Goal: Task Accomplishment & Management: Manage account settings

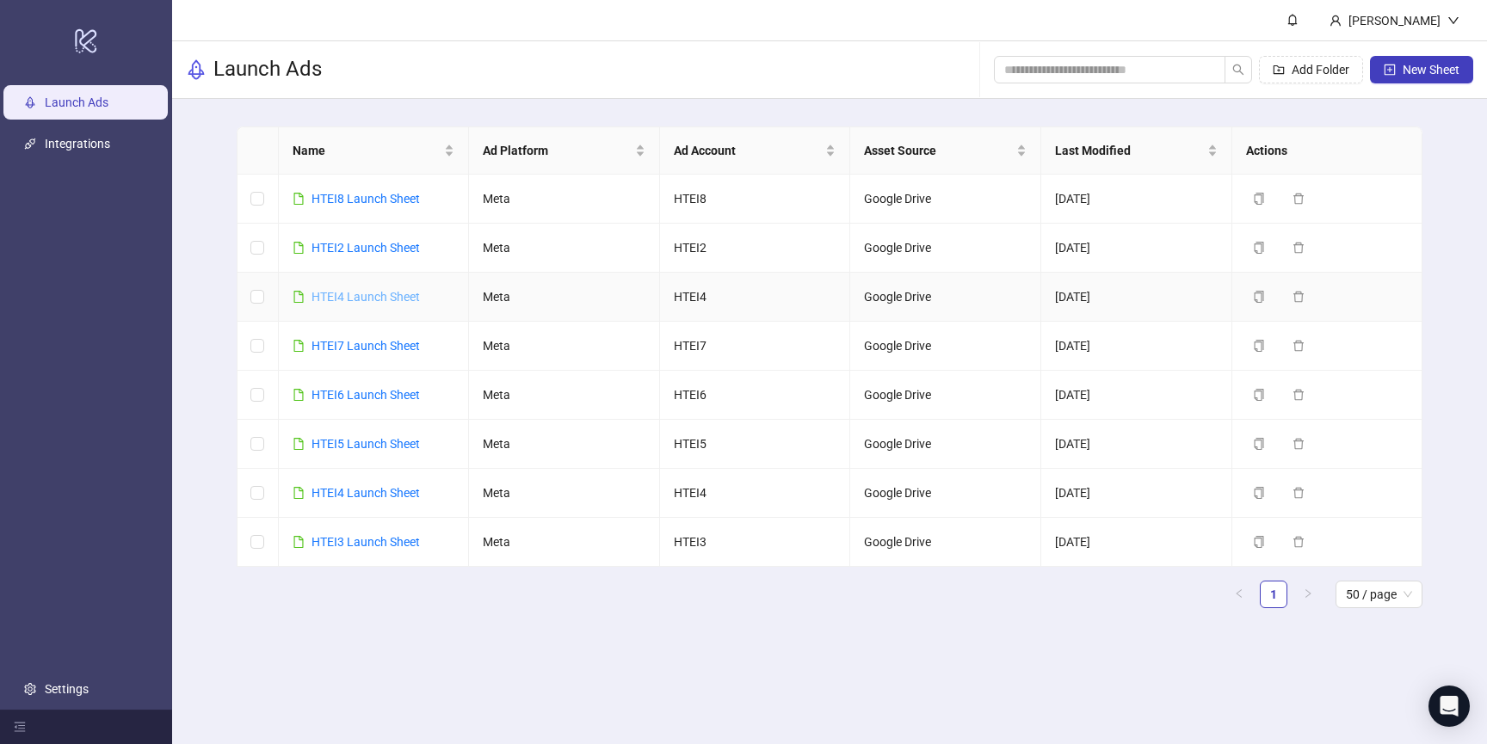
click at [365, 295] on link "HTEI4 Launch Sheet" at bounding box center [366, 297] width 108 height 14
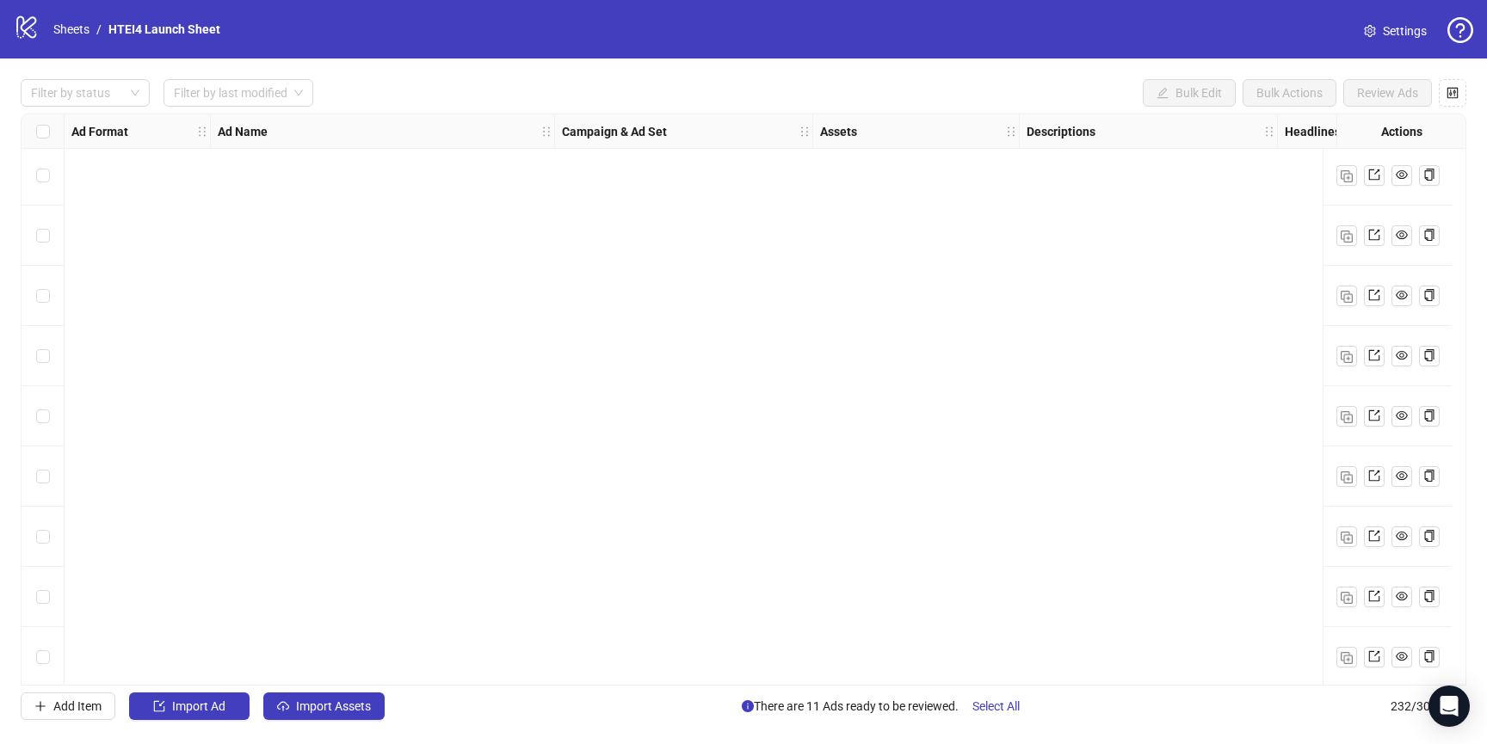
scroll to position [13448, 0]
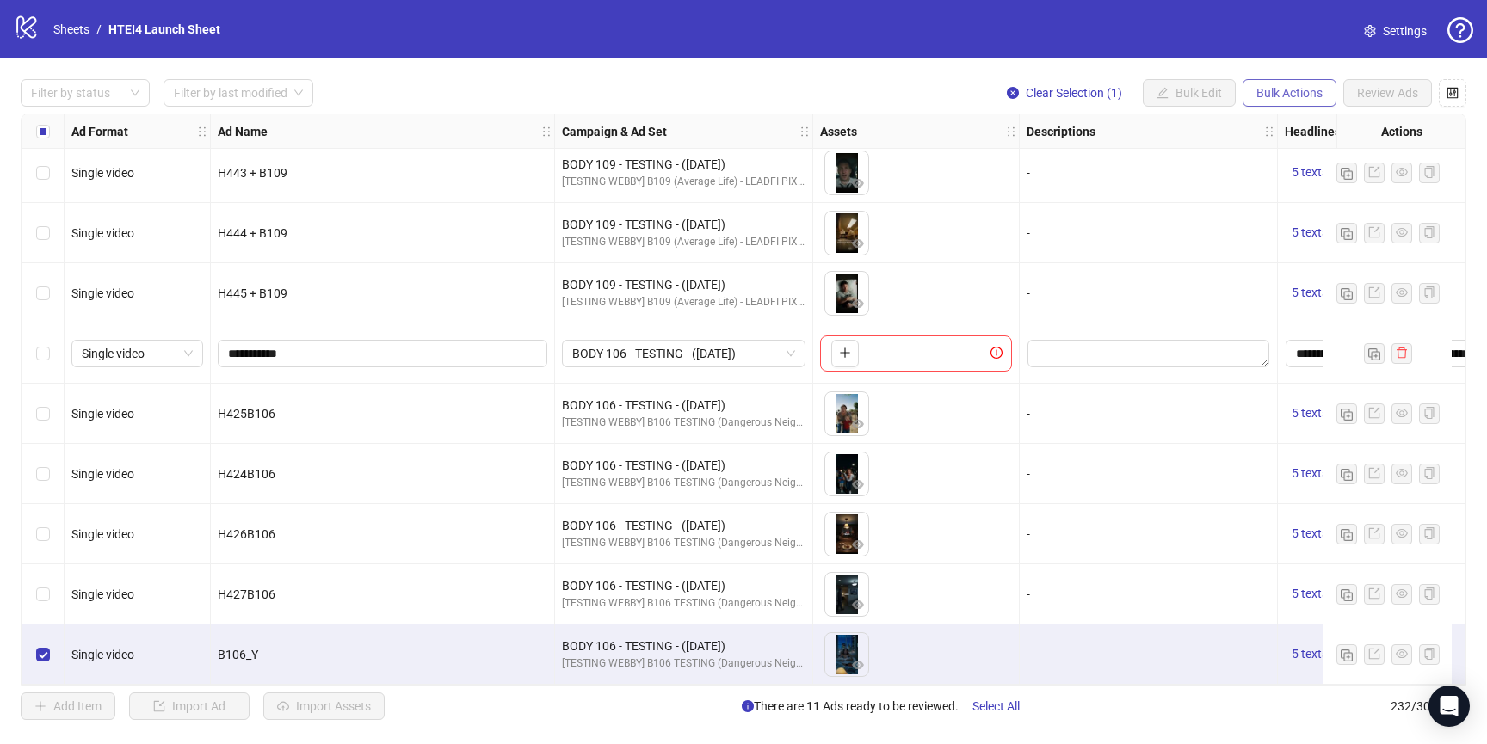
click at [1284, 87] on span "Bulk Actions" at bounding box center [1290, 93] width 66 height 14
click at [1278, 156] on span "Duplicate" at bounding box center [1314, 155] width 118 height 19
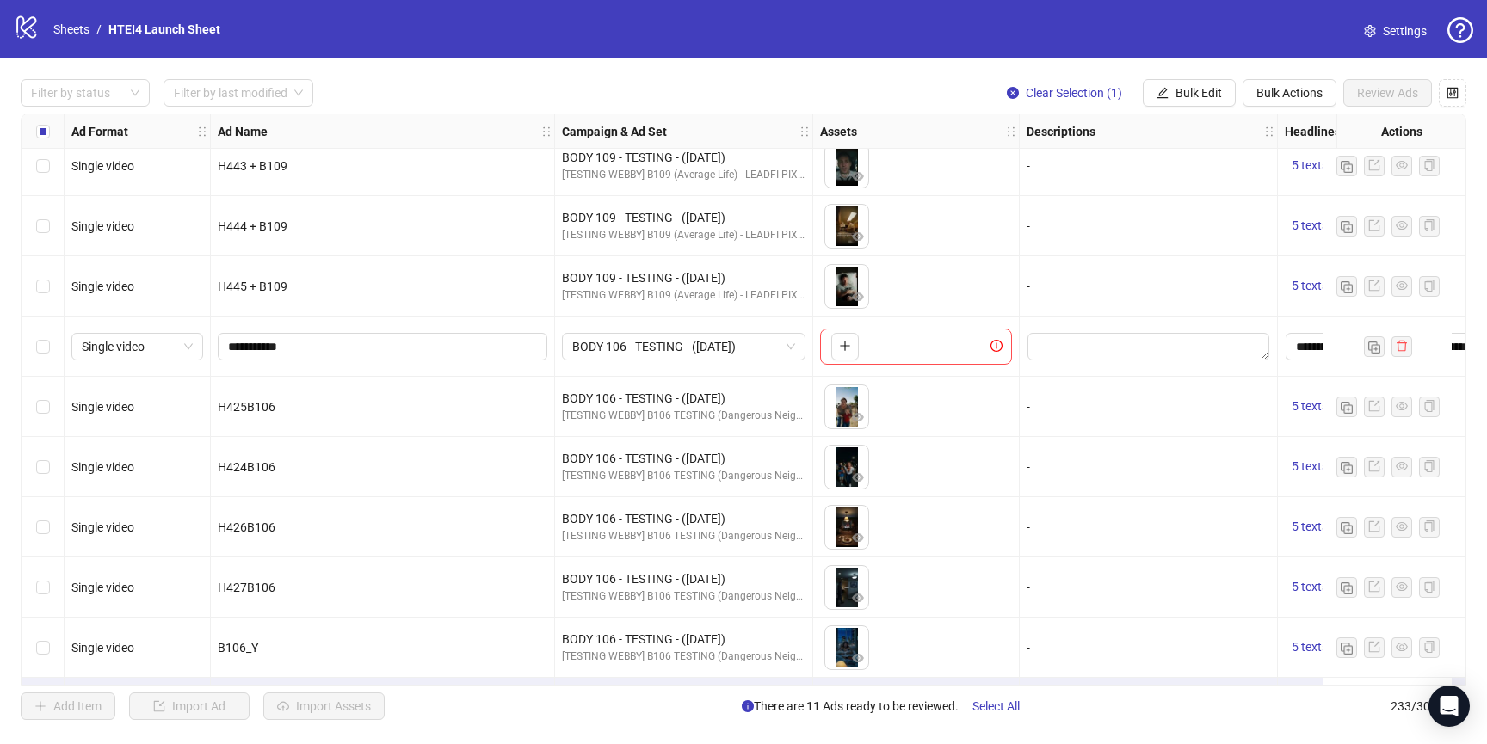
scroll to position [13509, 0]
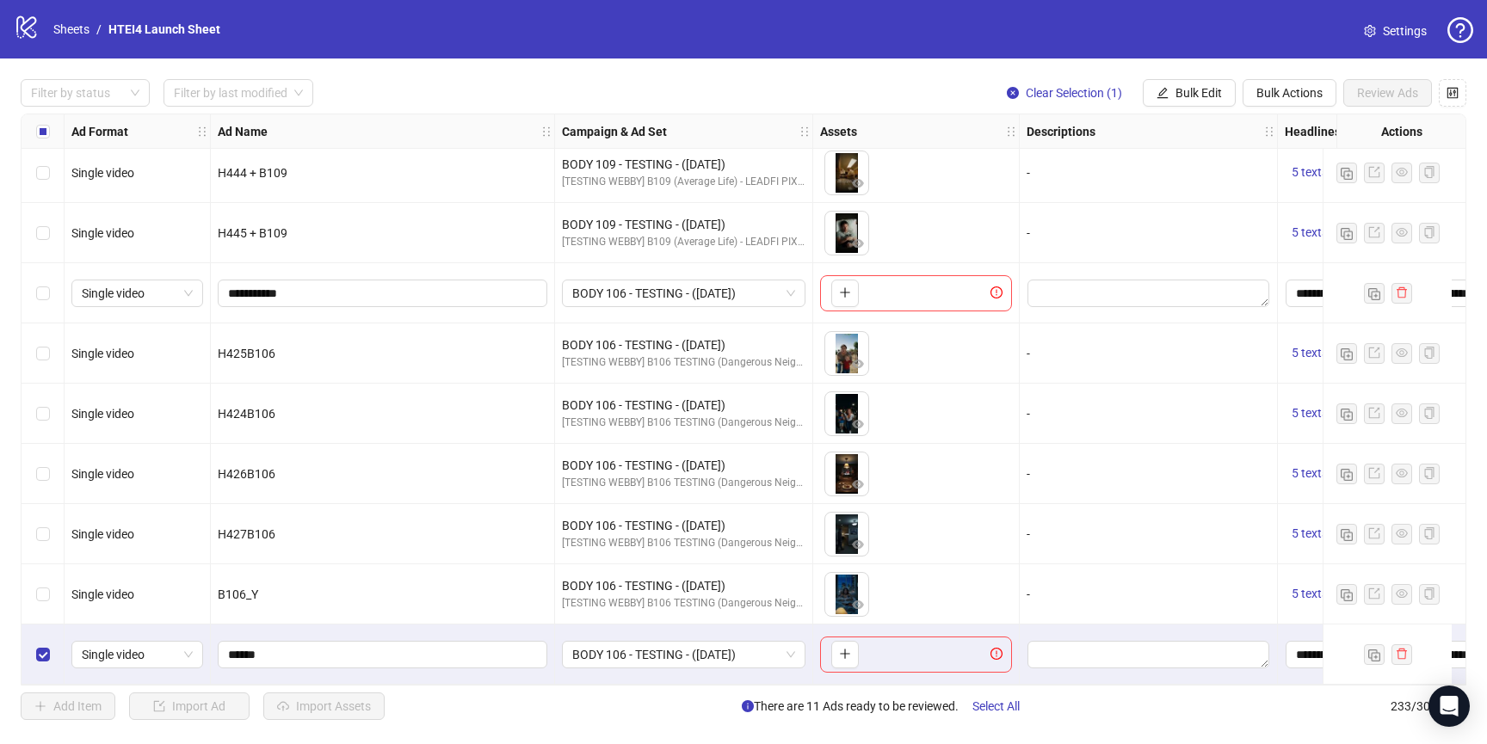
click at [40, 597] on div "Select row 232" at bounding box center [43, 595] width 43 height 60
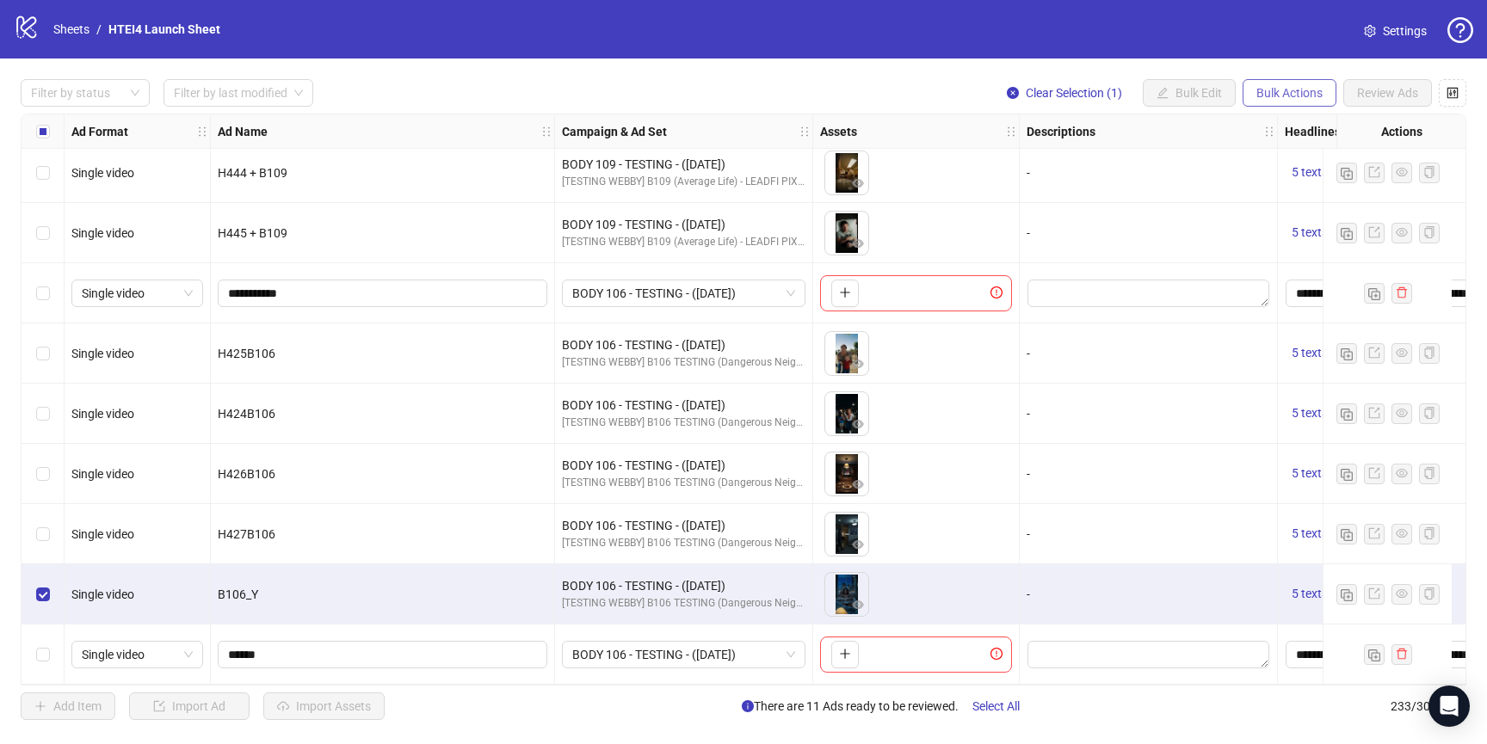
click at [1302, 99] on span "Bulk Actions" at bounding box center [1290, 93] width 66 height 14
click at [1294, 187] on span "Duplicate with assets" at bounding box center [1314, 183] width 118 height 19
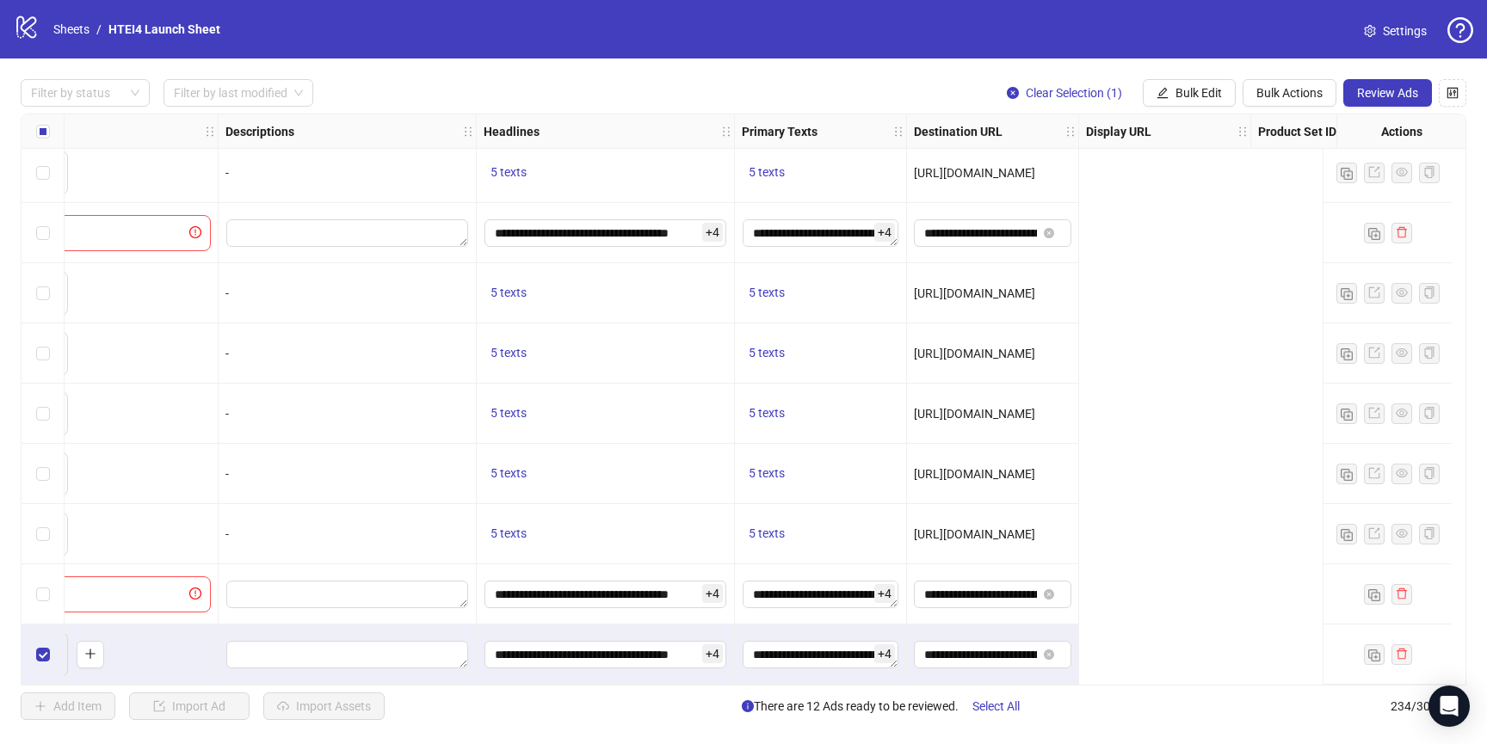
scroll to position [13569, 0]
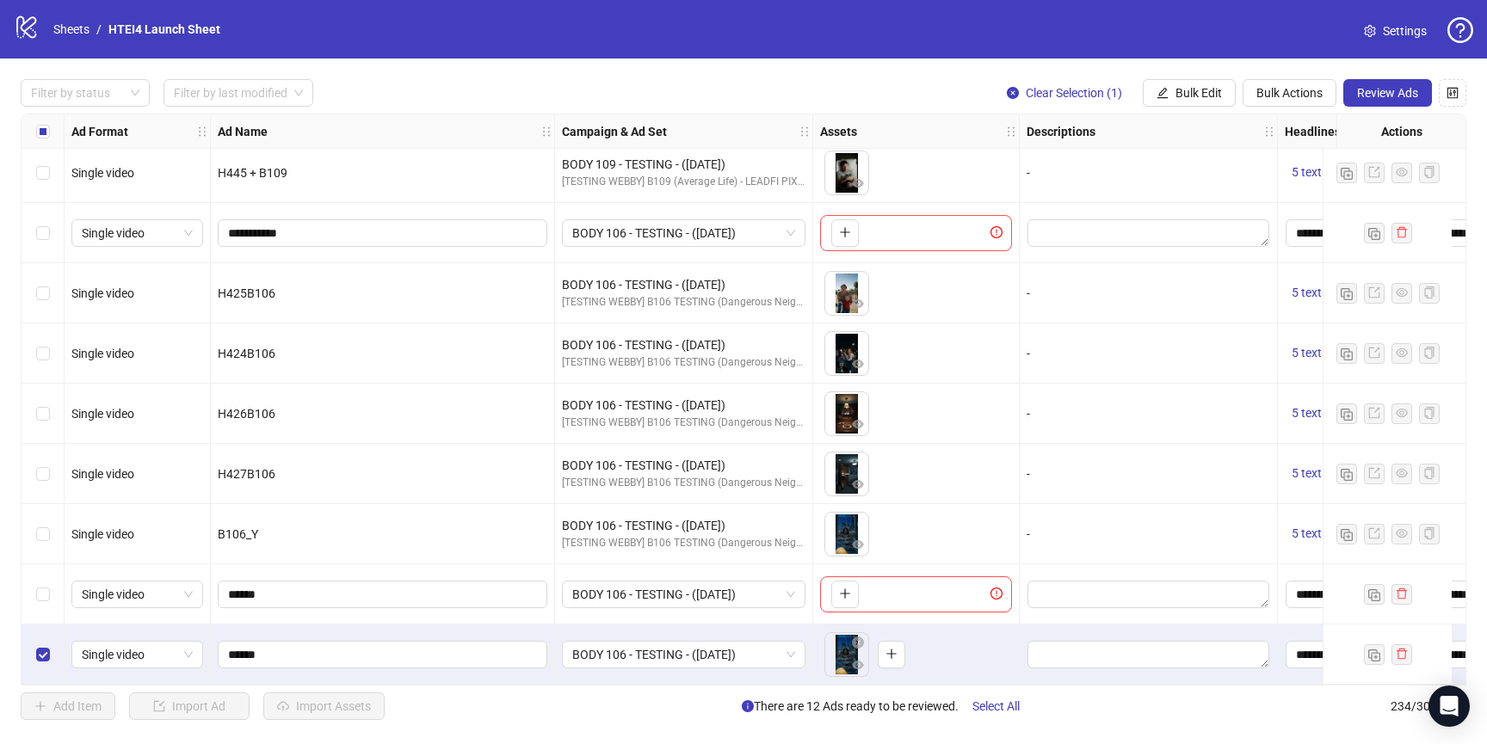
click at [46, 633] on div "Select row 234" at bounding box center [43, 655] width 43 height 60
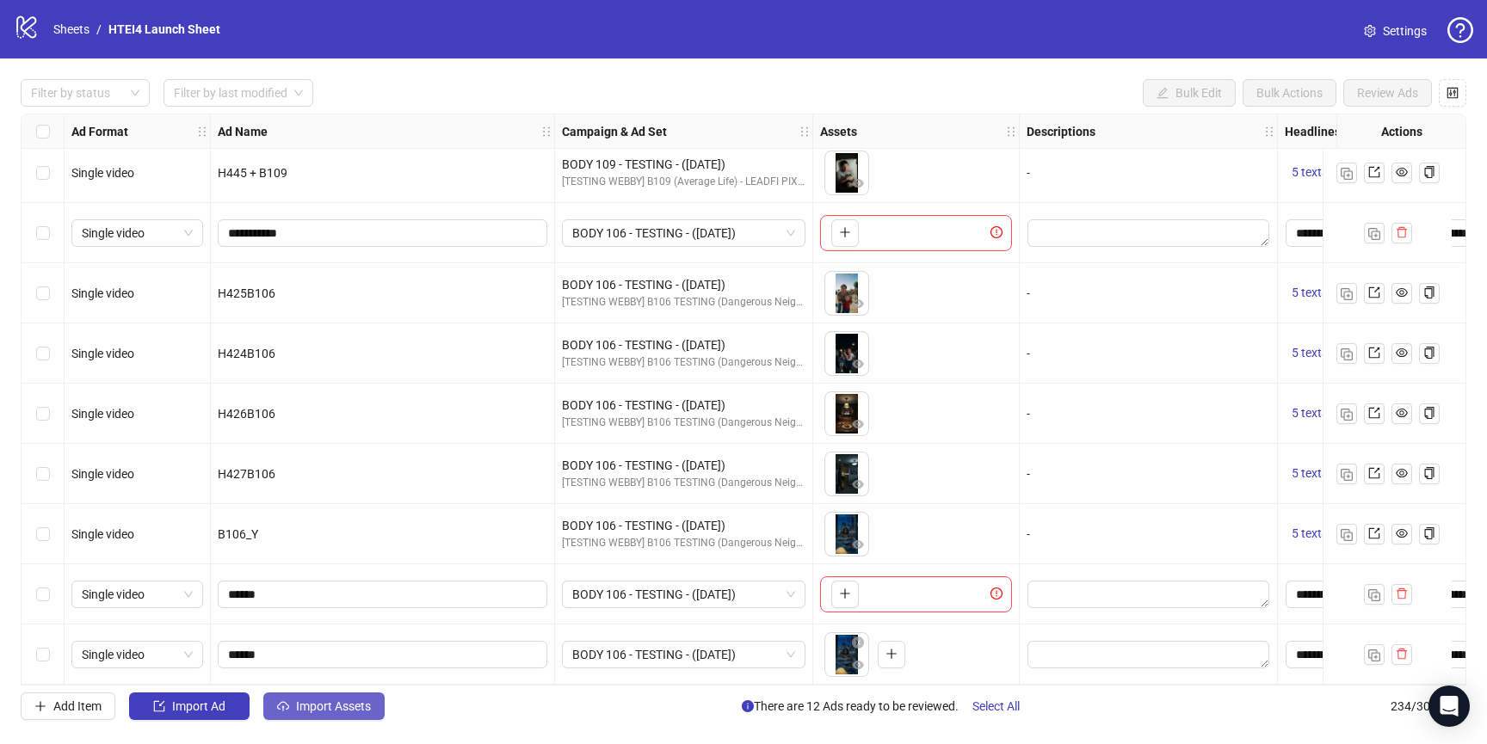
click at [287, 702] on icon "cloud-upload" at bounding box center [283, 707] width 12 height 12
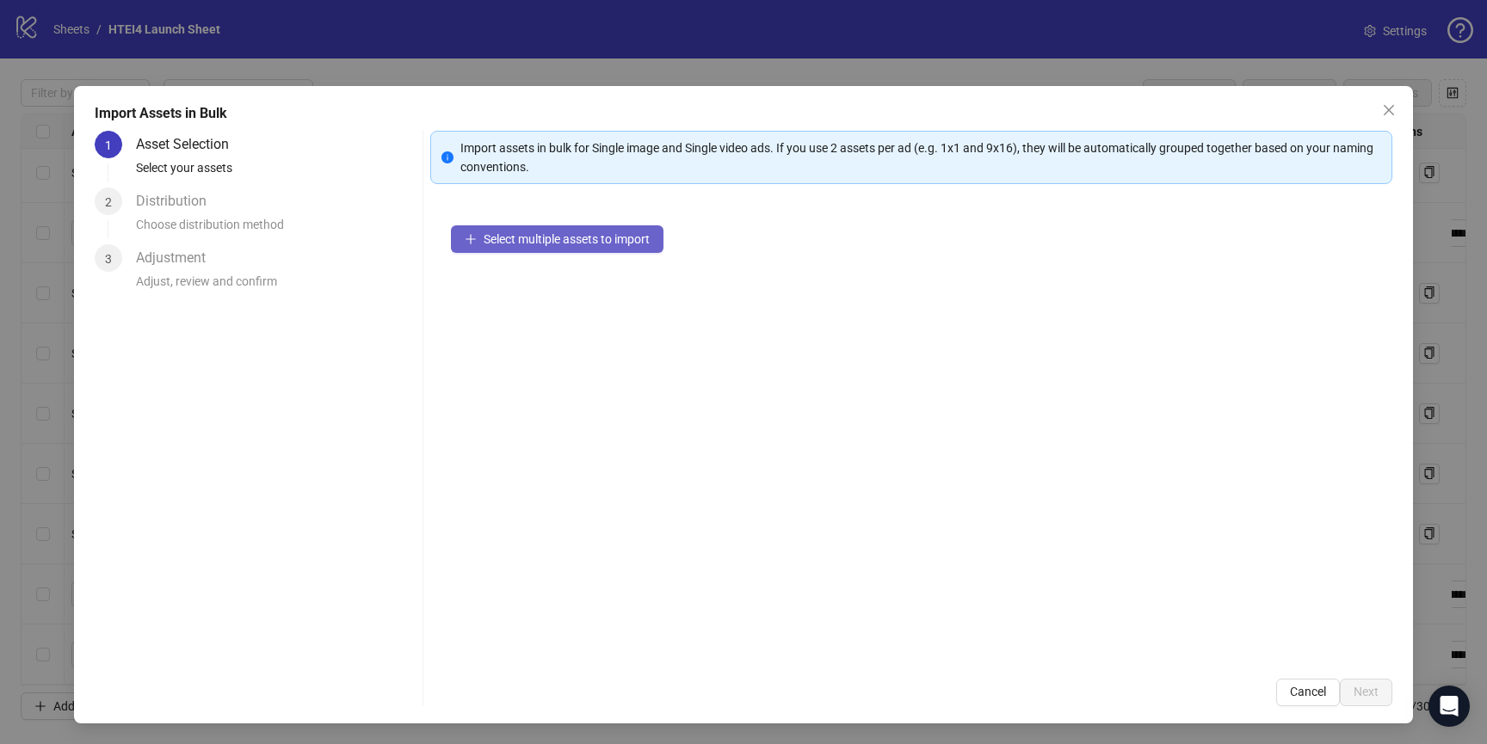
click at [604, 238] on span "Select multiple assets to import" at bounding box center [567, 239] width 166 height 14
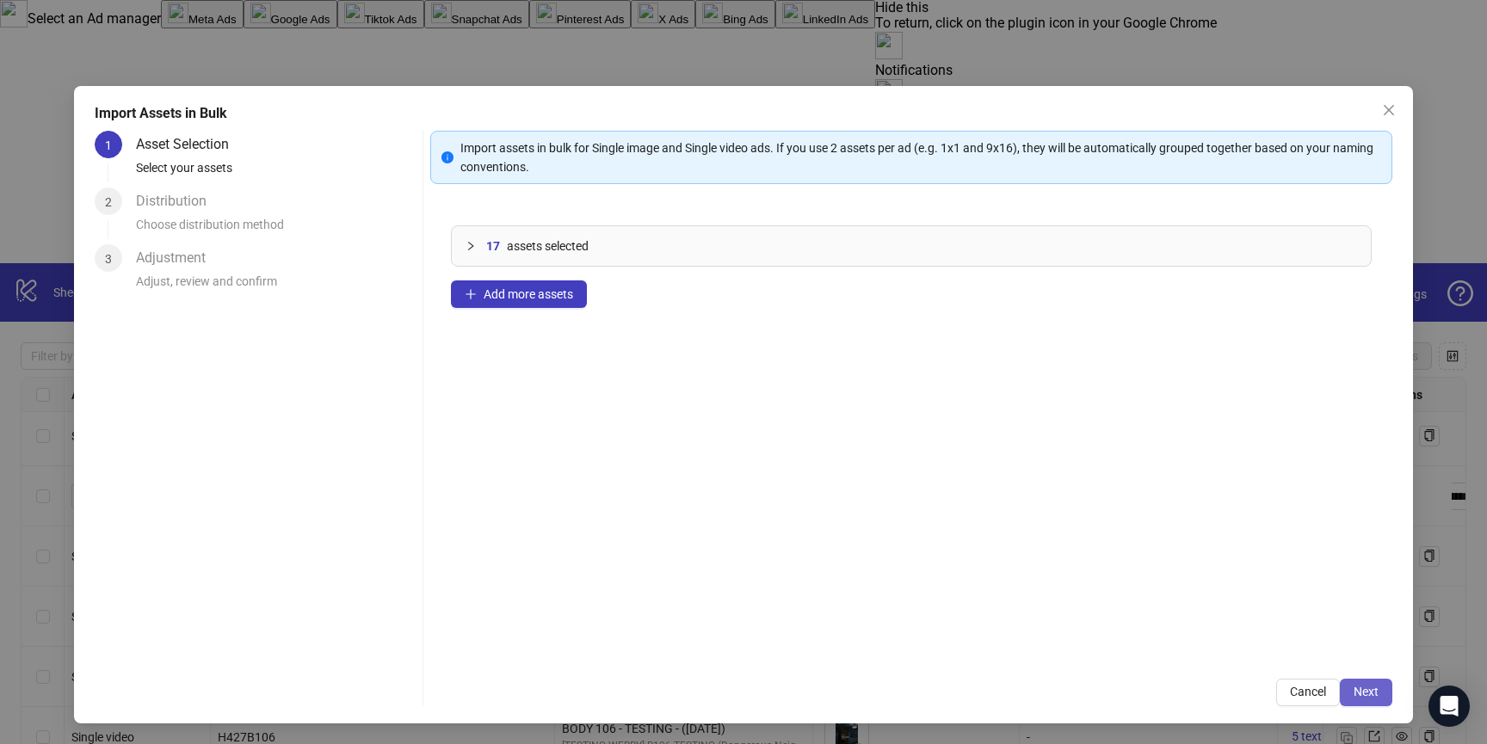
click at [1366, 689] on span "Next" at bounding box center [1366, 692] width 25 height 14
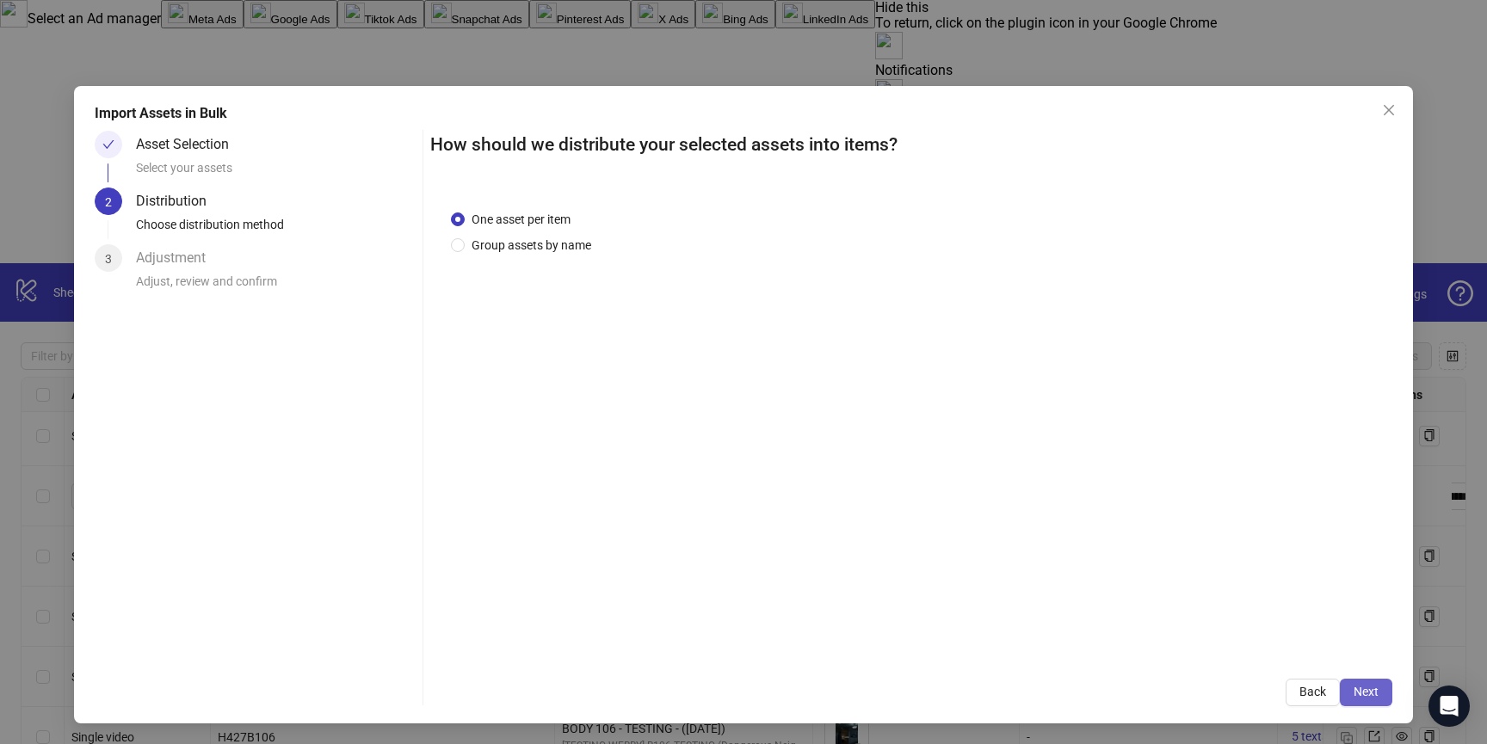
click at [1365, 680] on button "Next" at bounding box center [1366, 693] width 53 height 28
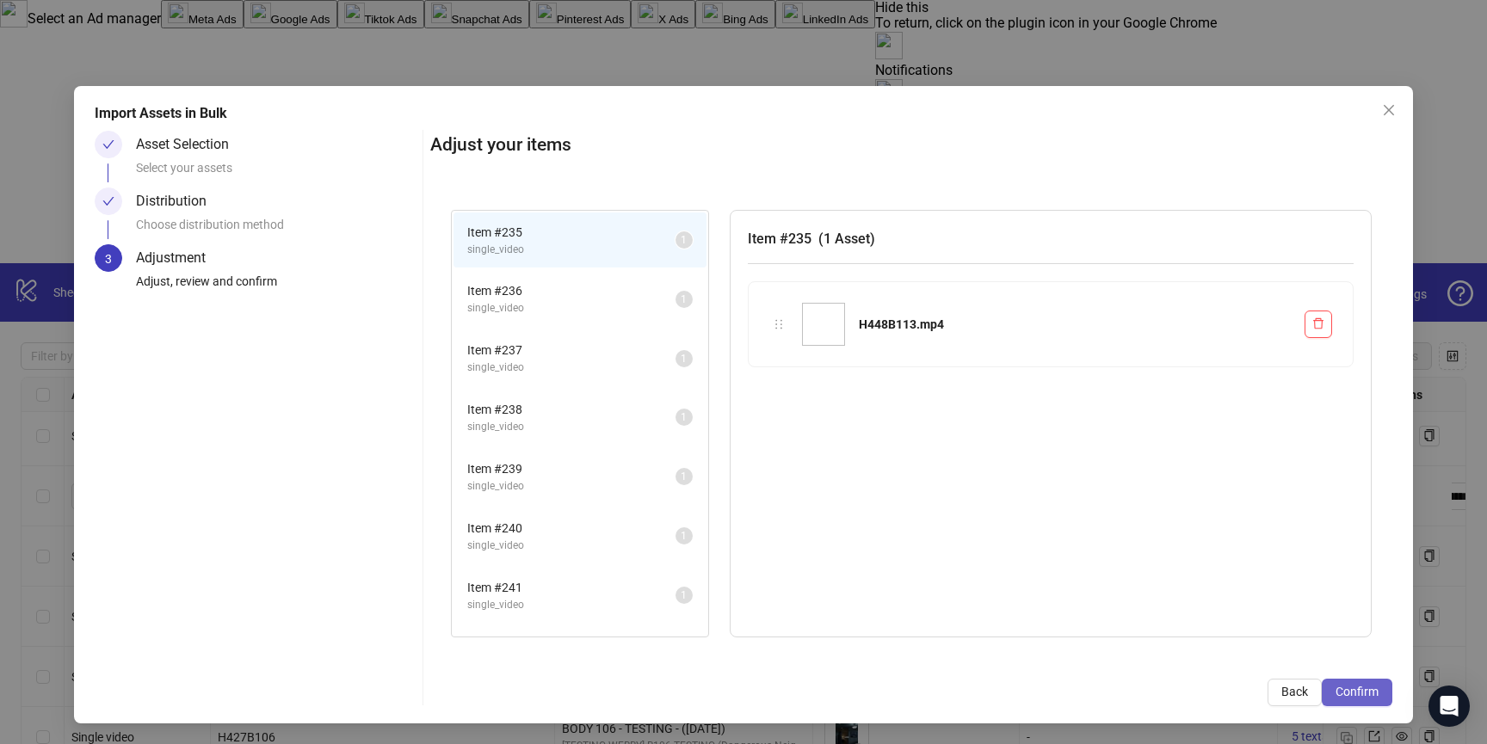
click at [1365, 681] on button "Confirm" at bounding box center [1357, 693] width 71 height 28
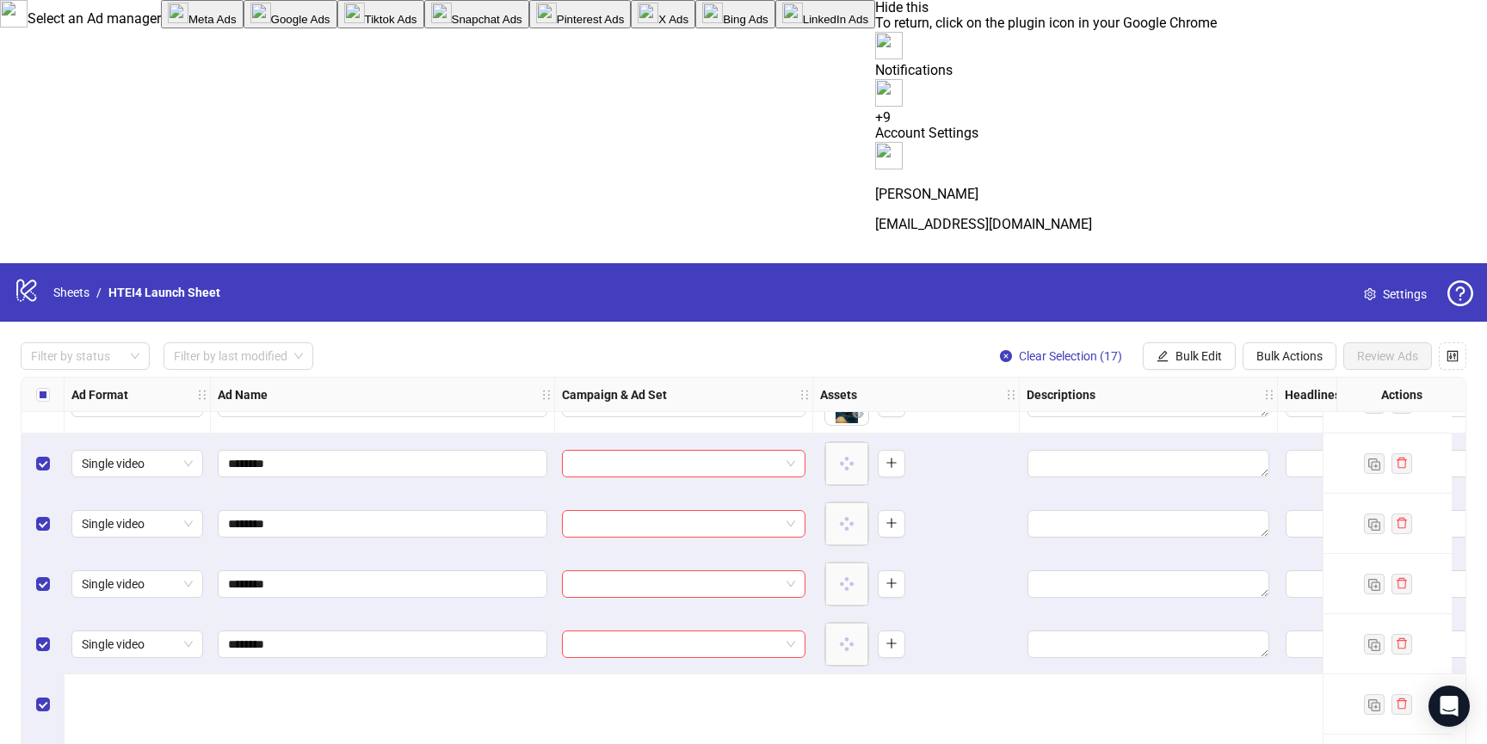
scroll to position [13713, 0]
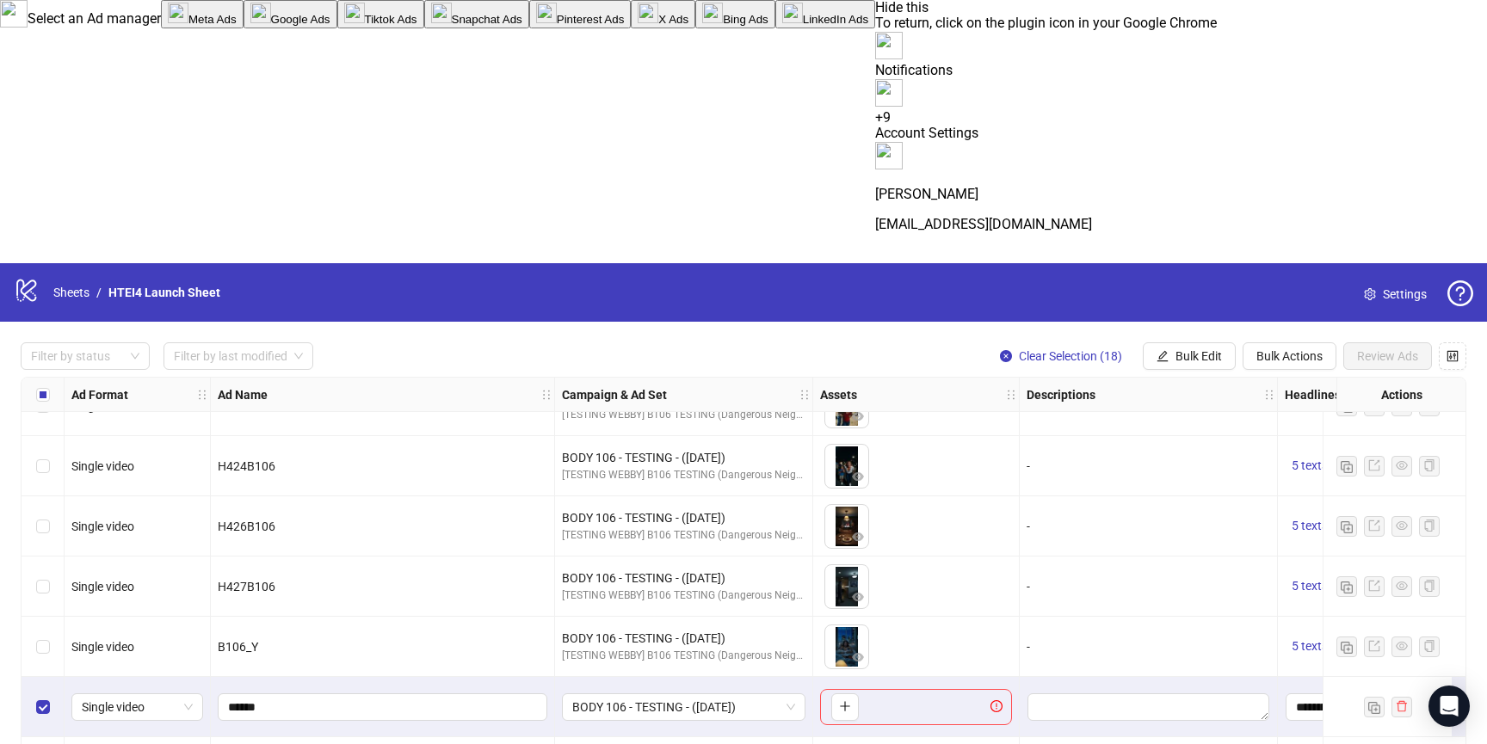
click at [47, 698] on label "Select row 233" at bounding box center [43, 707] width 14 height 19
click at [1197, 343] on button "Bulk Edit" at bounding box center [1189, 357] width 93 height 28
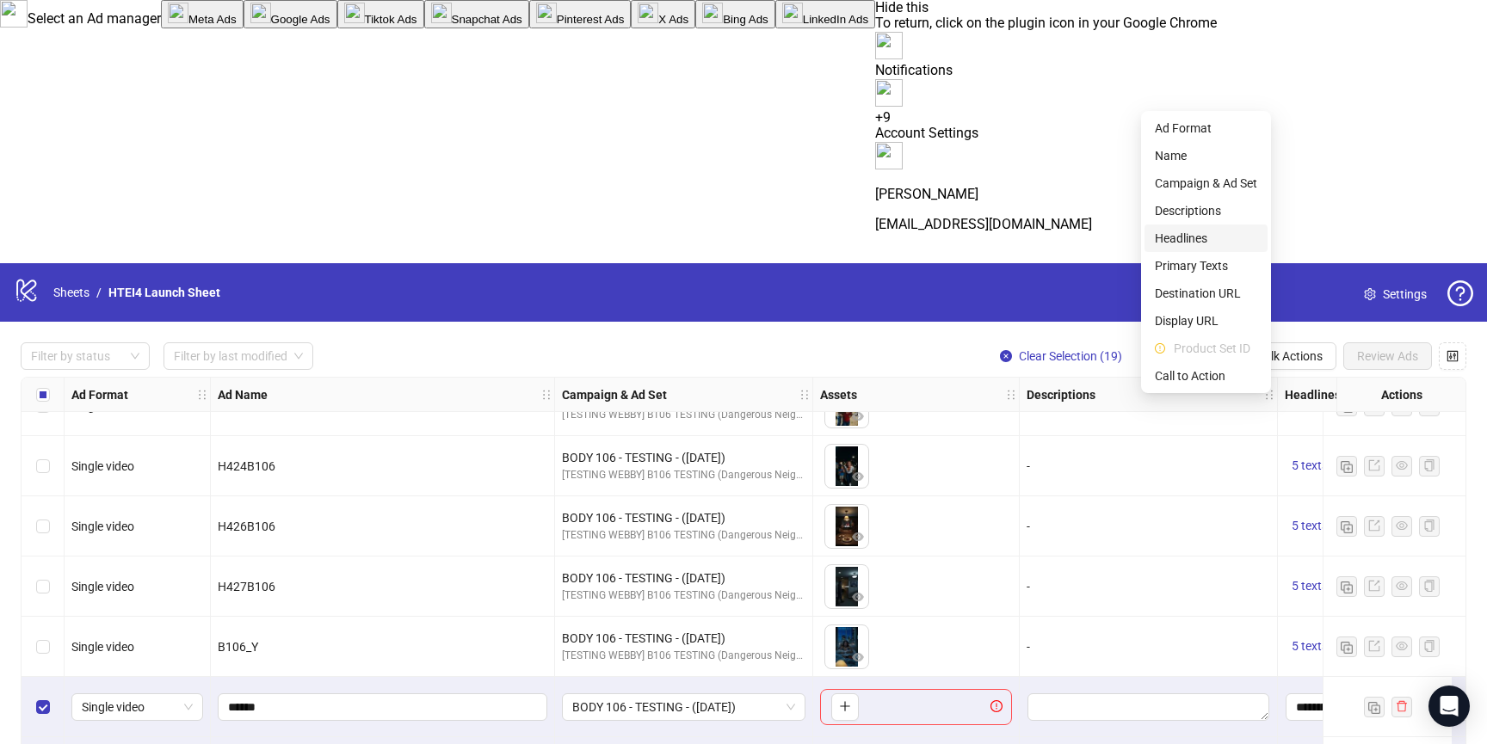
click at [1194, 247] on span "Headlines" at bounding box center [1206, 238] width 102 height 19
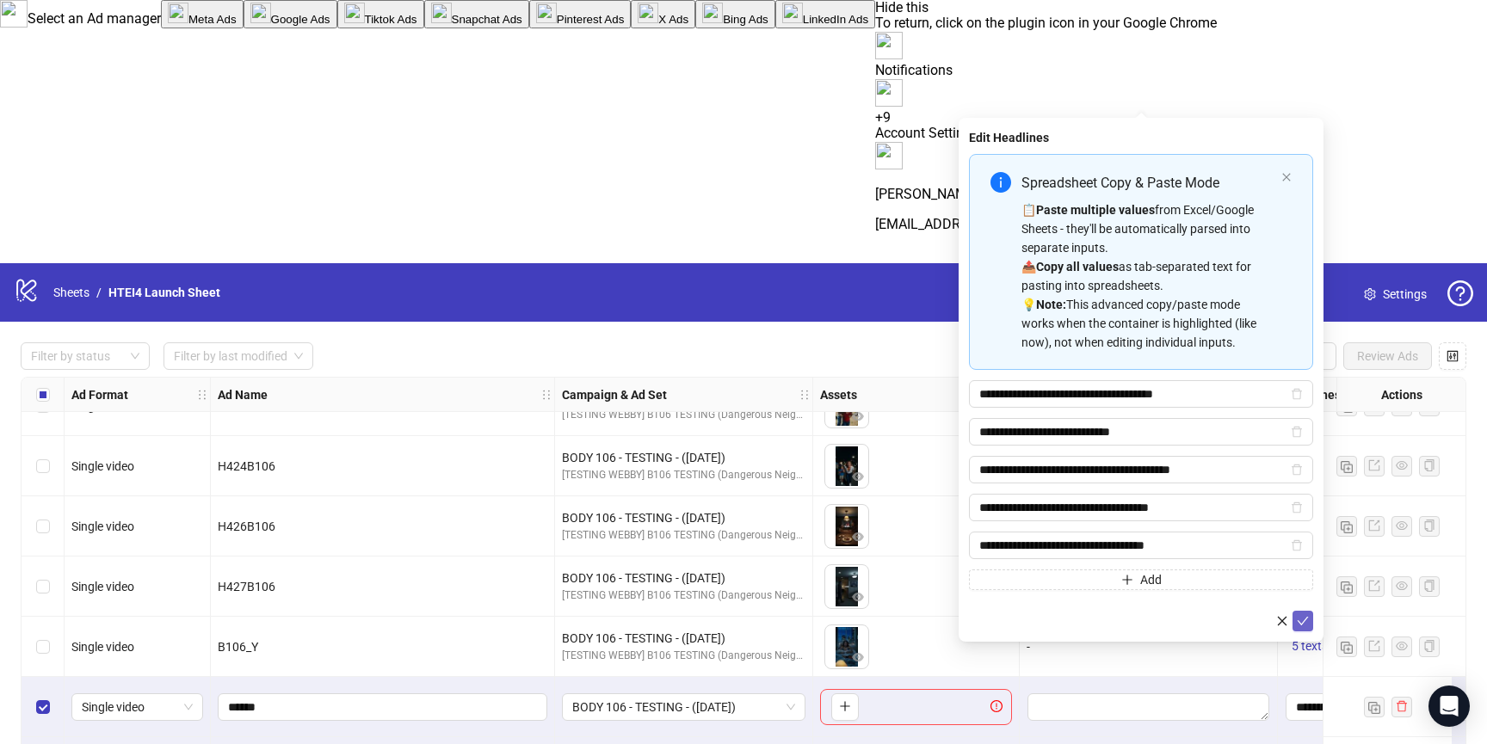
click at [1305, 620] on icon "check" at bounding box center [1303, 621] width 11 height 9
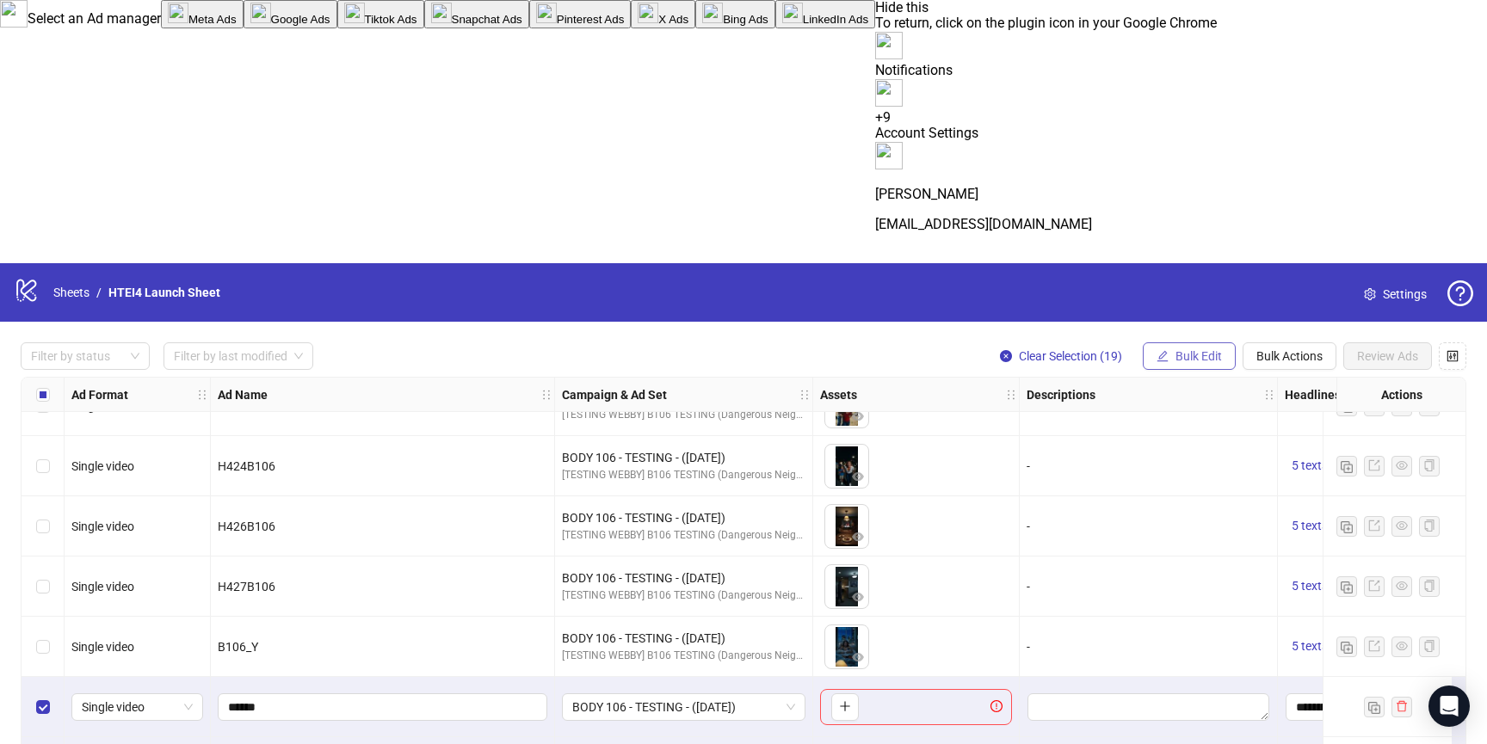
click at [1206, 349] on span "Bulk Edit" at bounding box center [1199, 356] width 46 height 14
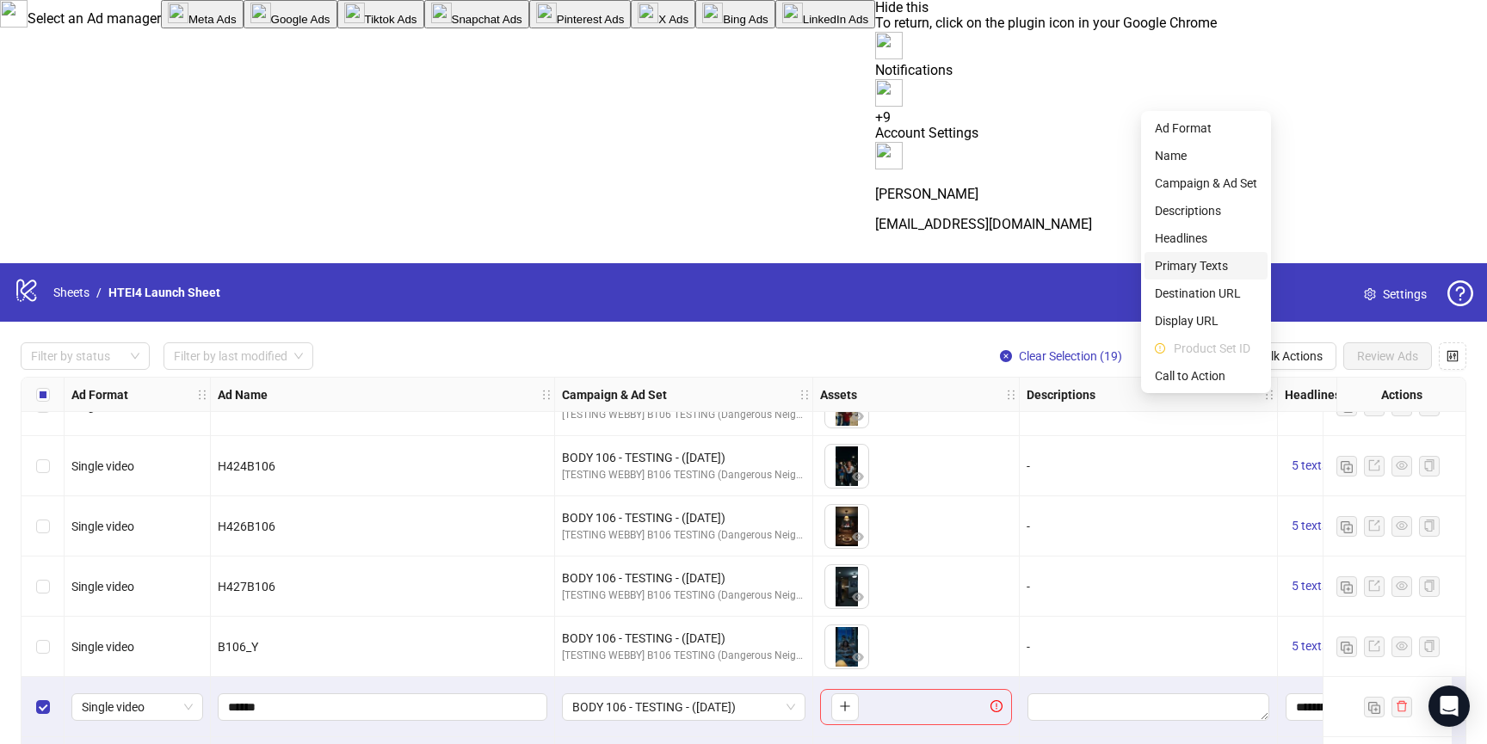
click at [1204, 257] on span "Primary Texts" at bounding box center [1206, 265] width 102 height 19
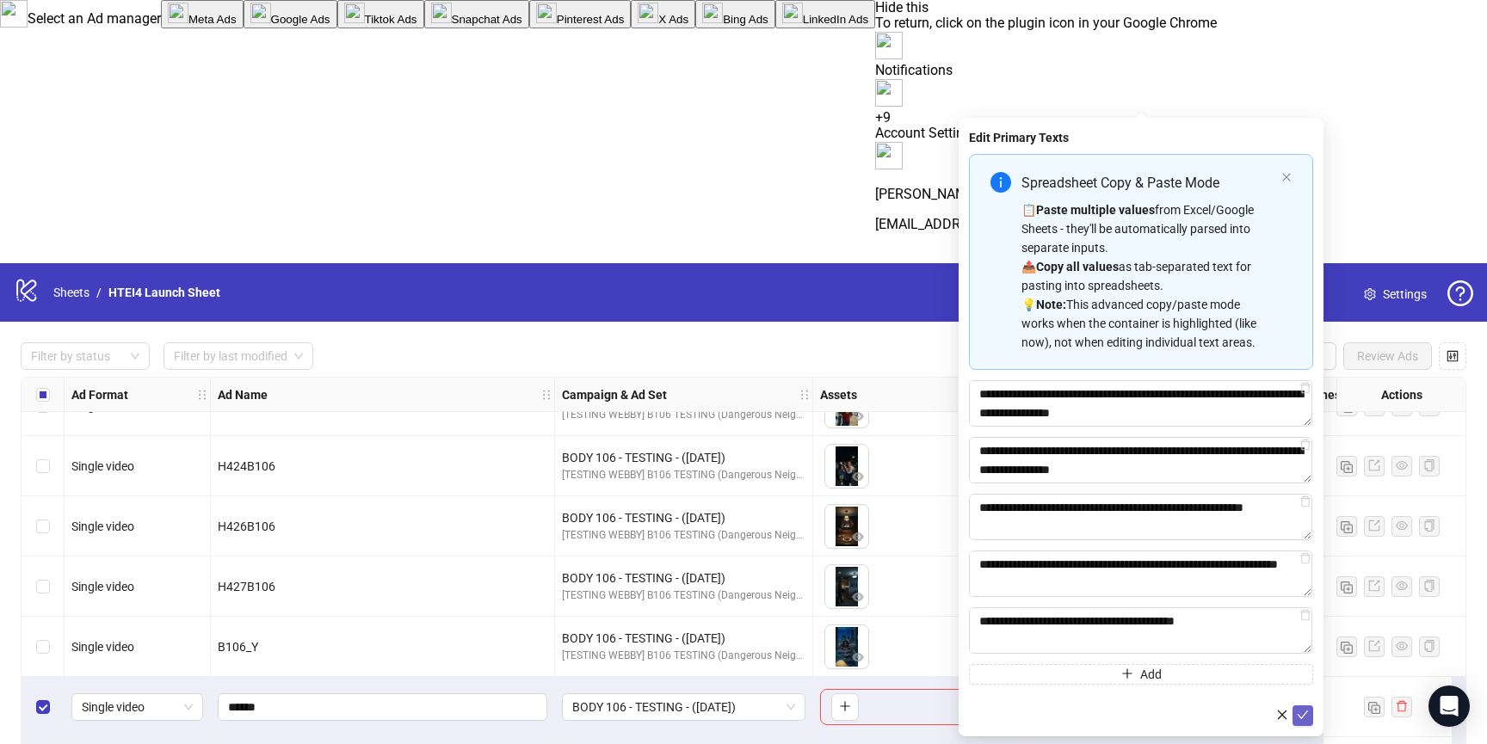
click at [1301, 714] on icon "check" at bounding box center [1303, 715] width 12 height 12
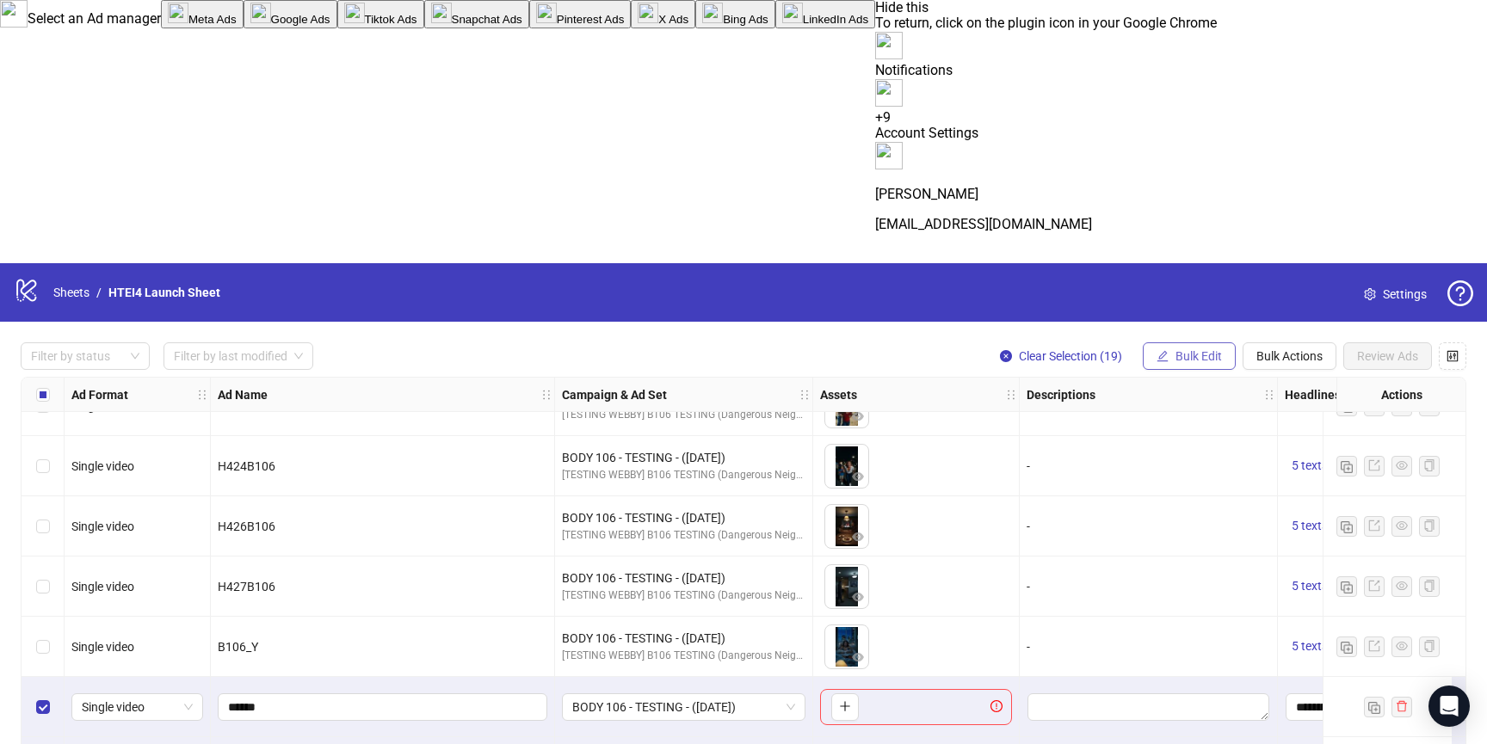
click at [1184, 349] on span "Bulk Edit" at bounding box center [1199, 356] width 46 height 14
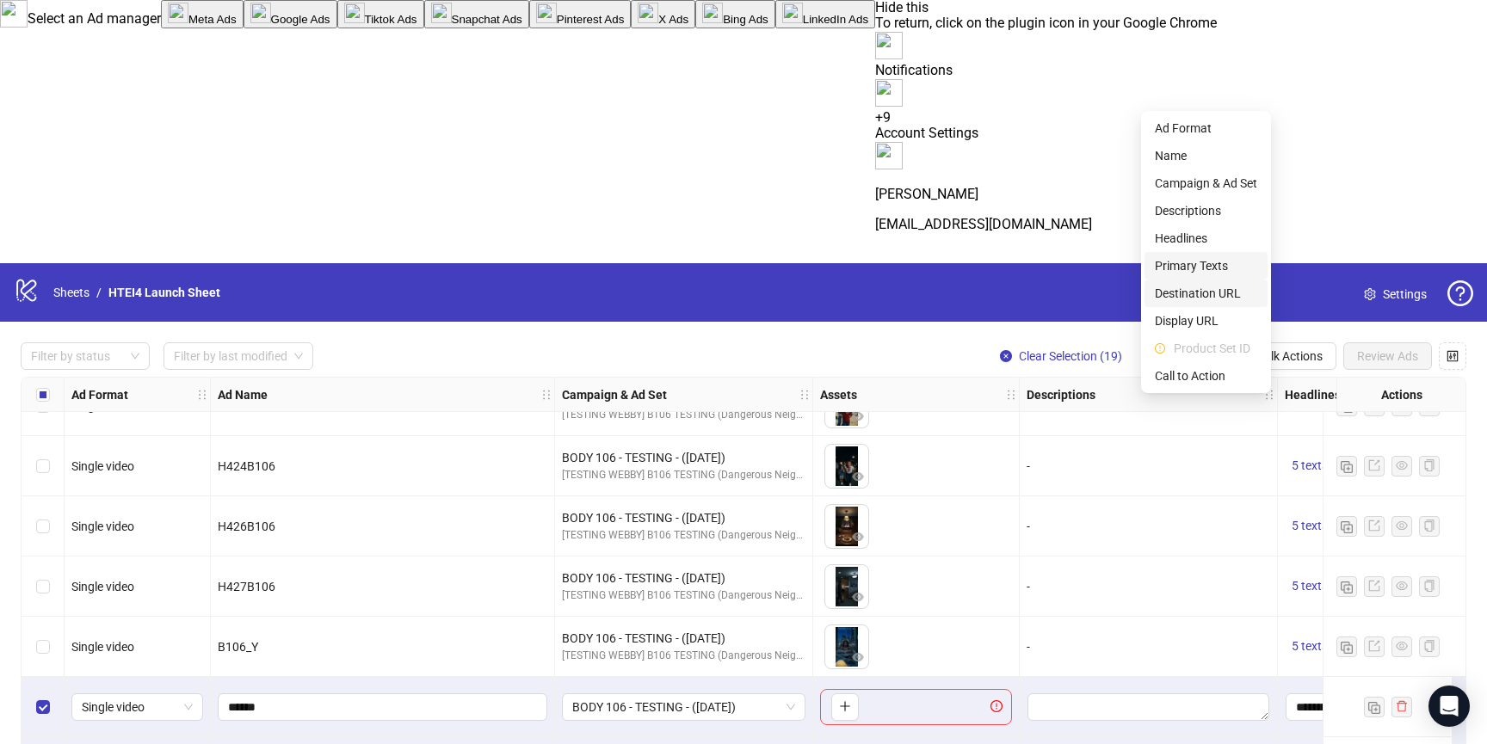
click at [1208, 292] on span "Destination URL" at bounding box center [1206, 293] width 102 height 19
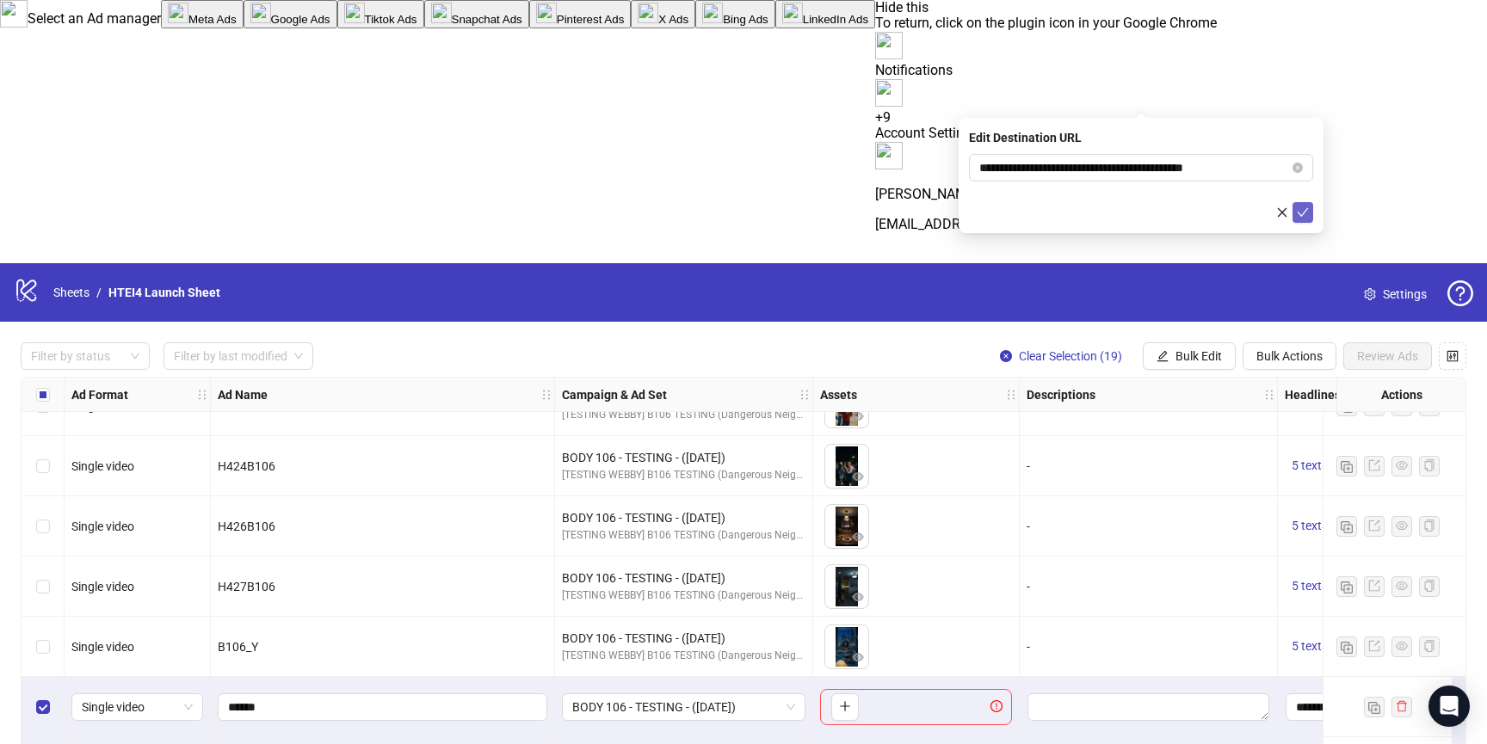
click at [1297, 213] on icon "check" at bounding box center [1303, 213] width 12 height 12
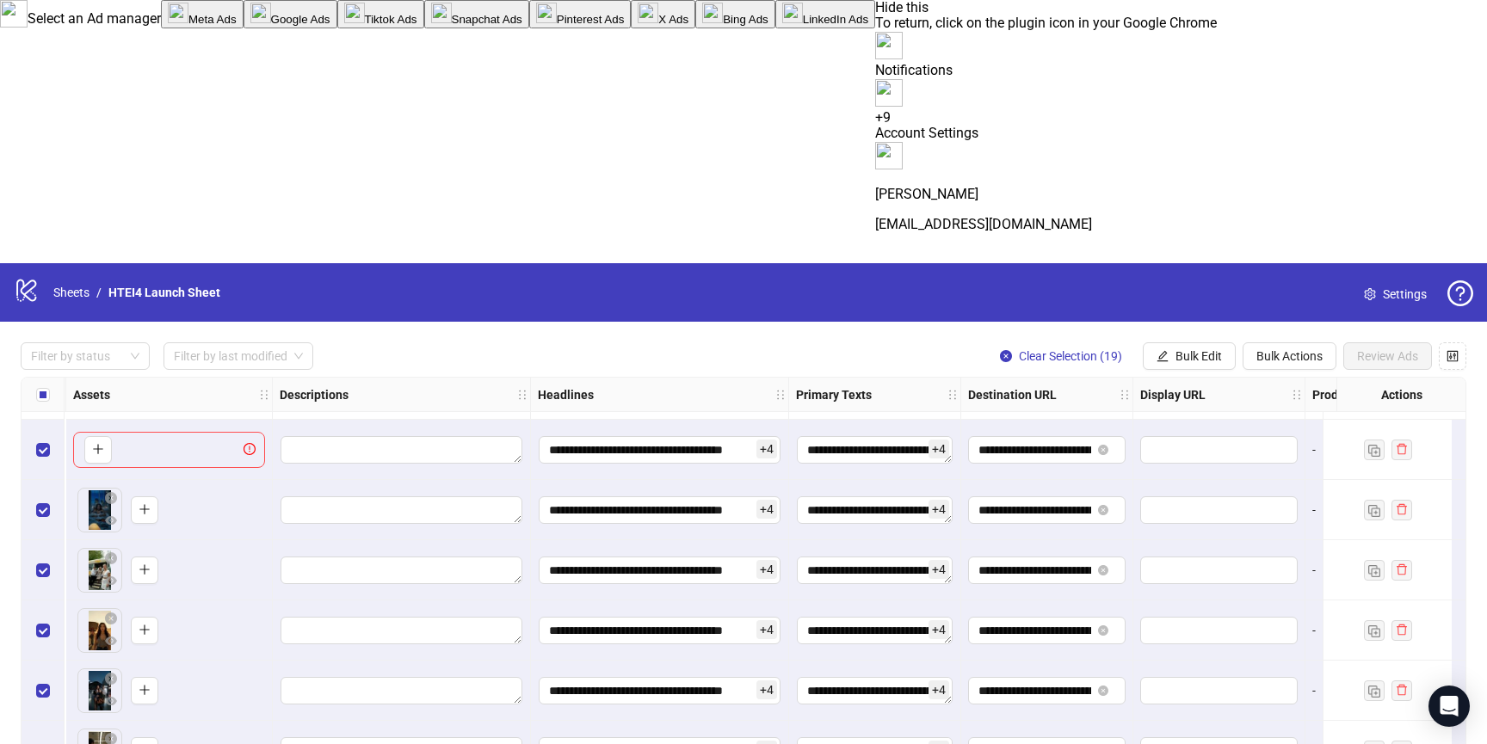
scroll to position [13970, 1171]
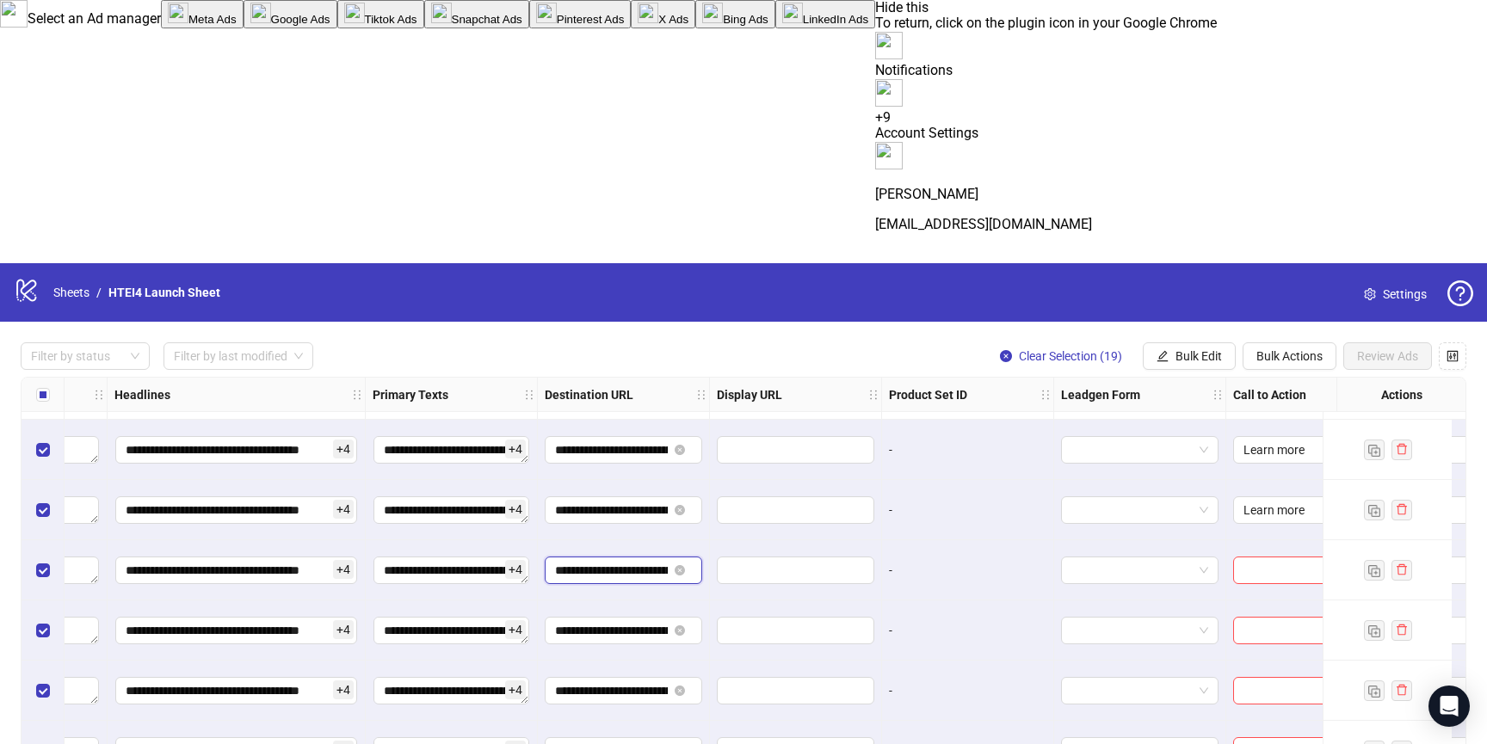
click at [627, 561] on input "**********" at bounding box center [611, 570] width 113 height 19
paste input "text"
type input "**********"
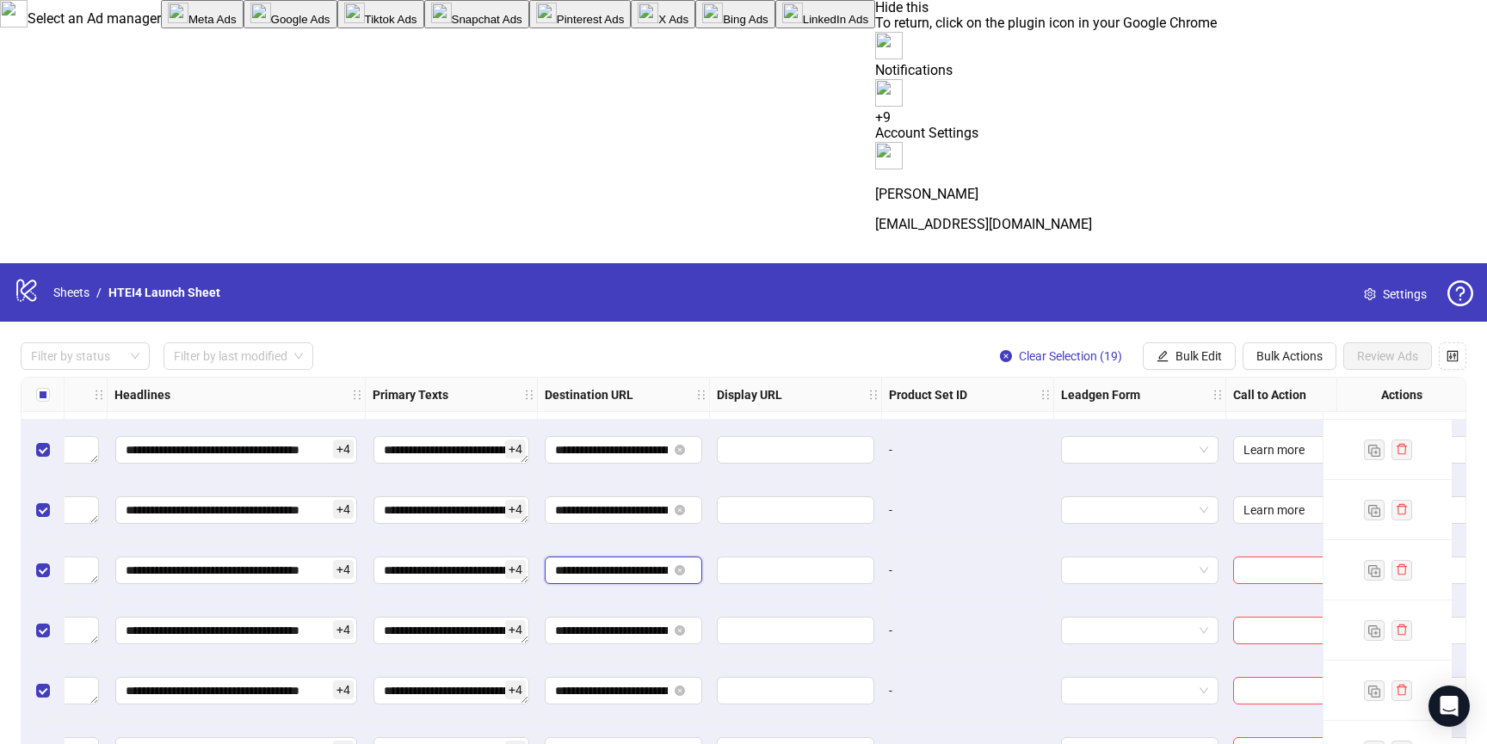
scroll to position [0, 120]
click at [618, 621] on input "**********" at bounding box center [611, 630] width 113 height 19
paste input "**********"
click at [617, 621] on input "**********" at bounding box center [611, 630] width 113 height 19
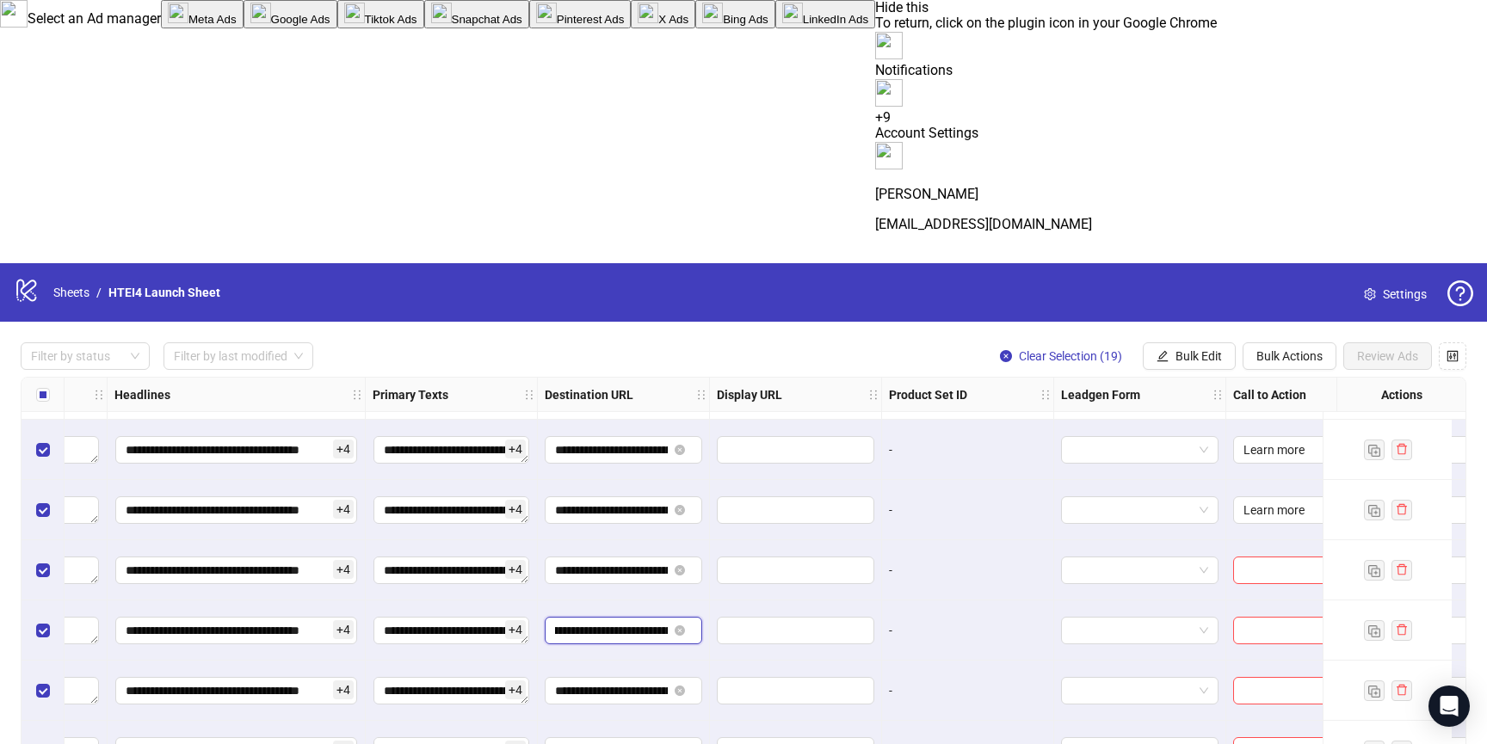
click at [617, 621] on input "**********" at bounding box center [611, 630] width 113 height 19
paste input "text"
type input "**********"
click at [615, 682] on input "**********" at bounding box center [611, 691] width 113 height 19
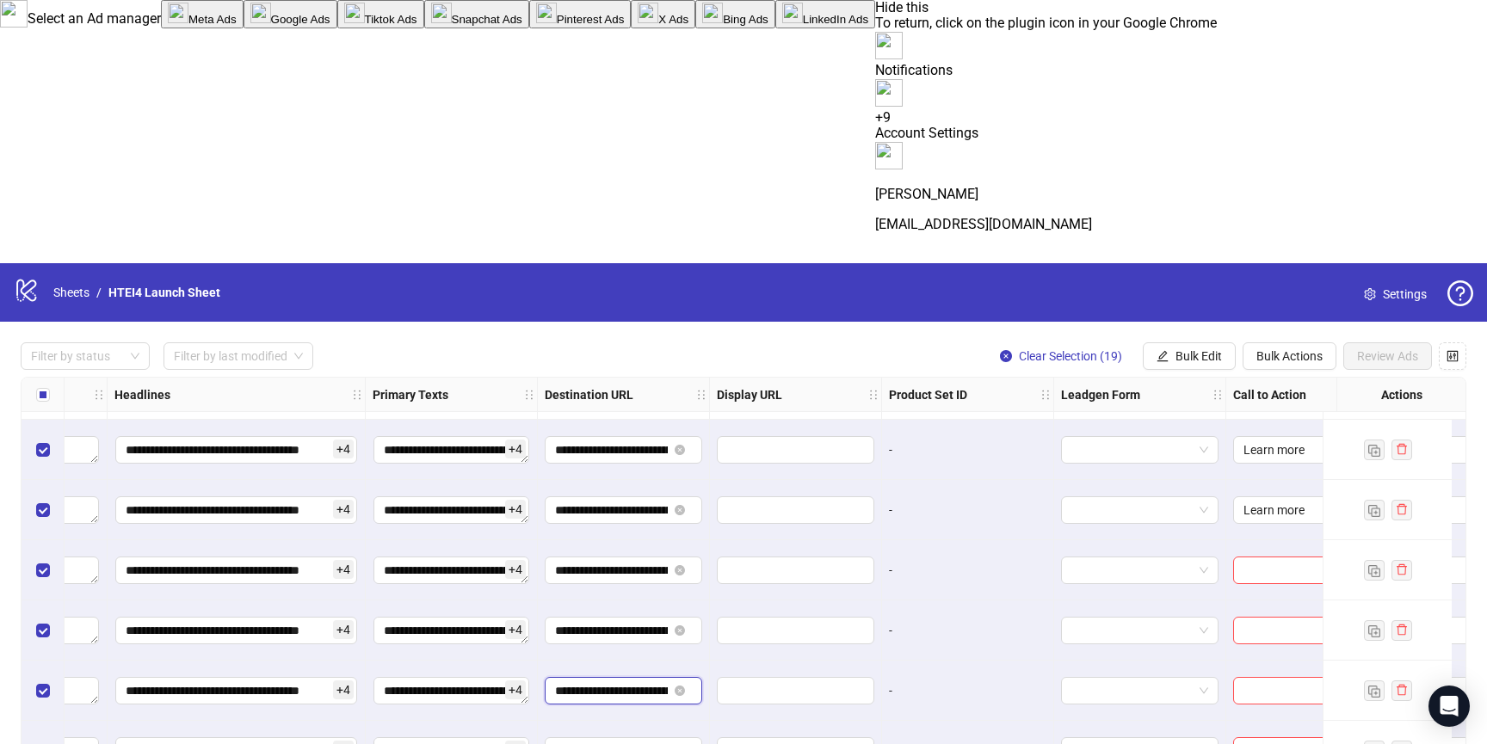
click at [615, 682] on input "**********" at bounding box center [611, 691] width 113 height 19
paste input "text"
type input "**********"
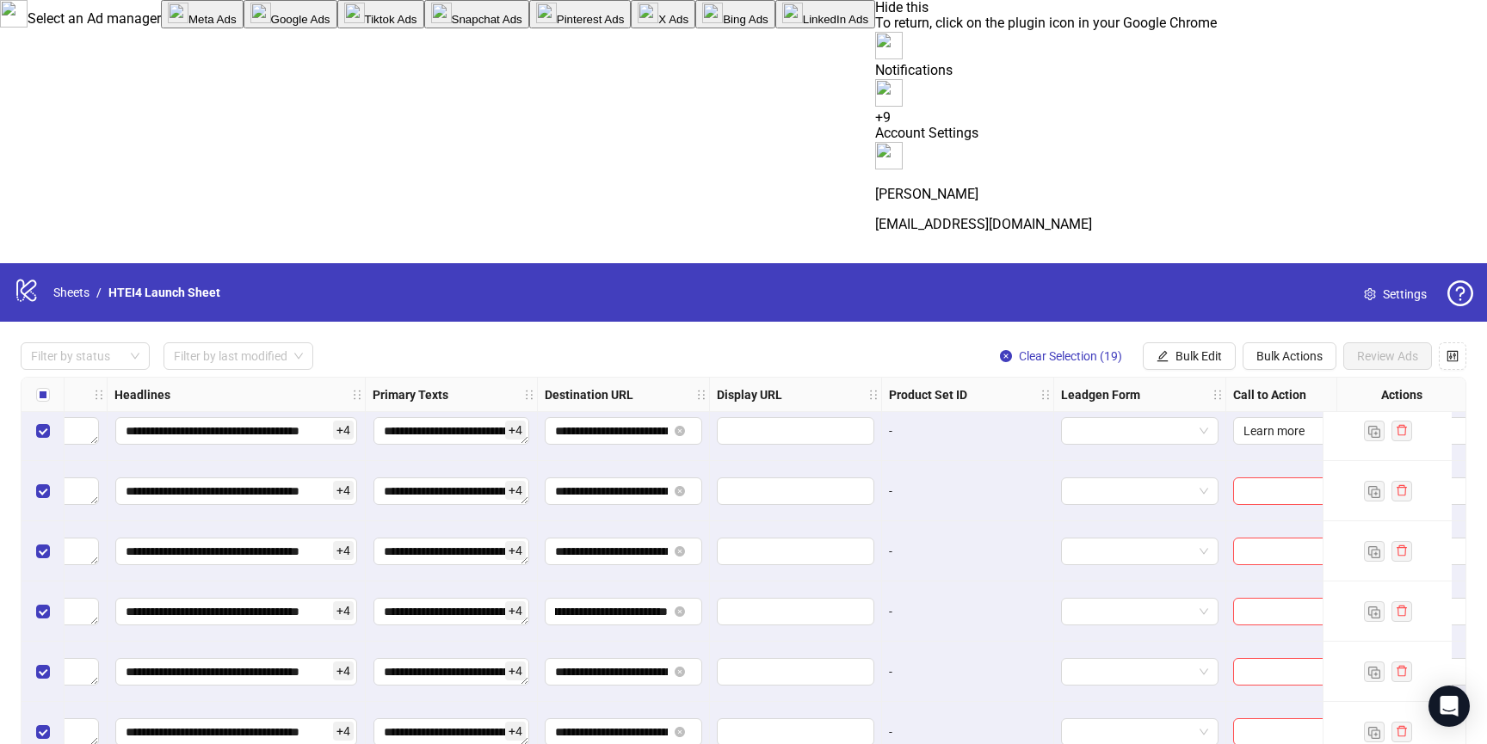
click at [612, 407] on div "**********" at bounding box center [744, 663] width 1446 height 572
click at [612, 663] on input "**********" at bounding box center [611, 672] width 113 height 19
paste input "text"
type input "**********"
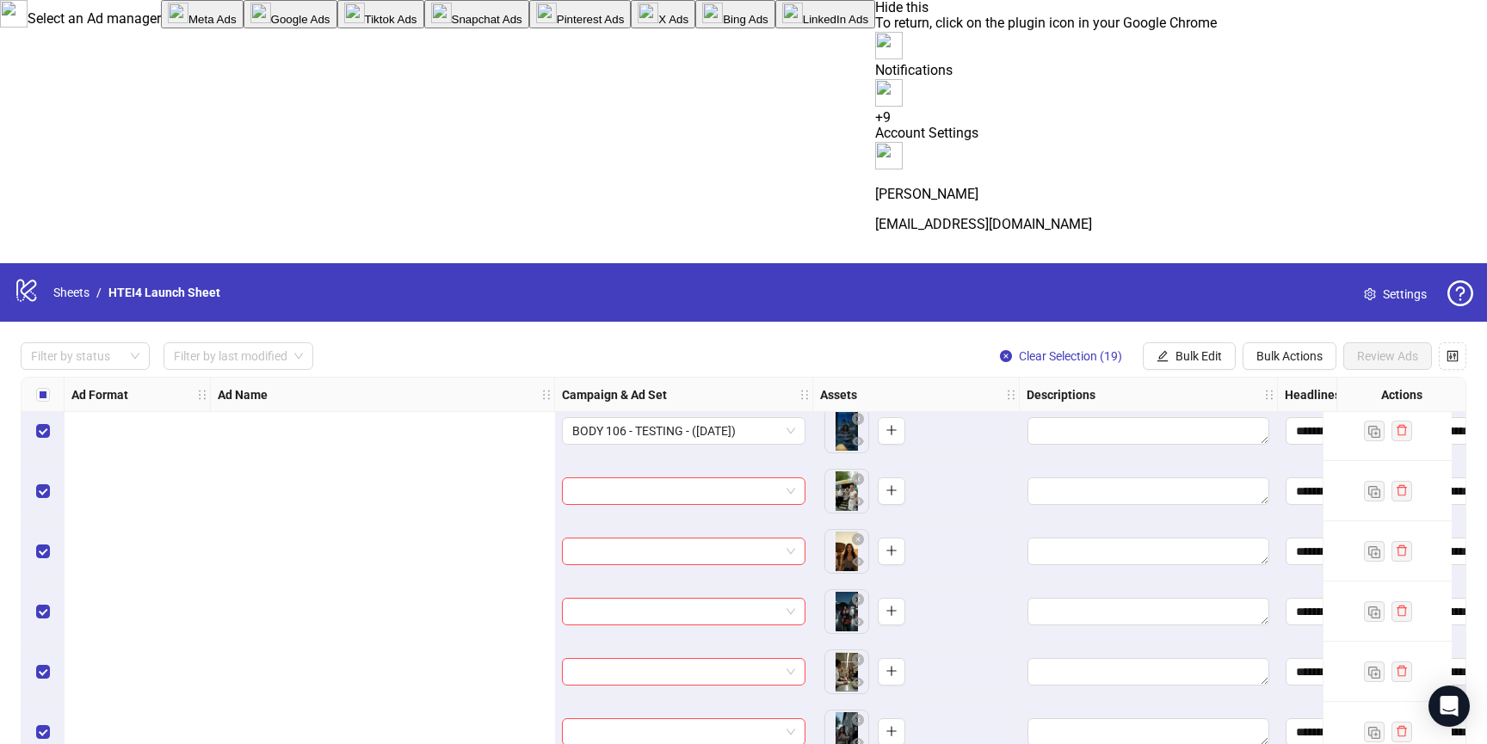
scroll to position [14049, 1384]
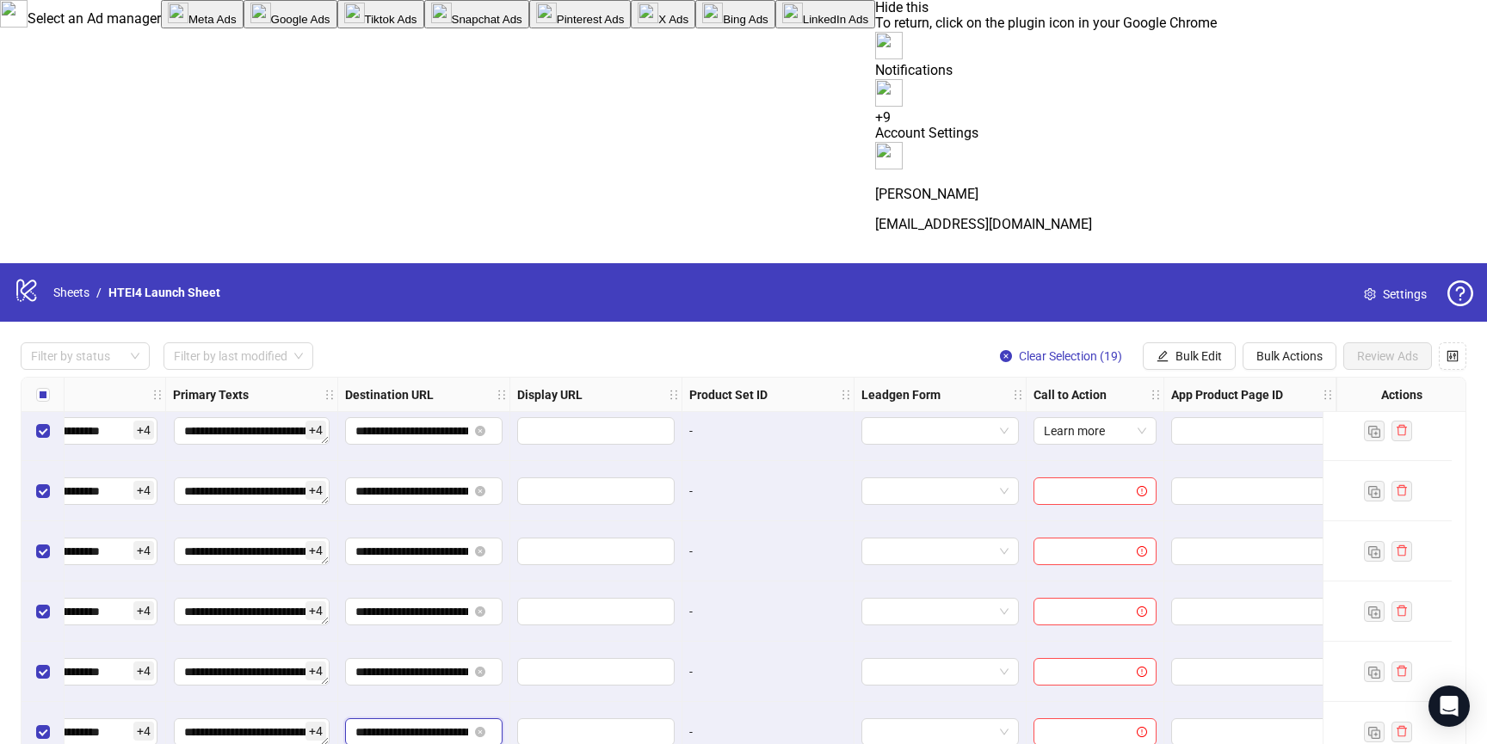
click at [411, 723] on input "**********" at bounding box center [411, 732] width 113 height 19
paste input "text"
type input "**********"
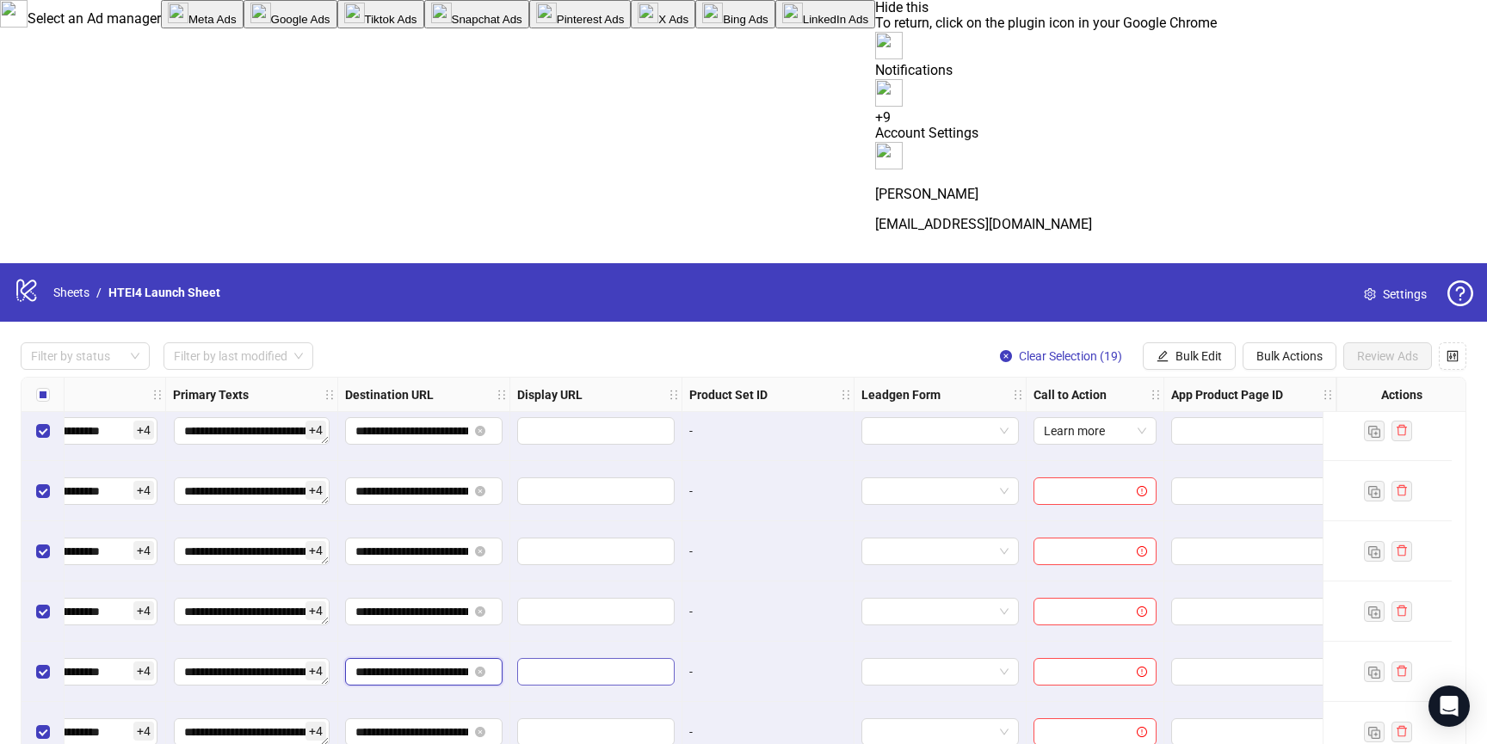
scroll to position [0, 138]
drag, startPoint x: 440, startPoint y: 411, endPoint x: 578, endPoint y: 411, distance: 138.6
click at [417, 663] on input "**********" at bounding box center [411, 672] width 113 height 19
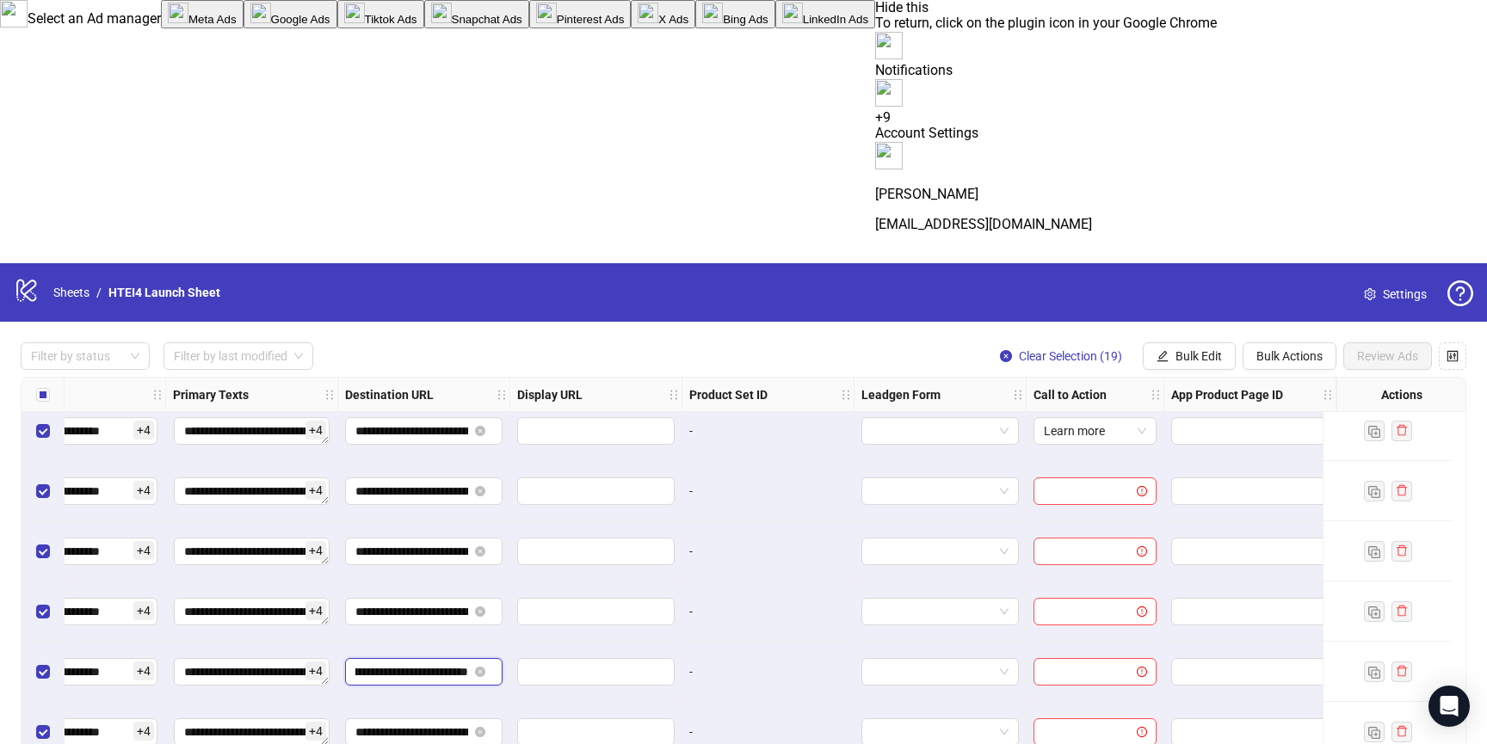
click at [417, 663] on input "**********" at bounding box center [411, 672] width 113 height 19
paste input "text"
type input "**********"
click at [602, 642] on div at bounding box center [596, 672] width 172 height 60
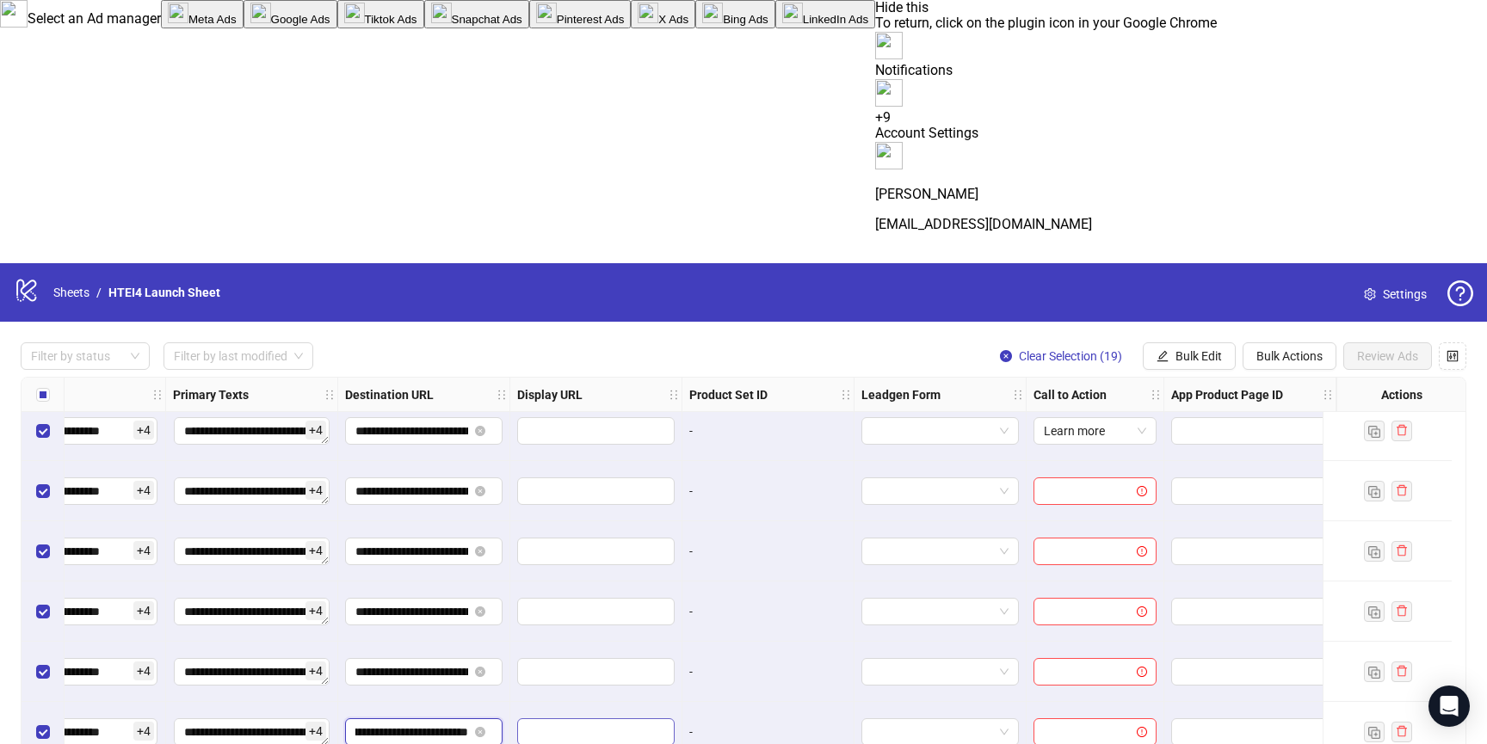
drag, startPoint x: 410, startPoint y: 468, endPoint x: 580, endPoint y: 468, distance: 170.4
click at [580, 723] on input "text" at bounding box center [594, 732] width 133 height 19
drag, startPoint x: 440, startPoint y: 407, endPoint x: 605, endPoint y: 407, distance: 165.3
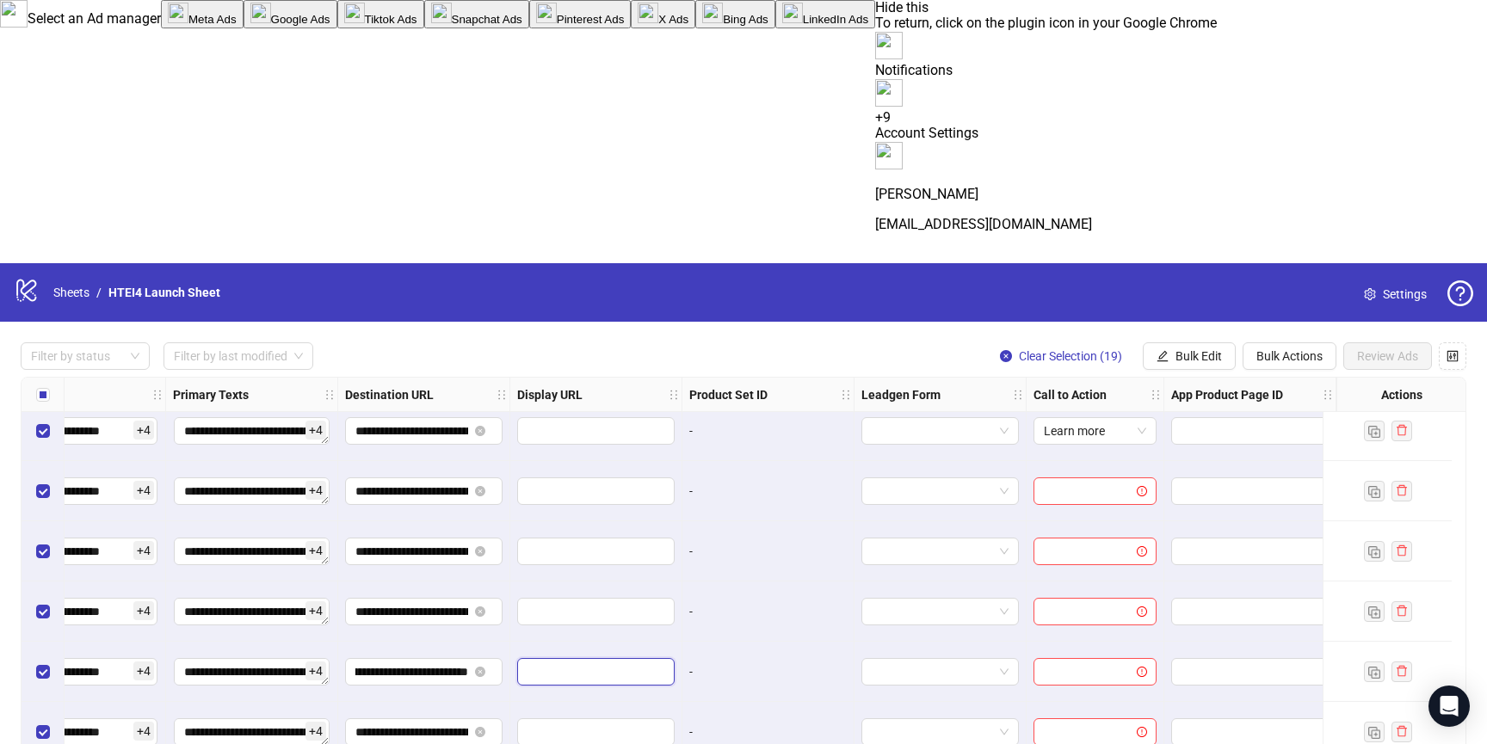
click at [605, 663] on input "text" at bounding box center [594, 672] width 133 height 19
drag, startPoint x: 399, startPoint y: 346, endPoint x: 567, endPoint y: 344, distance: 167.8
click at [579, 582] on div at bounding box center [596, 612] width 172 height 60
drag, startPoint x: 392, startPoint y: 279, endPoint x: 583, endPoint y: 279, distance: 190.2
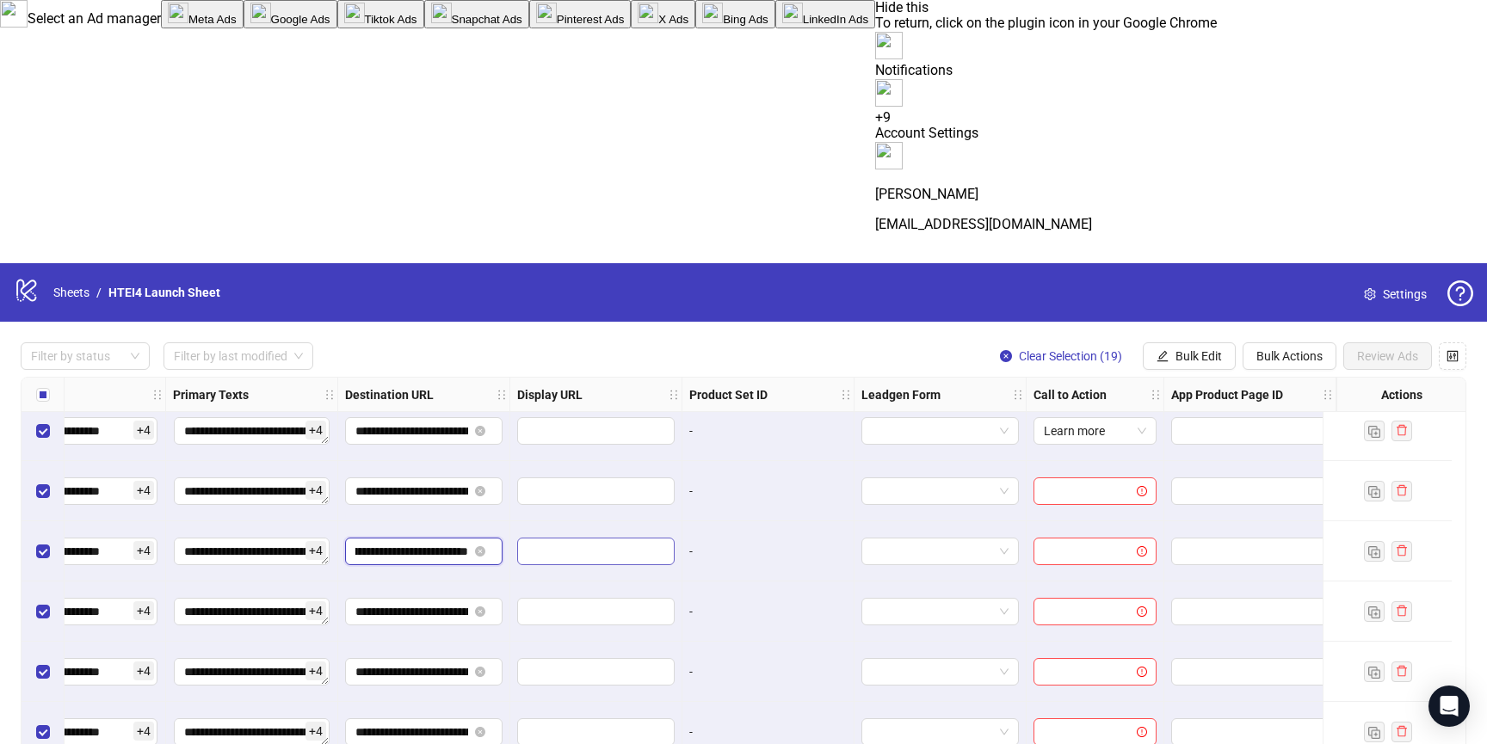
click at [583, 542] on input "text" at bounding box center [594, 551] width 133 height 19
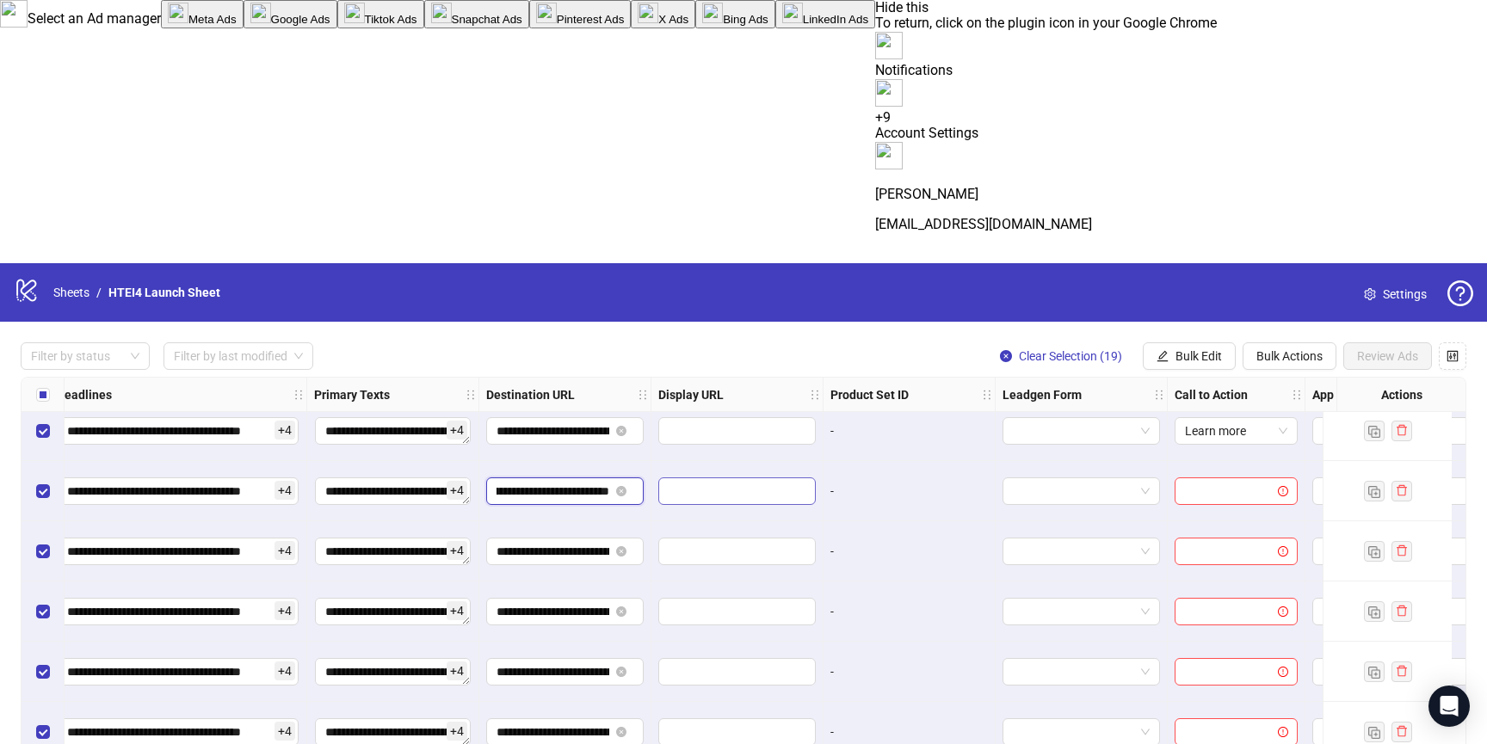
drag, startPoint x: 576, startPoint y: 228, endPoint x: 721, endPoint y: 228, distance: 145.5
click at [558, 482] on input "**********" at bounding box center [553, 491] width 113 height 19
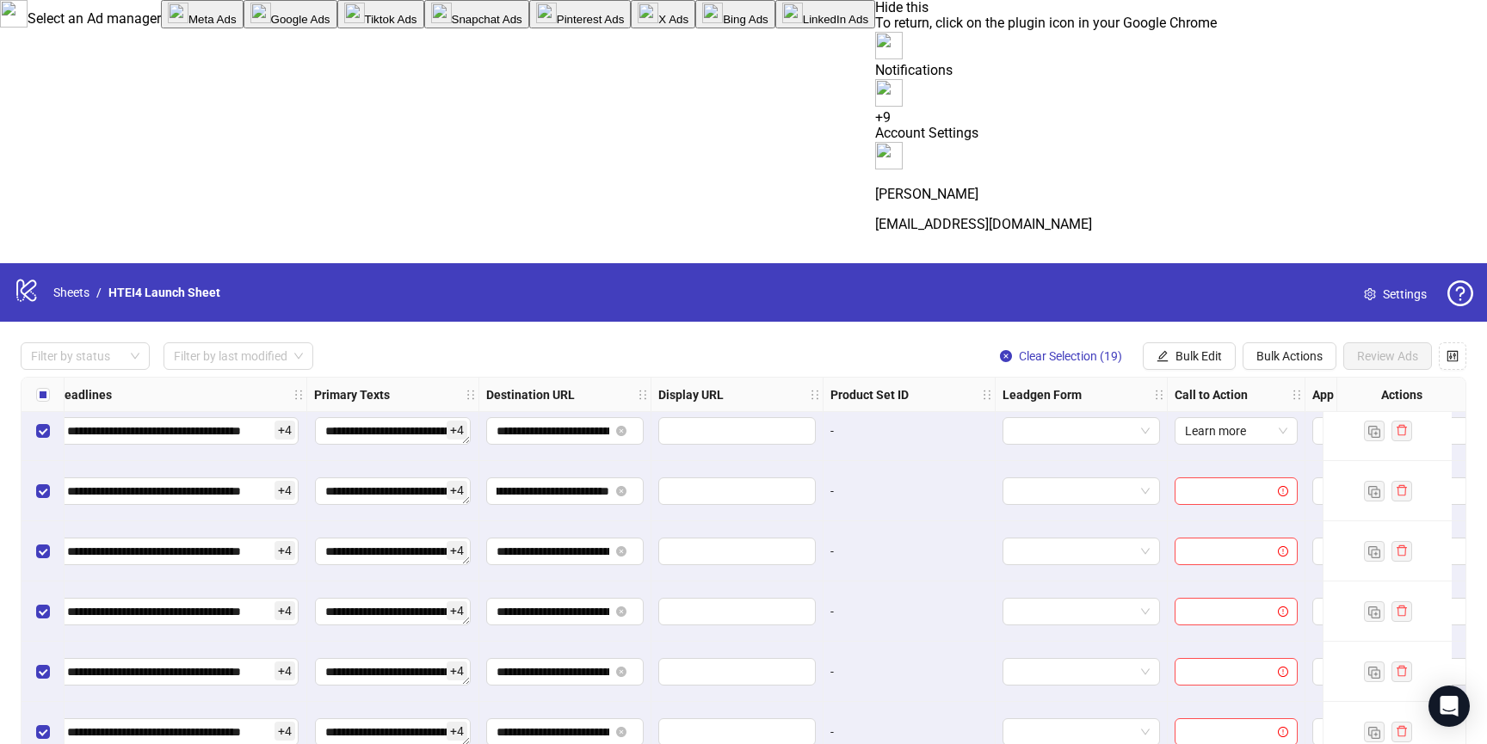
click at [675, 461] on div at bounding box center [738, 491] width 172 height 60
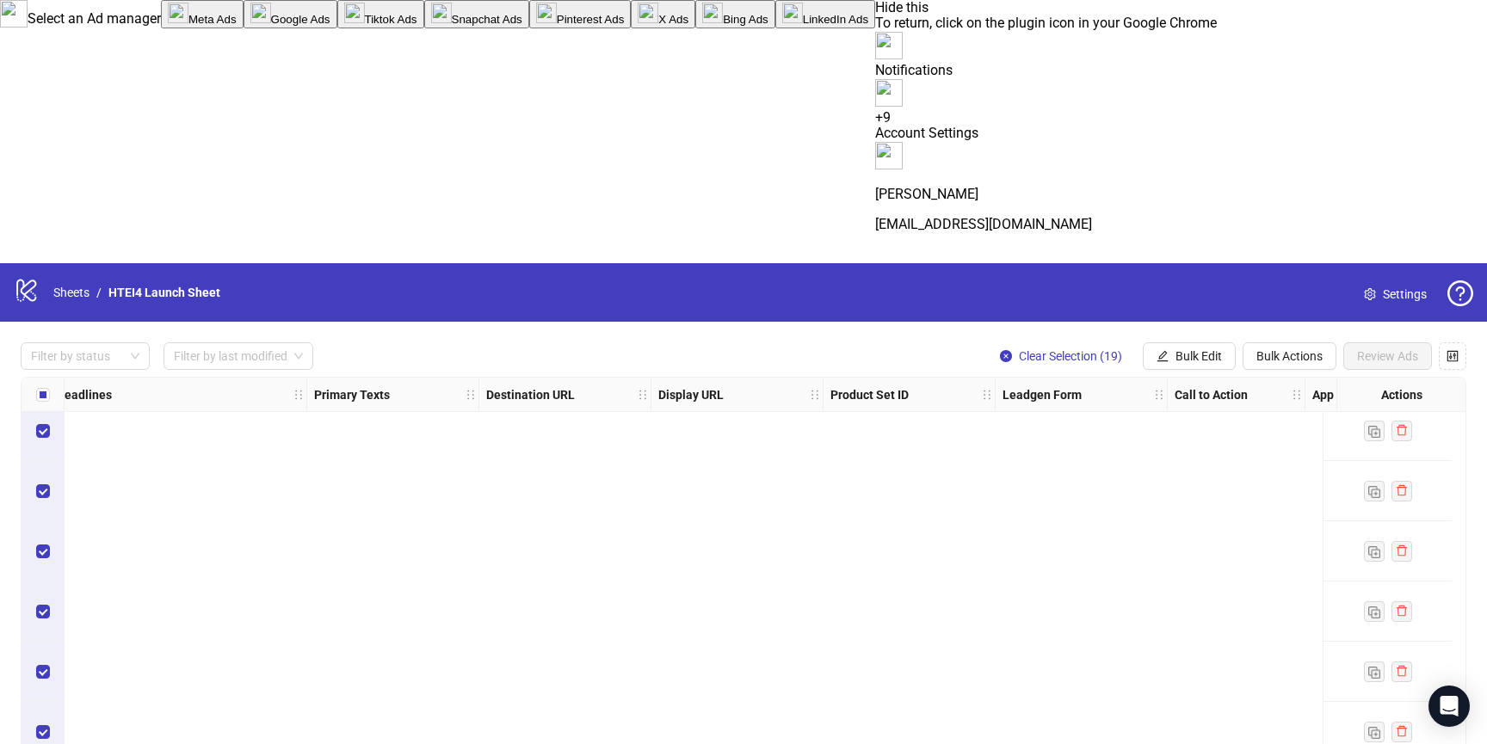
scroll to position [14593, 1229]
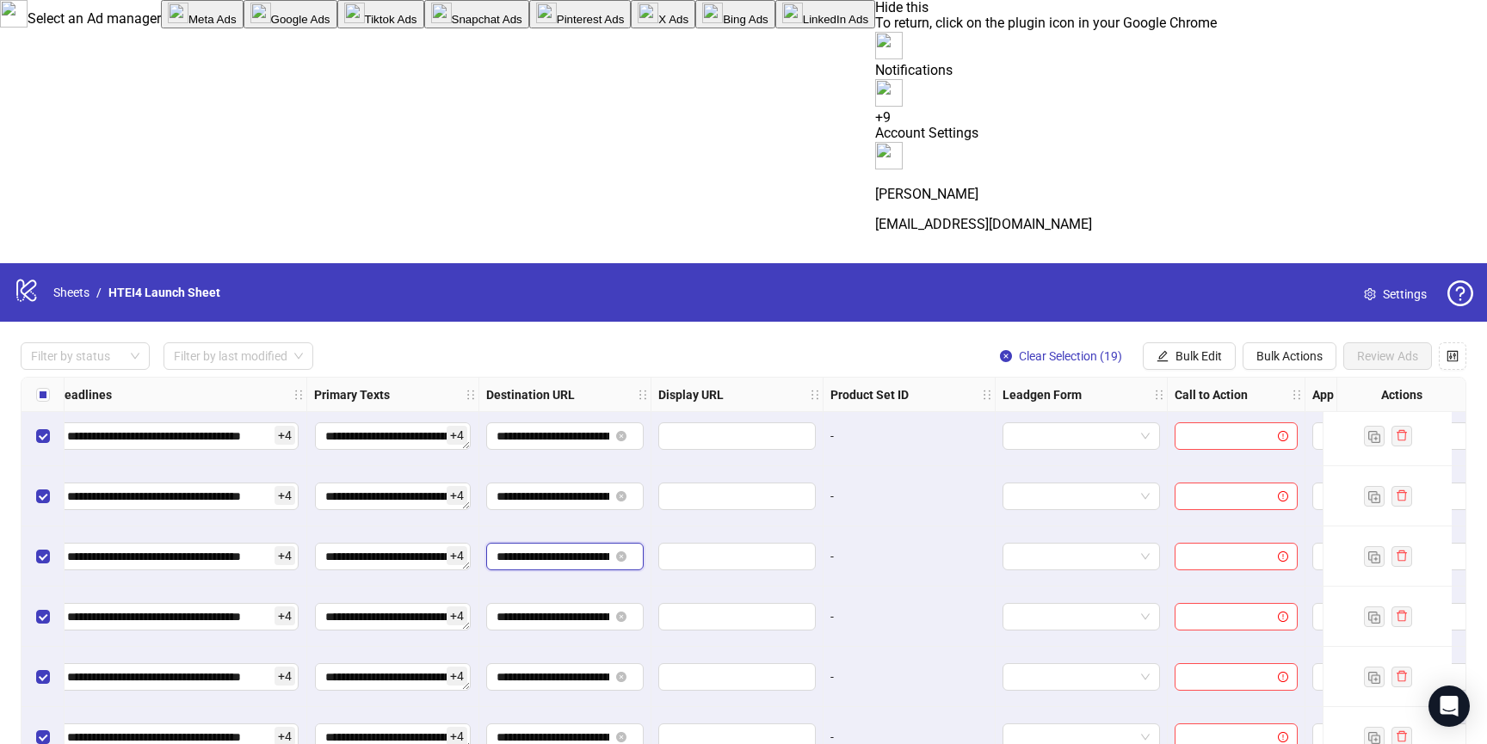
drag, startPoint x: 570, startPoint y: 295, endPoint x: 582, endPoint y: 295, distance: 12.0
click at [586, 547] on input "**********" at bounding box center [553, 556] width 113 height 19
click at [562, 547] on input "**********" at bounding box center [553, 556] width 113 height 19
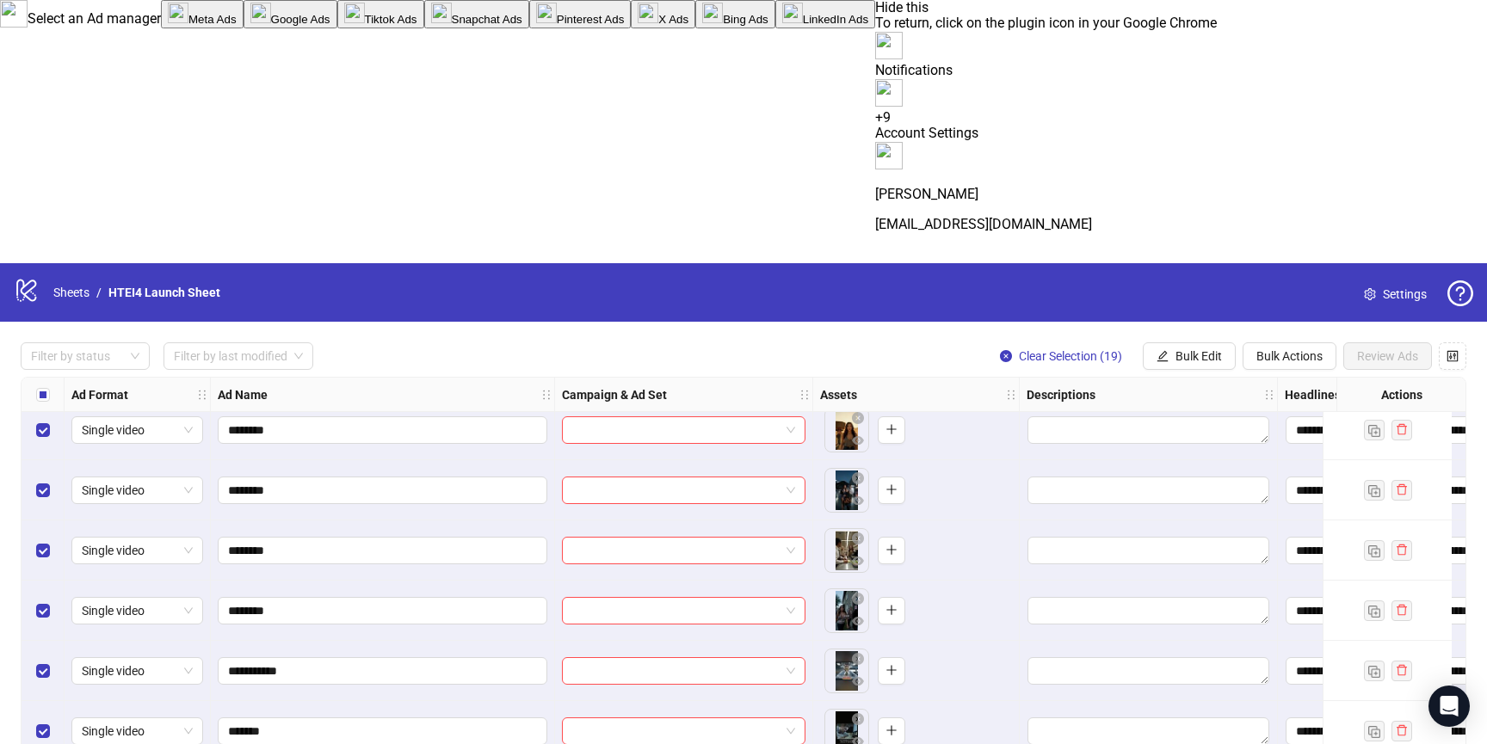
scroll to position [13917, 0]
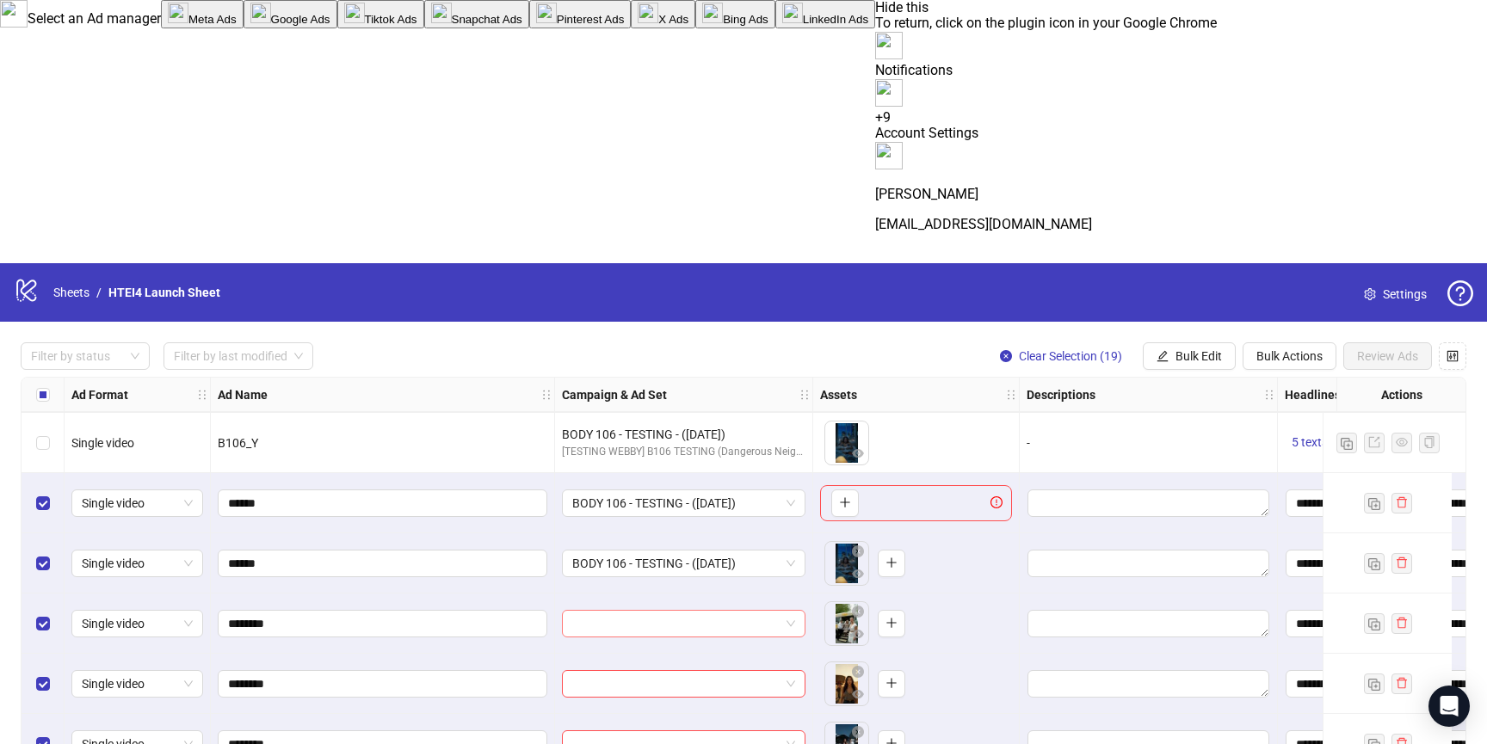
click at [621, 611] on input "search" at bounding box center [675, 624] width 207 height 26
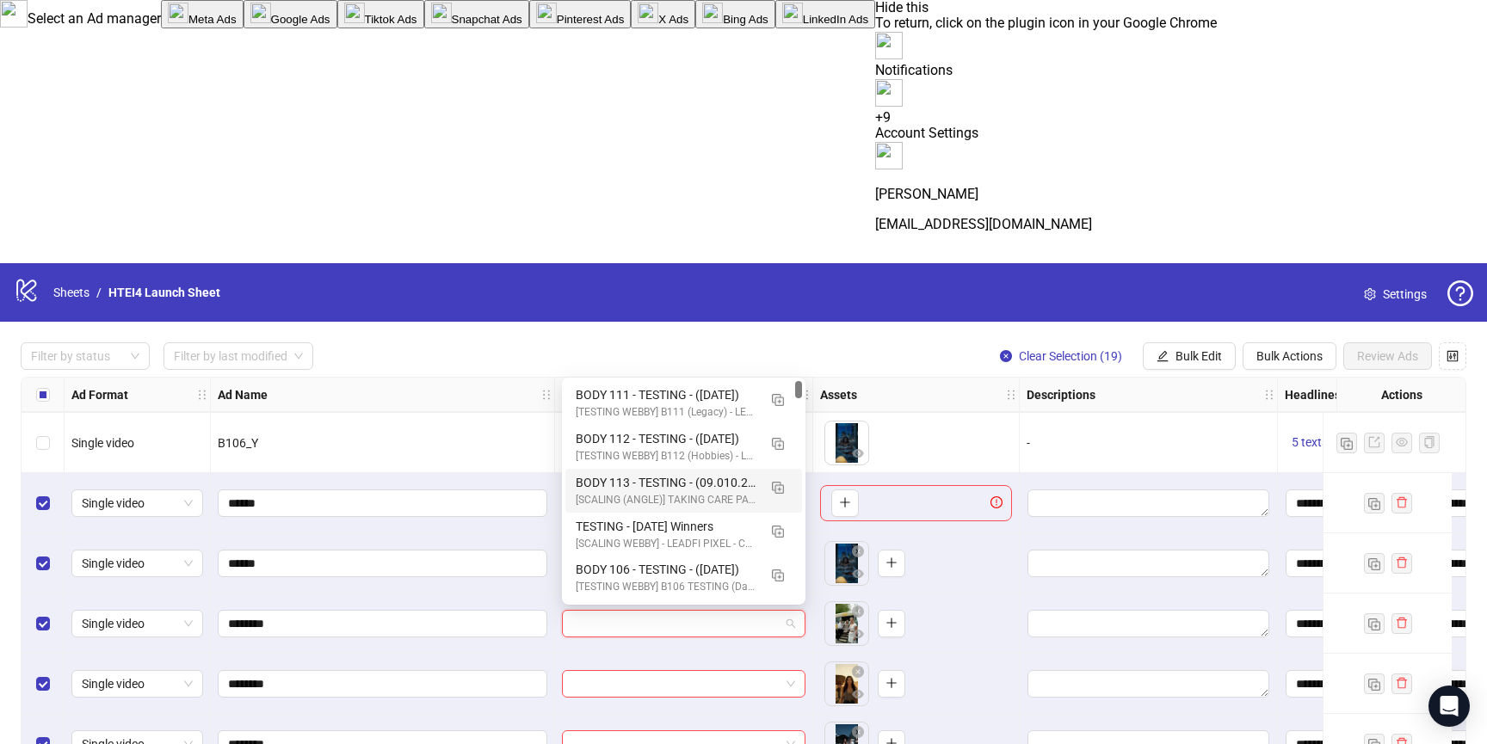
click at [643, 490] on div "BODY 113 - TESTING - (09.010.2025)" at bounding box center [667, 482] width 182 height 19
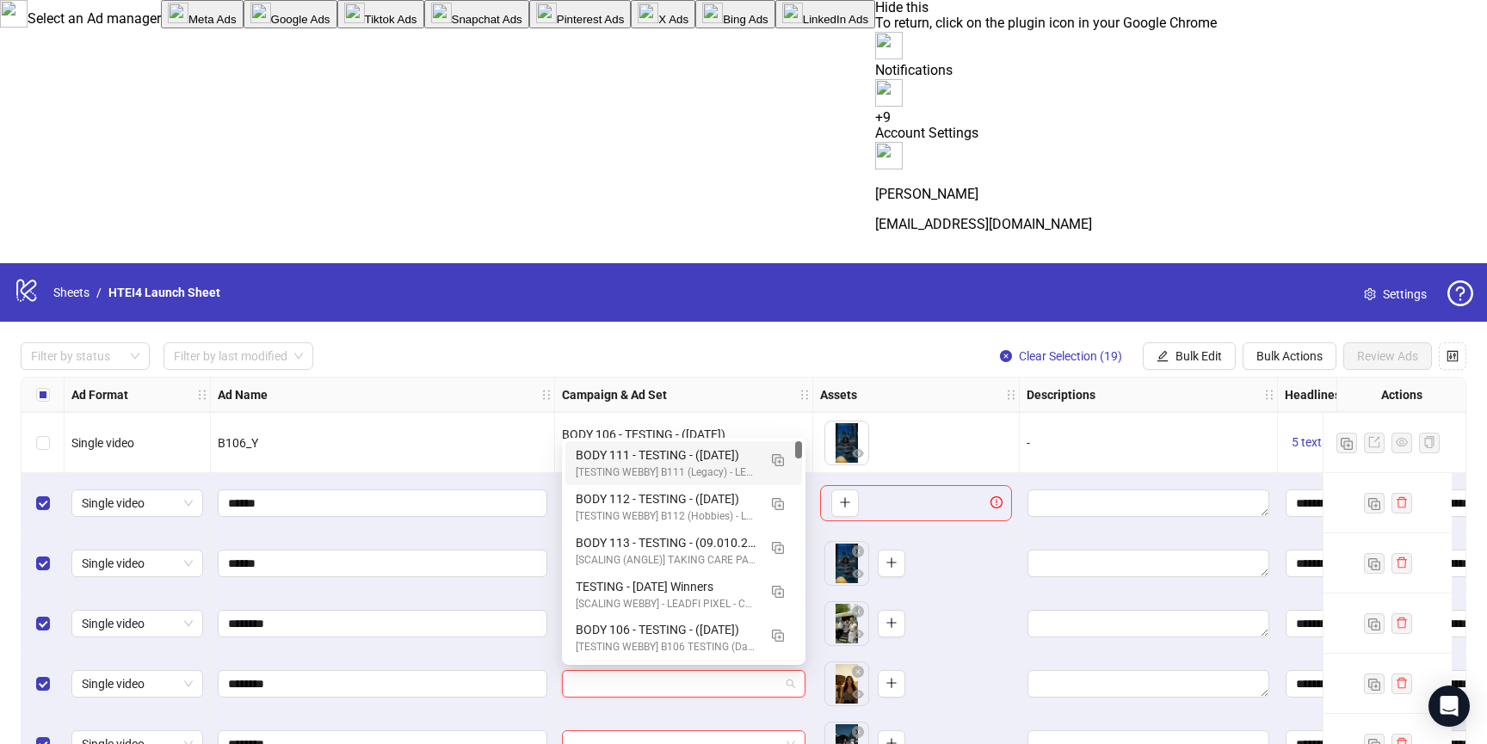
click at [630, 671] on input "search" at bounding box center [675, 684] width 207 height 26
click at [642, 541] on div "BODY 113 - TESTING - (09.010.2025)" at bounding box center [667, 543] width 182 height 19
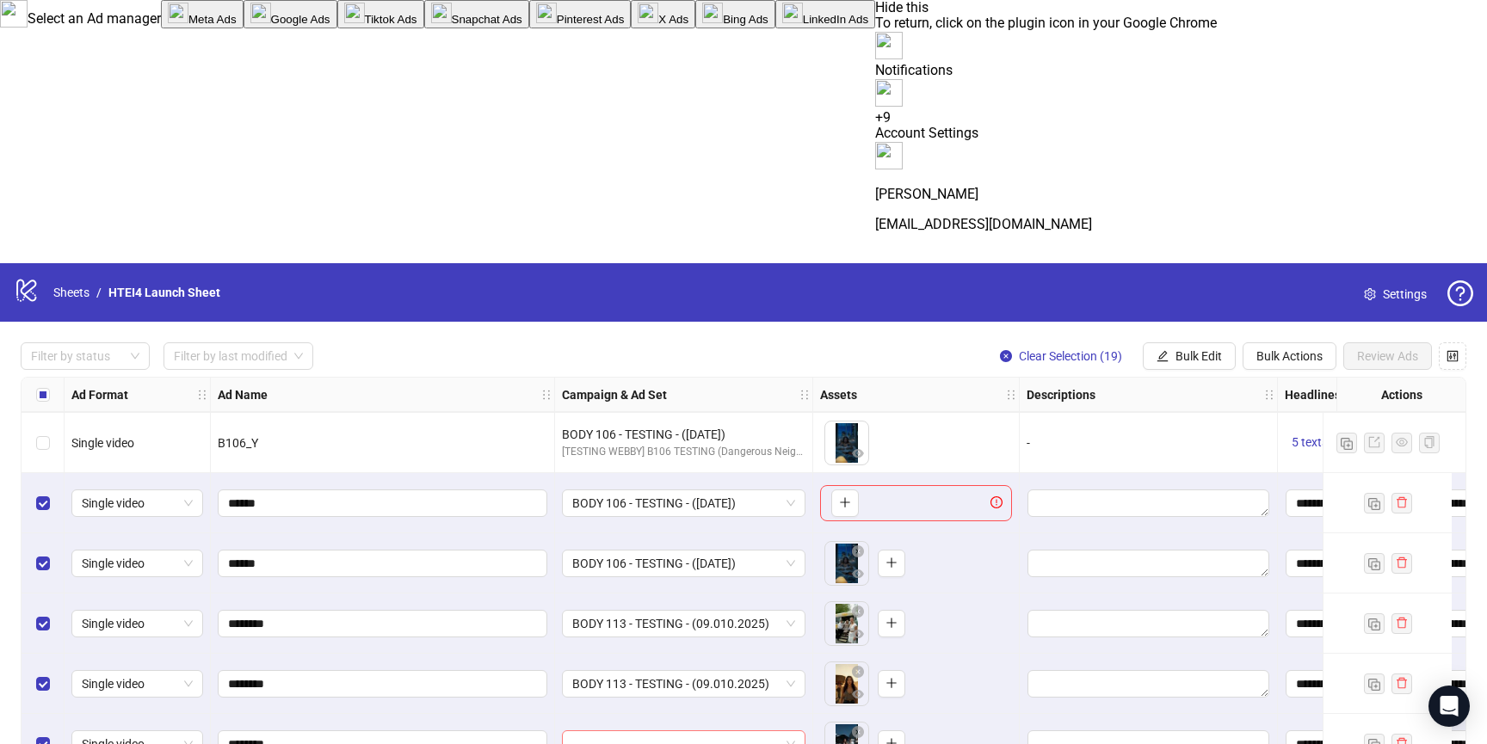
click at [637, 732] on input "search" at bounding box center [675, 745] width 207 height 26
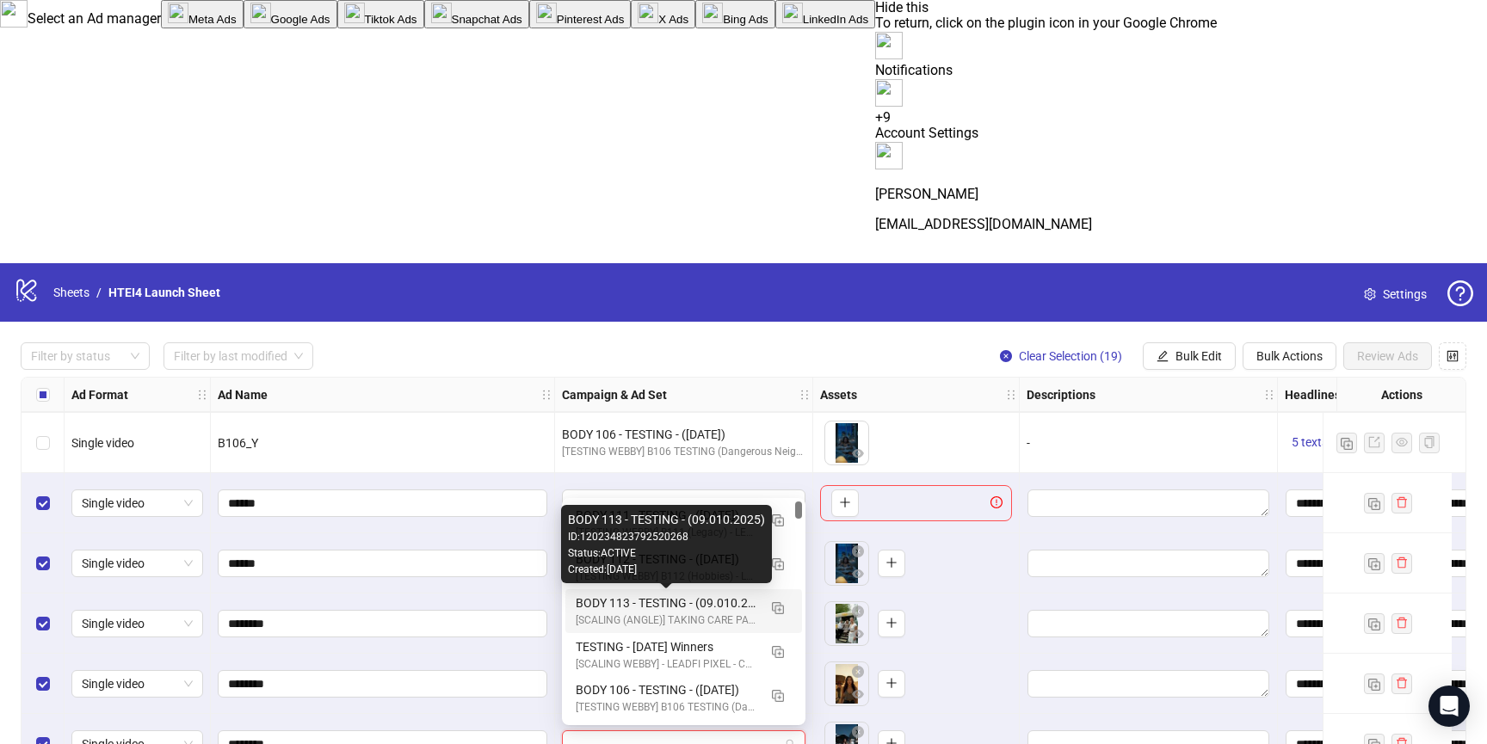
click at [649, 597] on div "BODY 113 - TESTING - (09.010.2025)" at bounding box center [667, 603] width 182 height 19
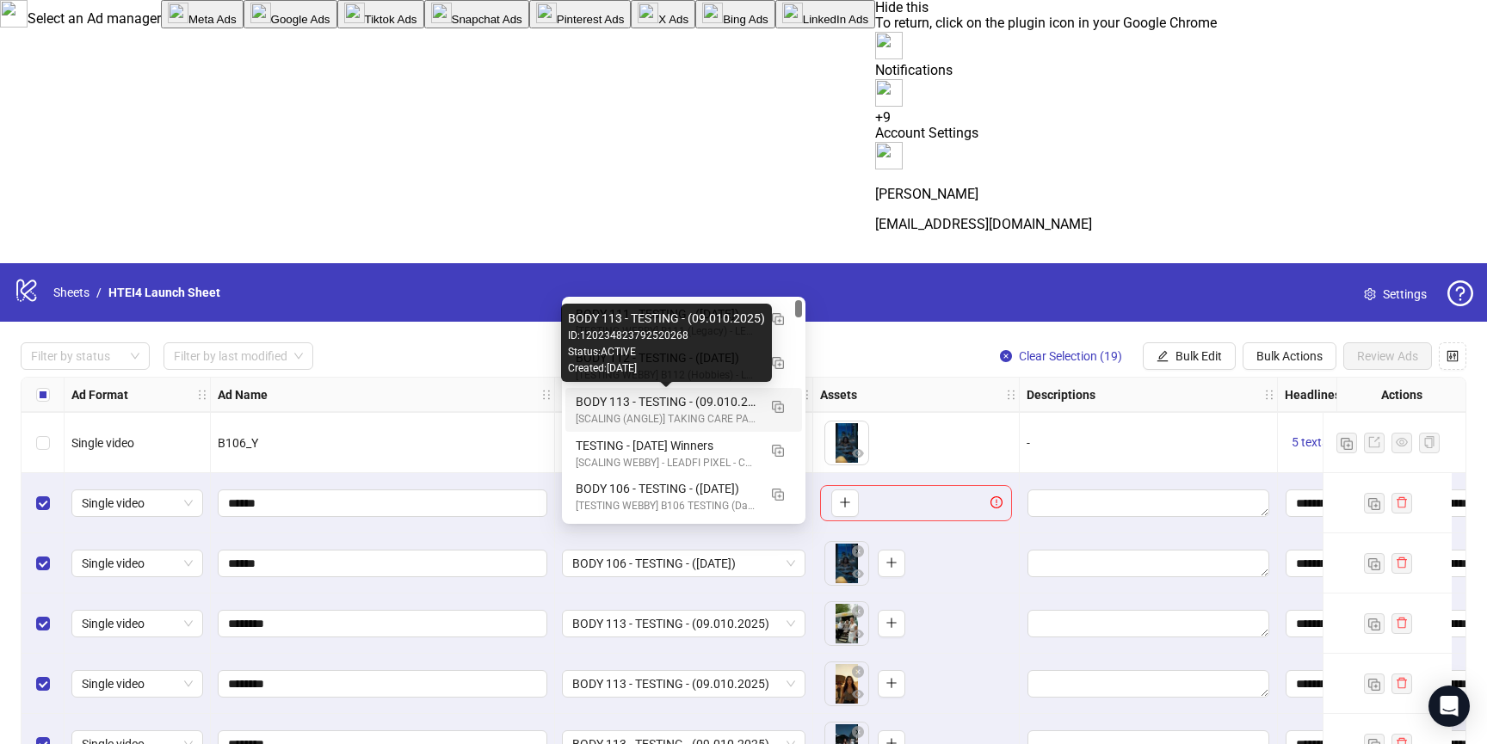
click at [632, 409] on div "BODY 113 - TESTING - (09.010.2025)" at bounding box center [667, 401] width 182 height 19
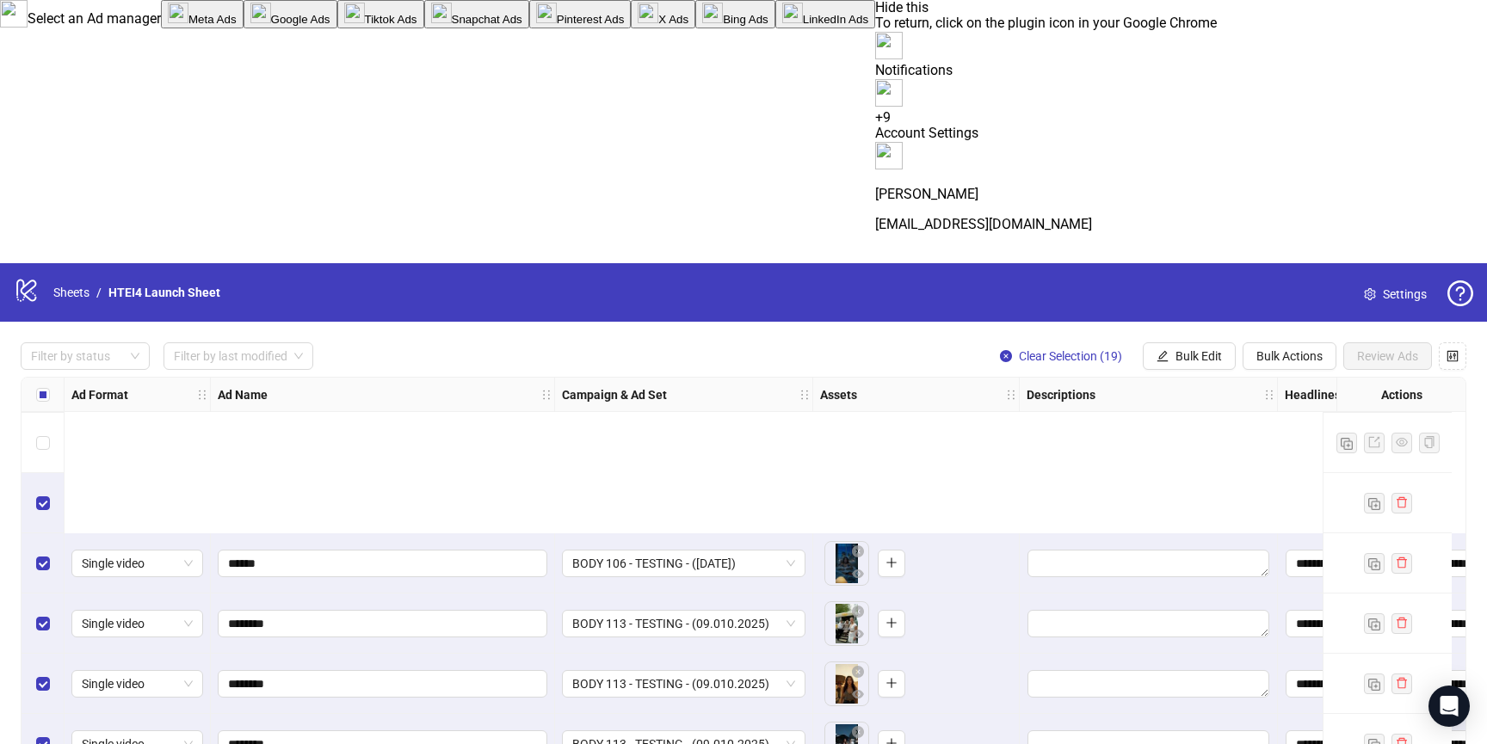
scroll to position [14150, 0]
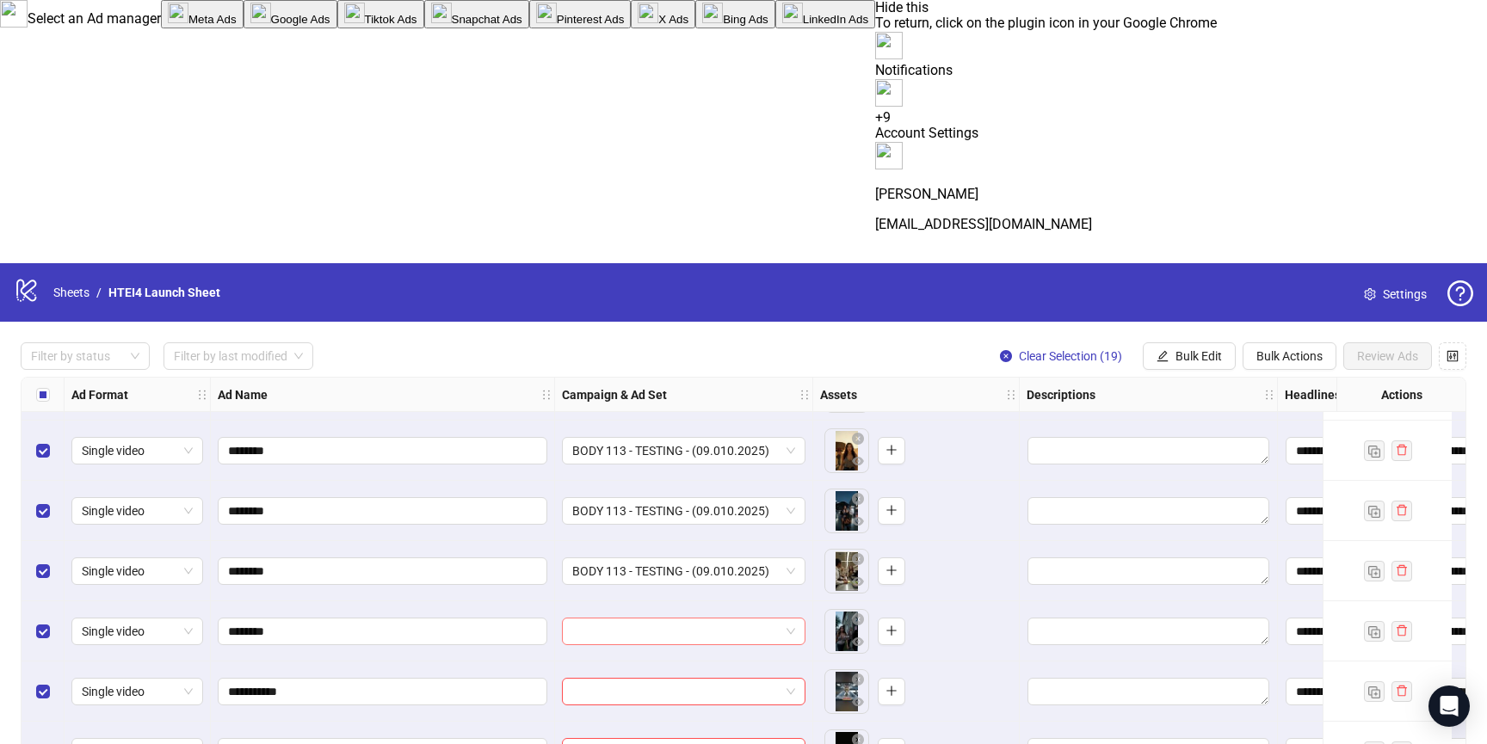
click at [648, 619] on input "search" at bounding box center [675, 632] width 207 height 26
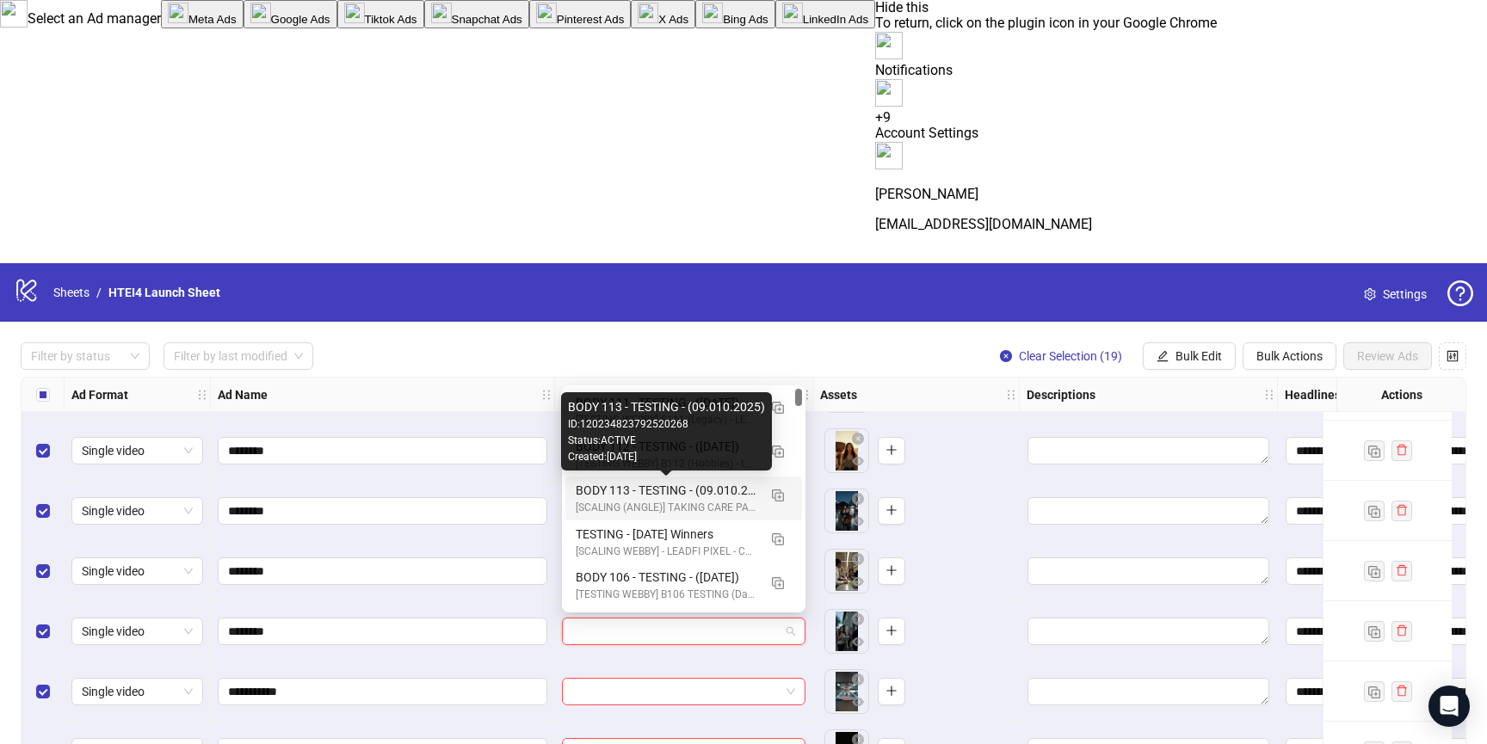
click at [658, 495] on div "BODY 113 - TESTING - (09.010.2025)" at bounding box center [667, 490] width 182 height 19
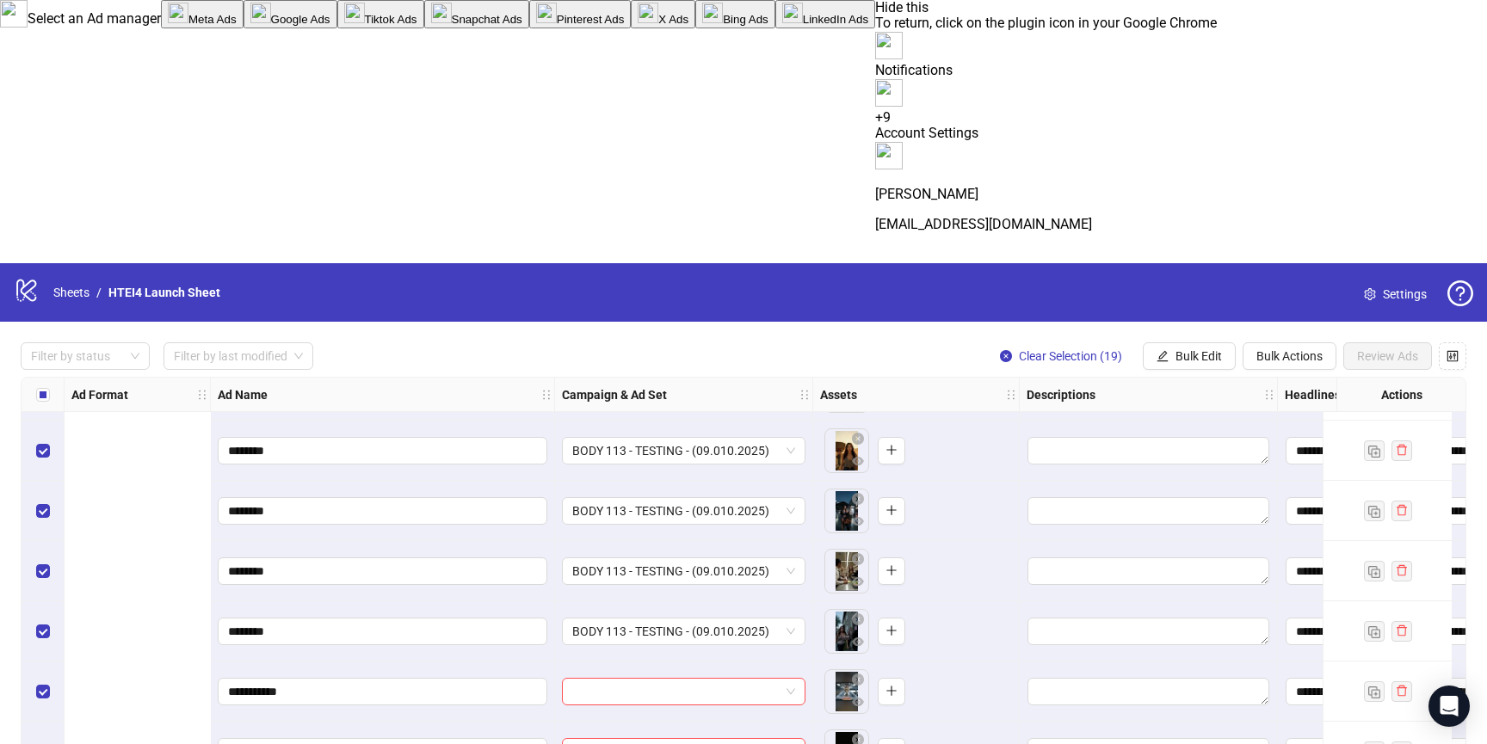
scroll to position [14150, 627]
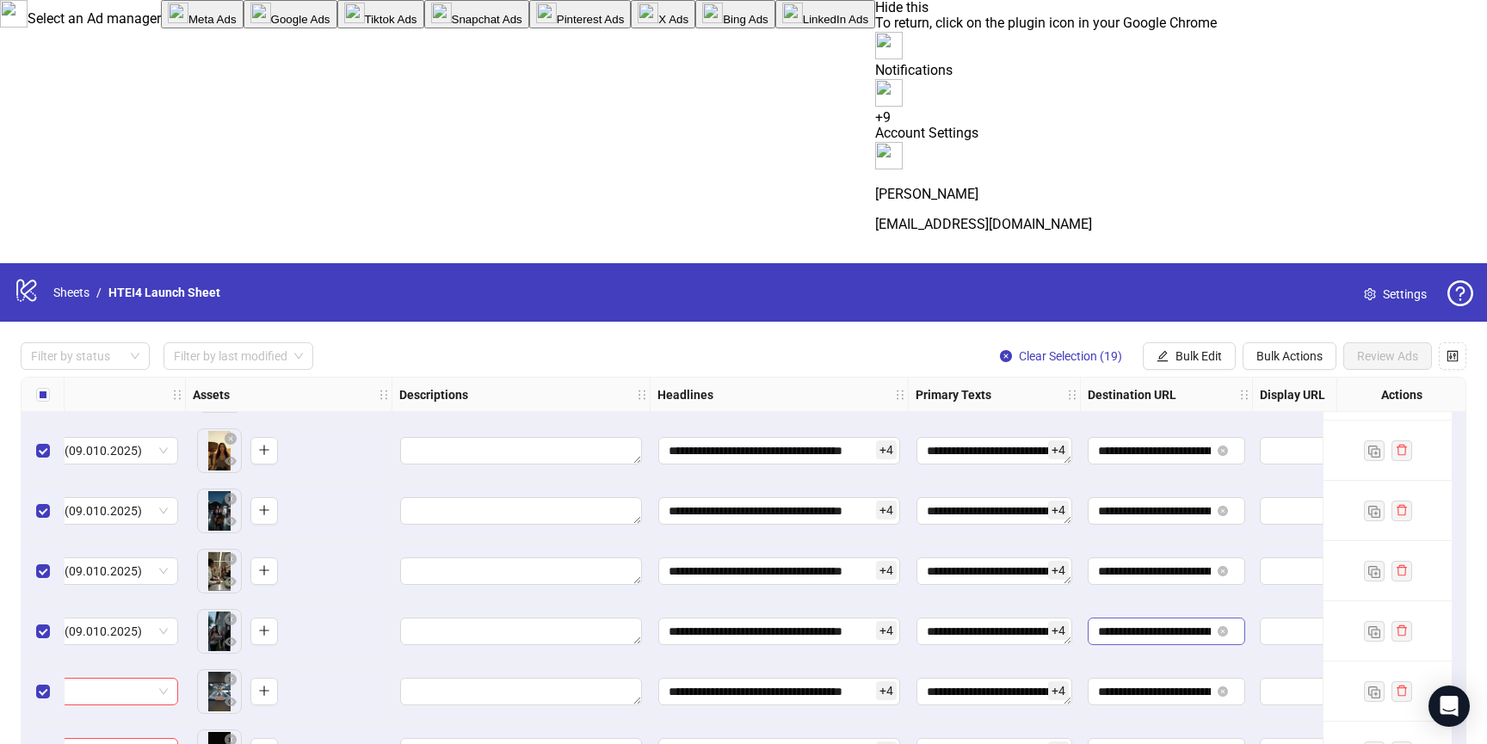
click at [1137, 618] on span "**********" at bounding box center [1167, 632] width 158 height 28
drag, startPoint x: 1129, startPoint y: 368, endPoint x: 1312, endPoint y: 368, distance: 182.5
click at [653, 722] on div "**********" at bounding box center [780, 752] width 258 height 60
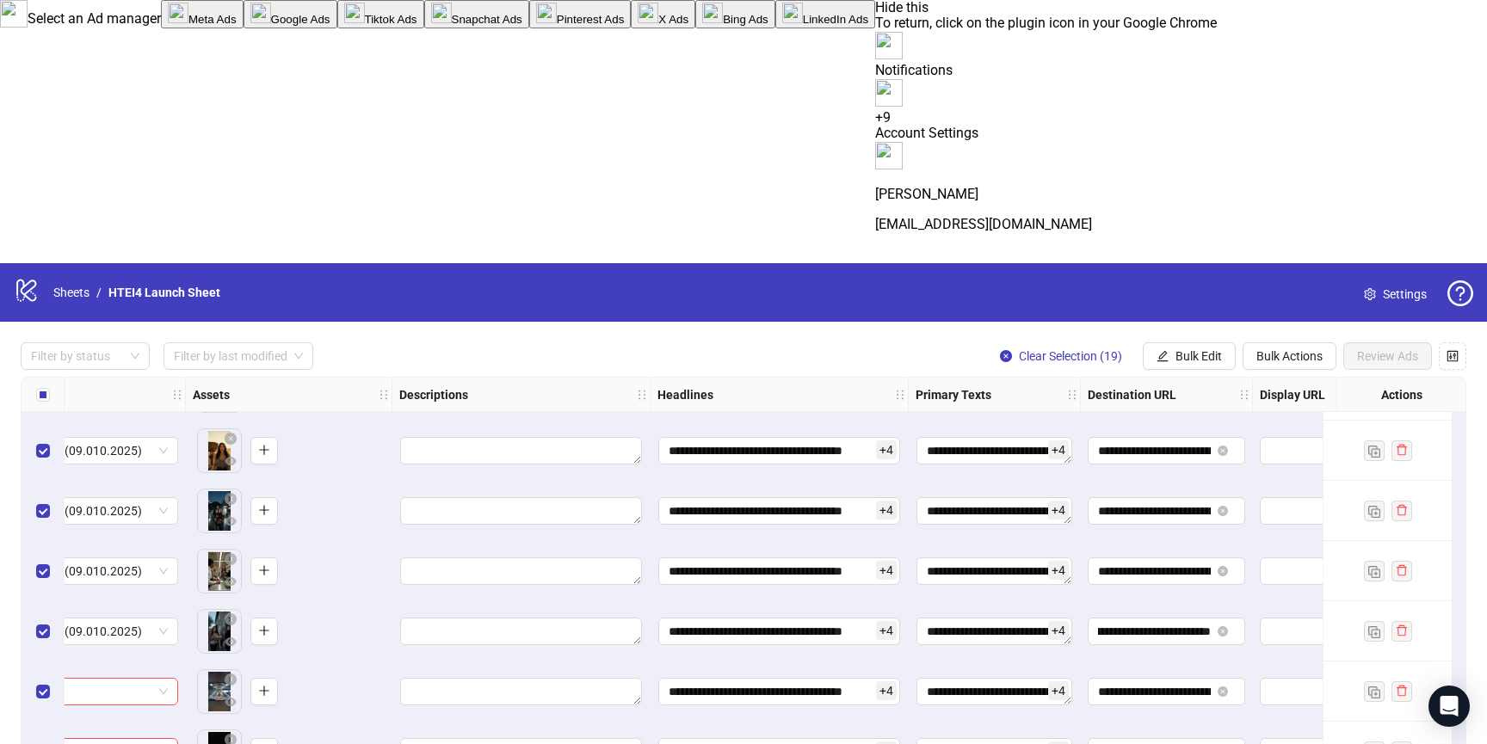
scroll to position [0, 0]
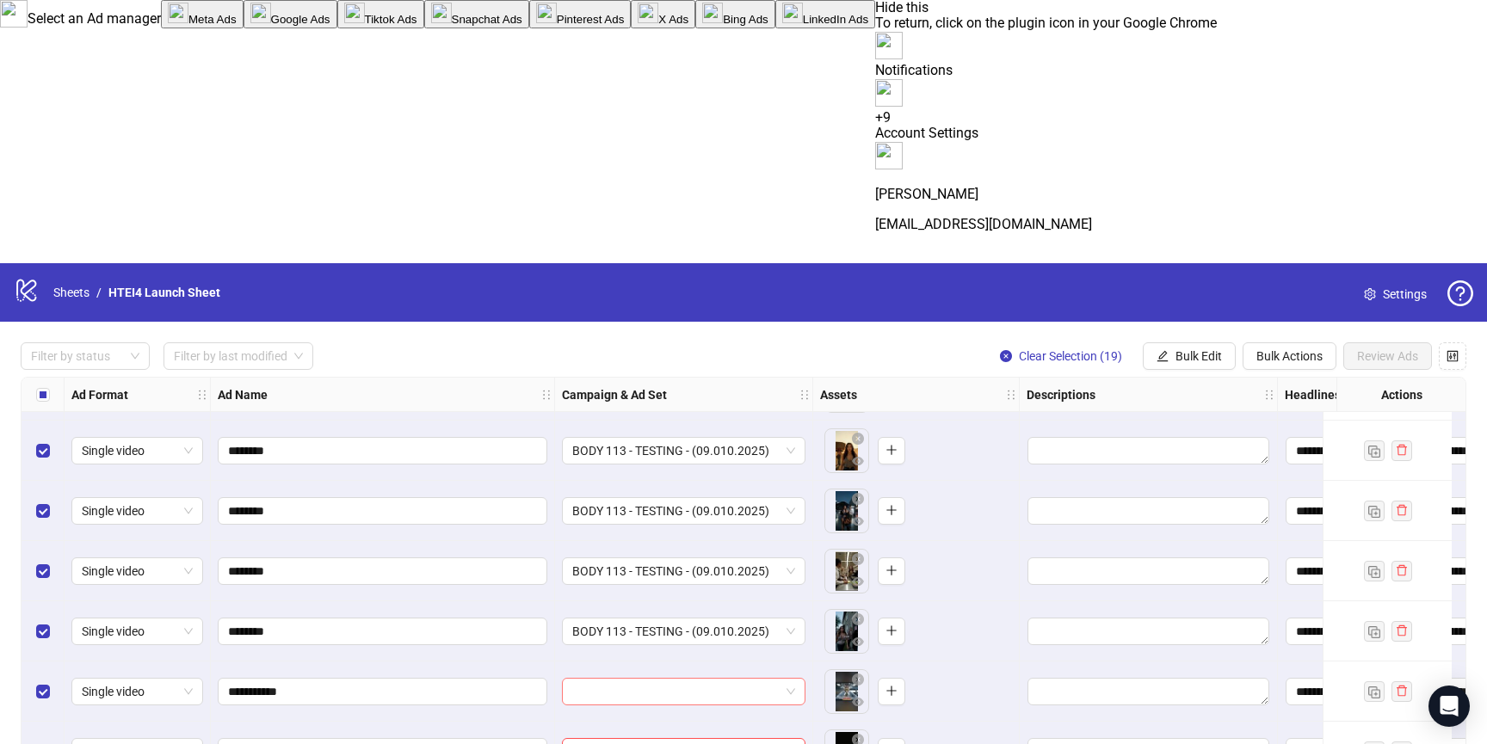
click at [682, 679] on input "search" at bounding box center [675, 692] width 207 height 26
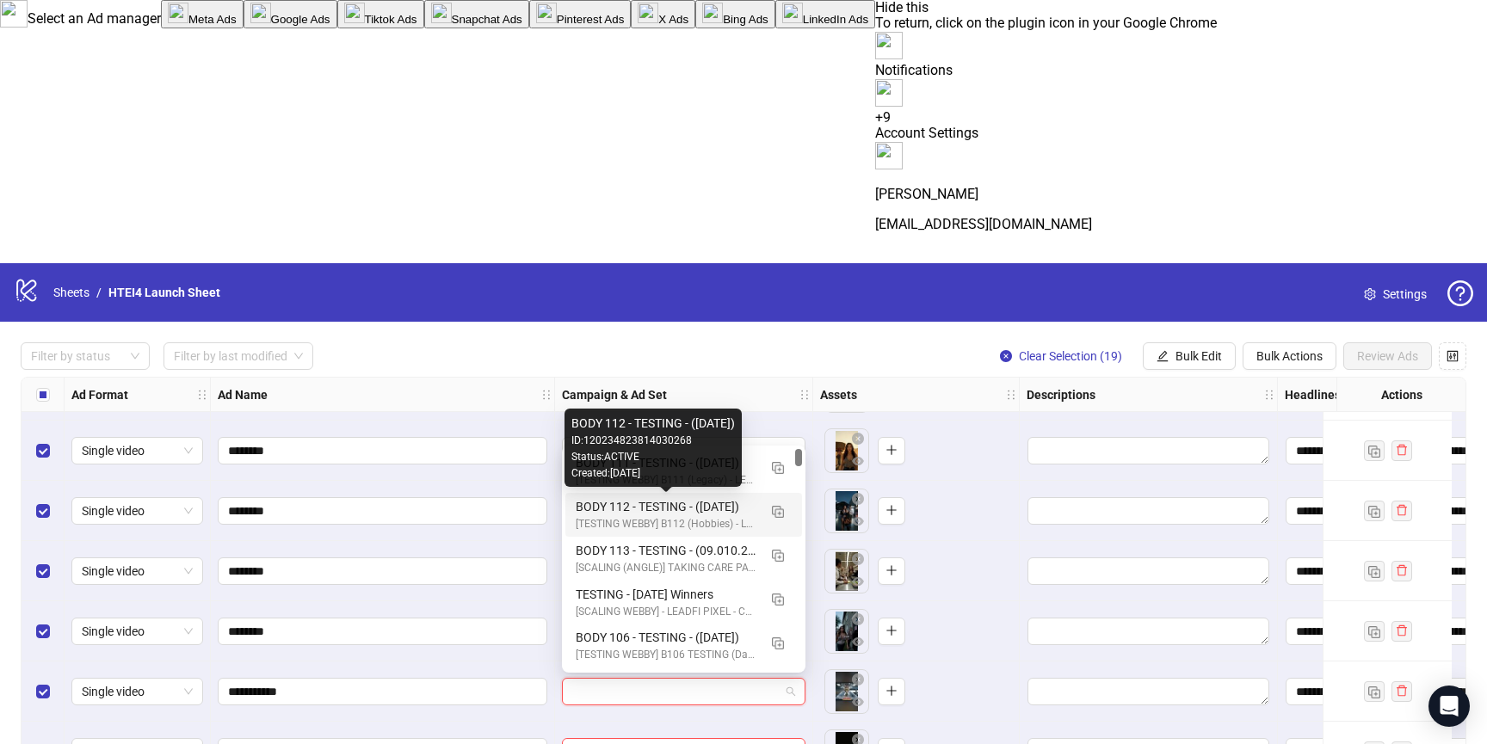
click at [670, 508] on div "BODY 112 - TESTING - ([DATE])" at bounding box center [667, 506] width 182 height 19
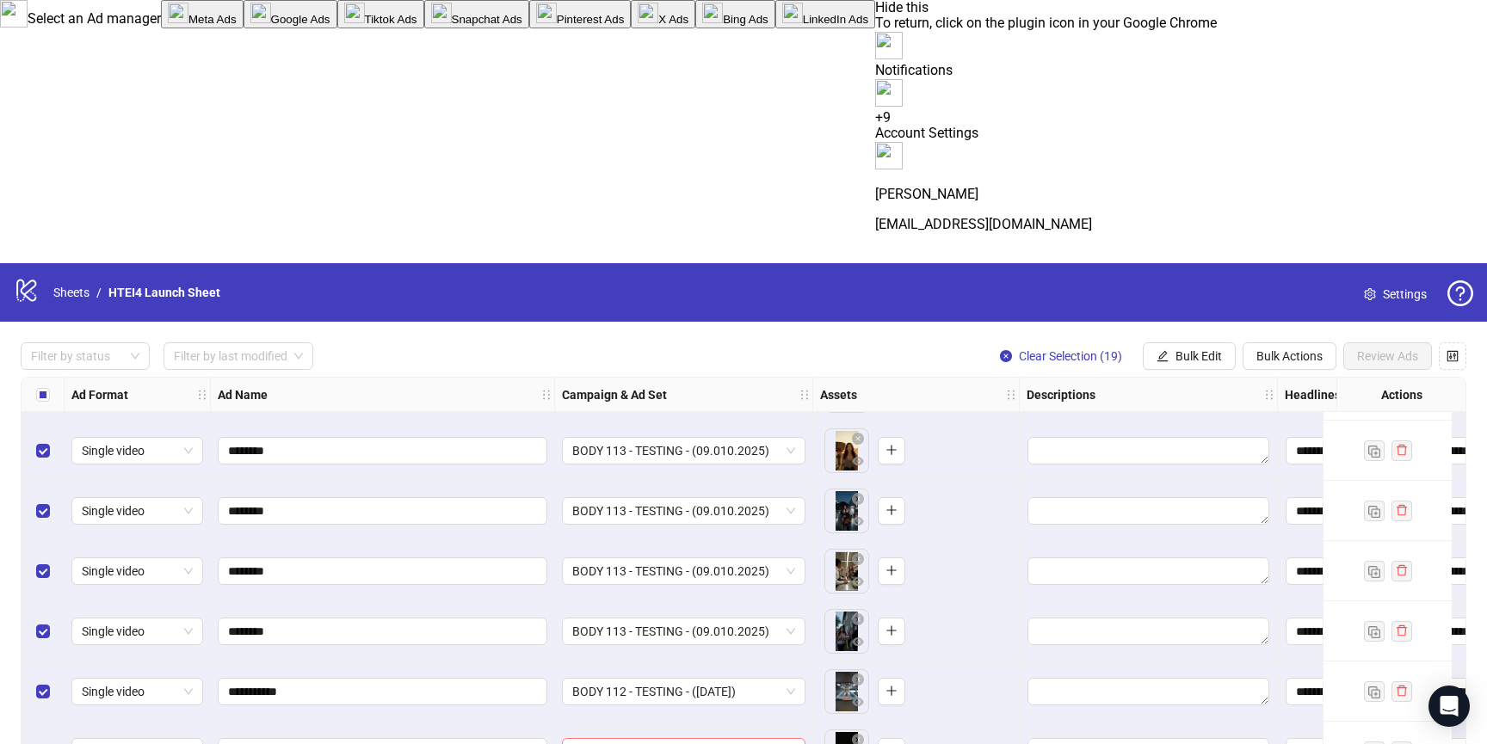
click at [644, 739] on input "search" at bounding box center [675, 752] width 207 height 26
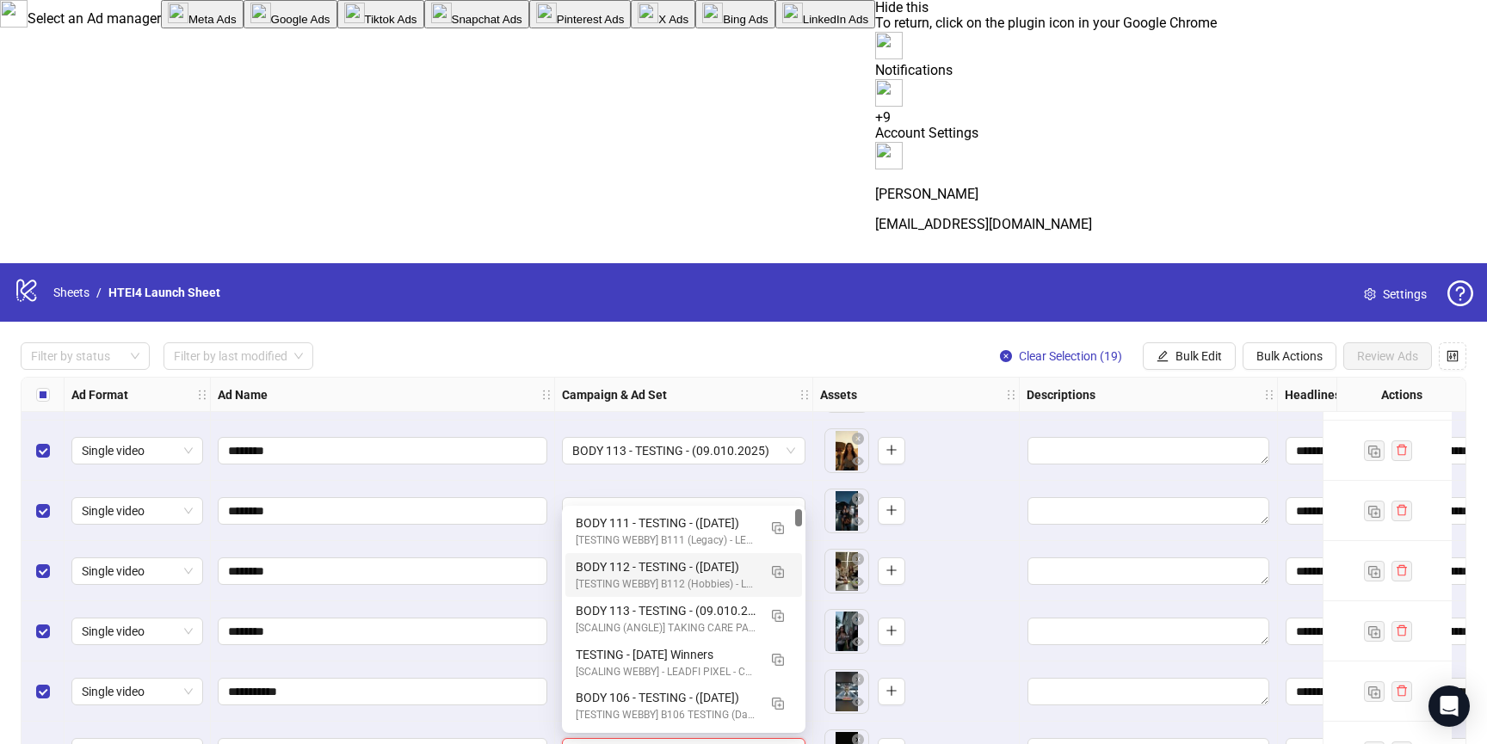
click at [648, 567] on div "BODY 112 - TESTING - ([DATE])" at bounding box center [667, 567] width 182 height 19
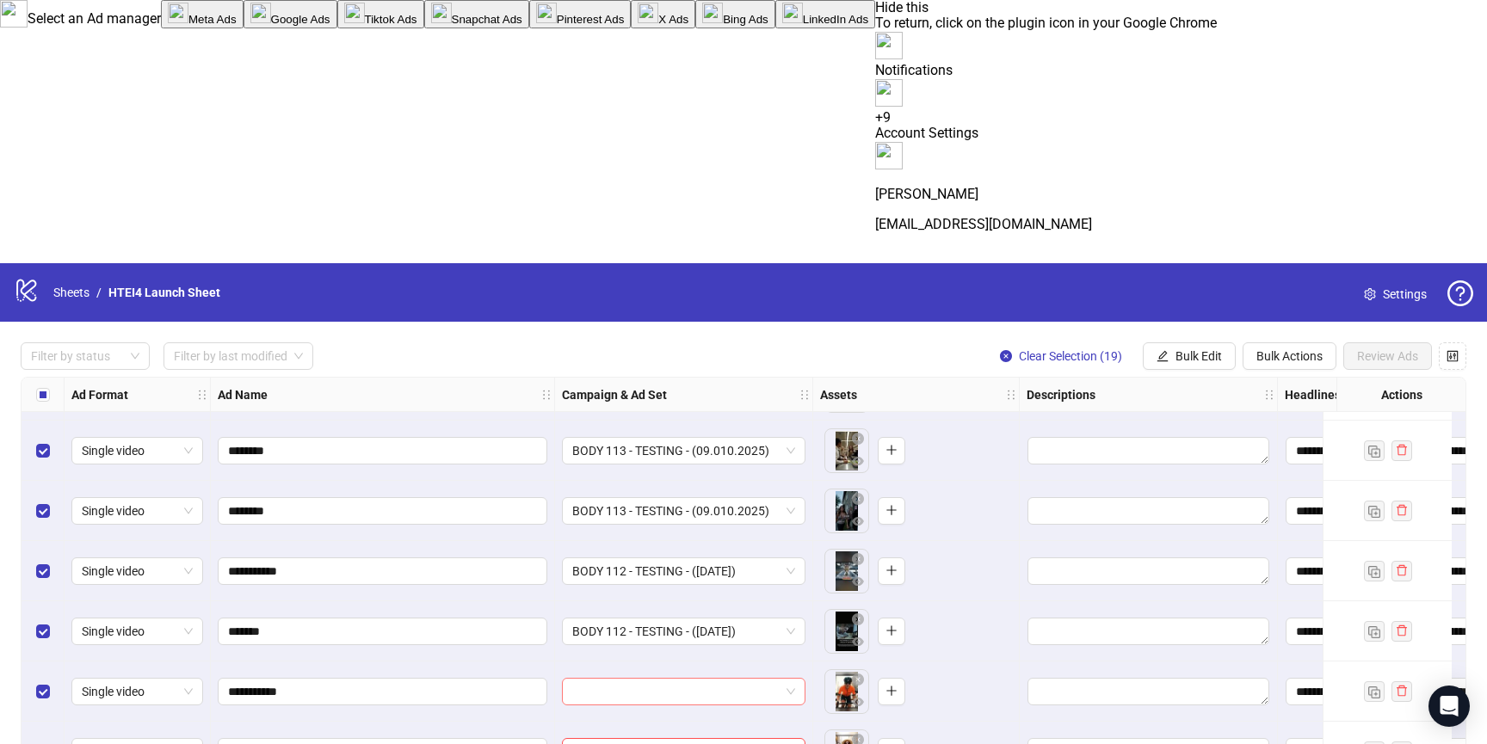
click at [648, 679] on input "search" at bounding box center [675, 692] width 207 height 26
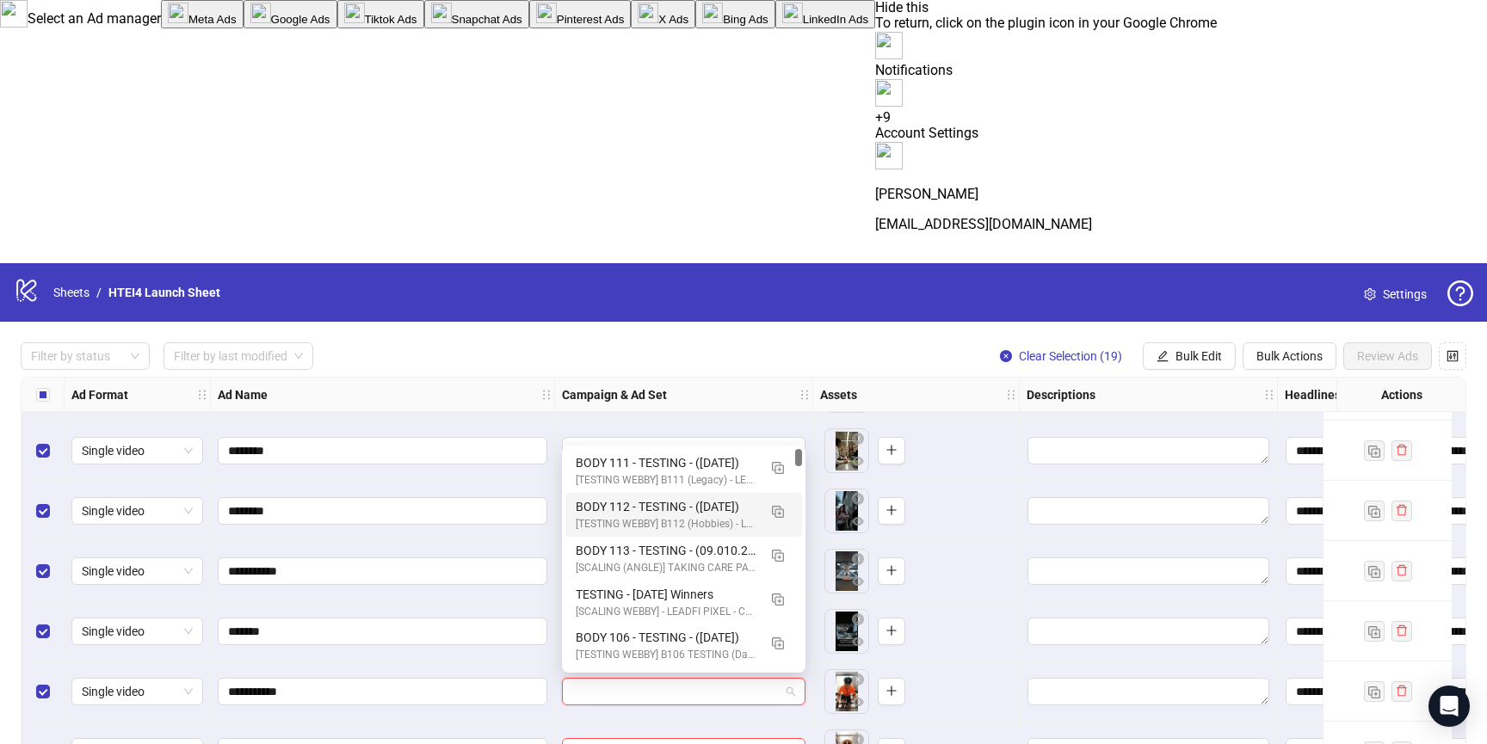
click at [648, 513] on div "BODY 112 - TESTING - ([DATE])" at bounding box center [667, 506] width 182 height 19
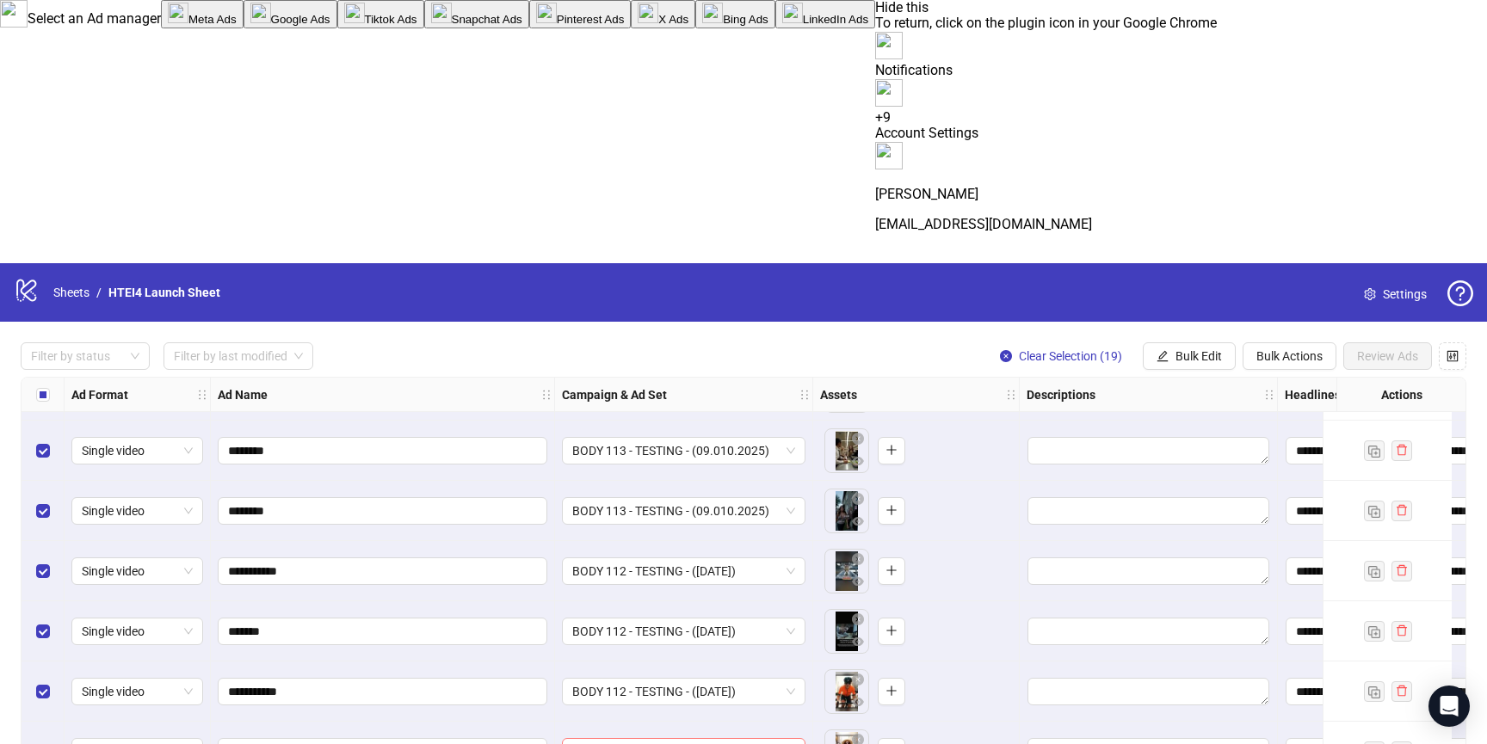
click at [648, 739] on input "search" at bounding box center [675, 752] width 207 height 26
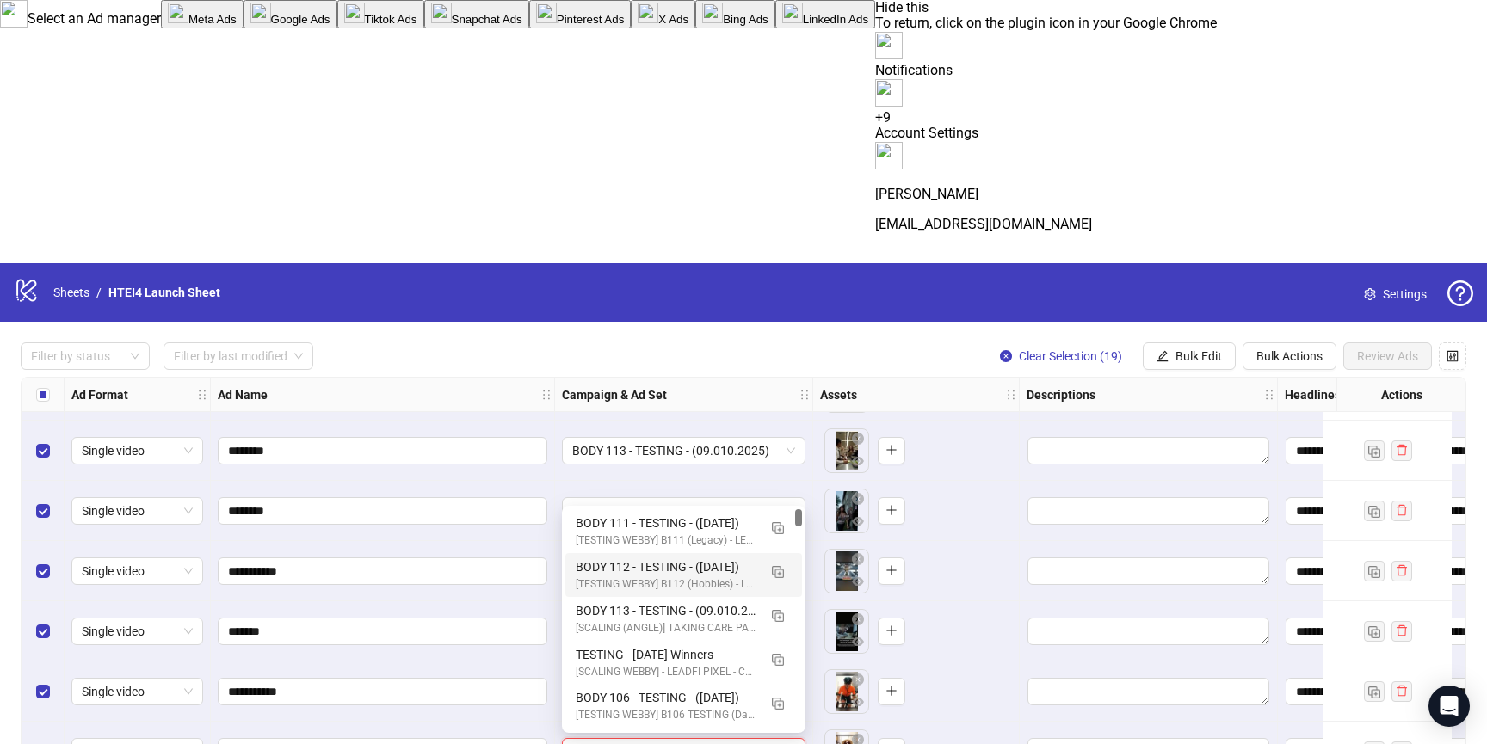
click at [655, 571] on div "BODY 112 - TESTING - ([DATE])" at bounding box center [667, 567] width 182 height 19
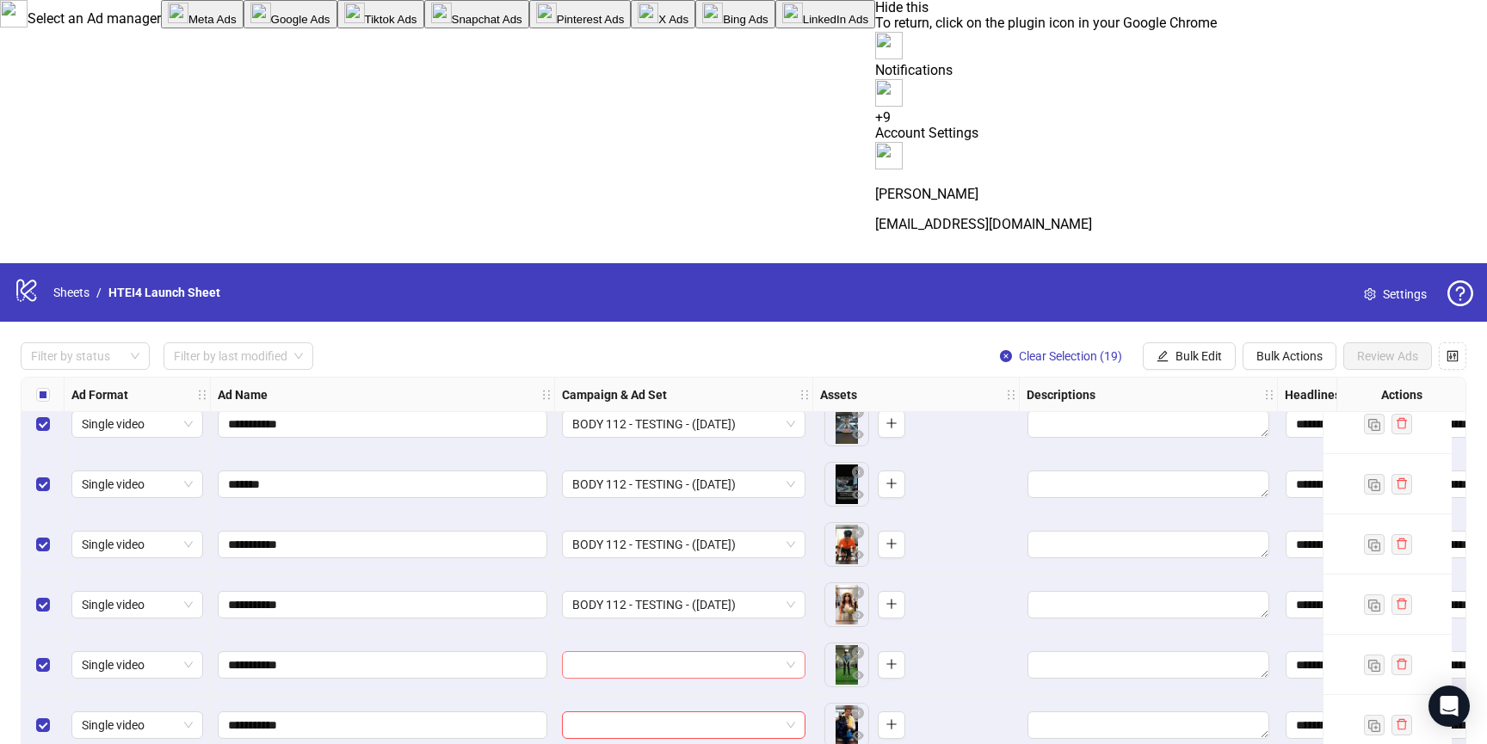
click at [636, 652] on input "search" at bounding box center [675, 665] width 207 height 26
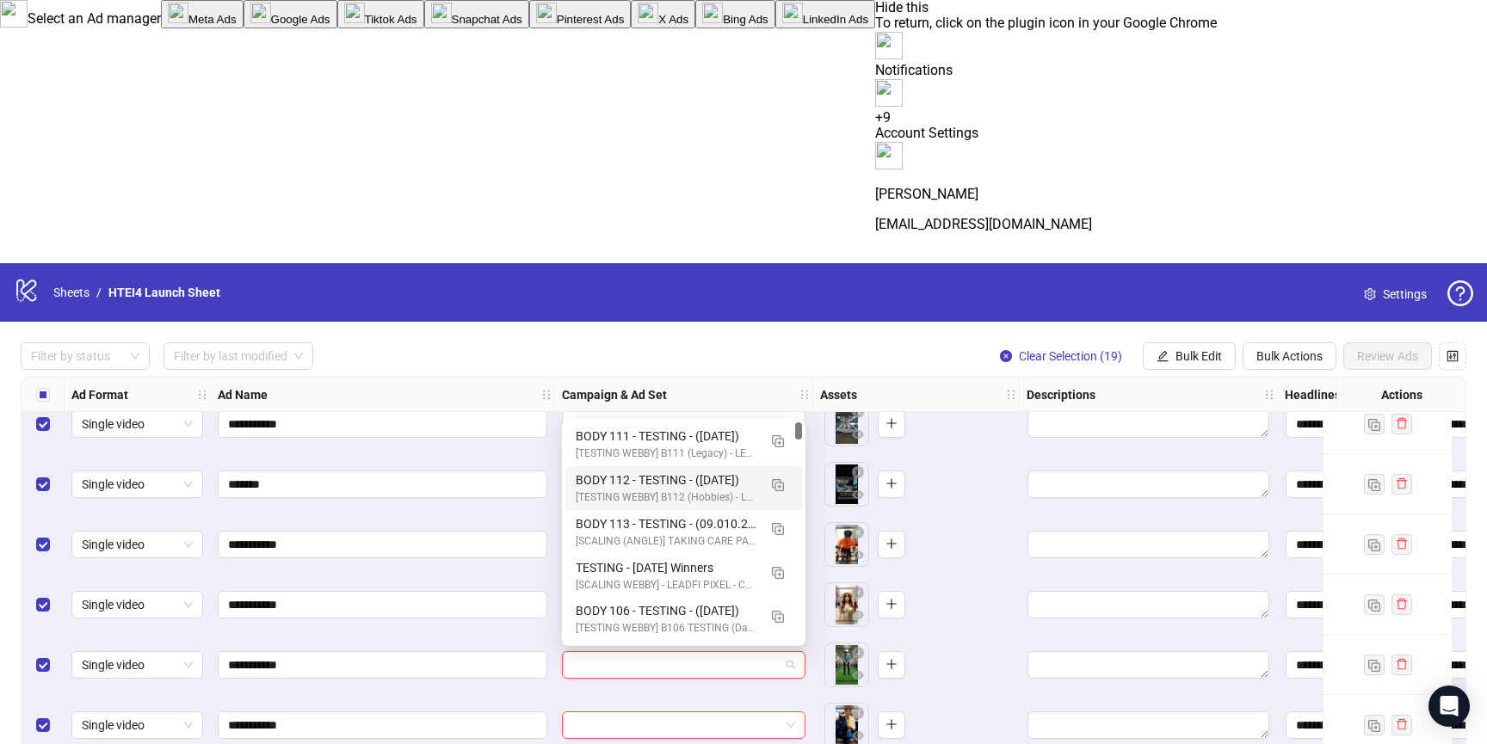
click at [635, 486] on div "BODY 112 - TESTING - ([DATE])" at bounding box center [667, 480] width 182 height 19
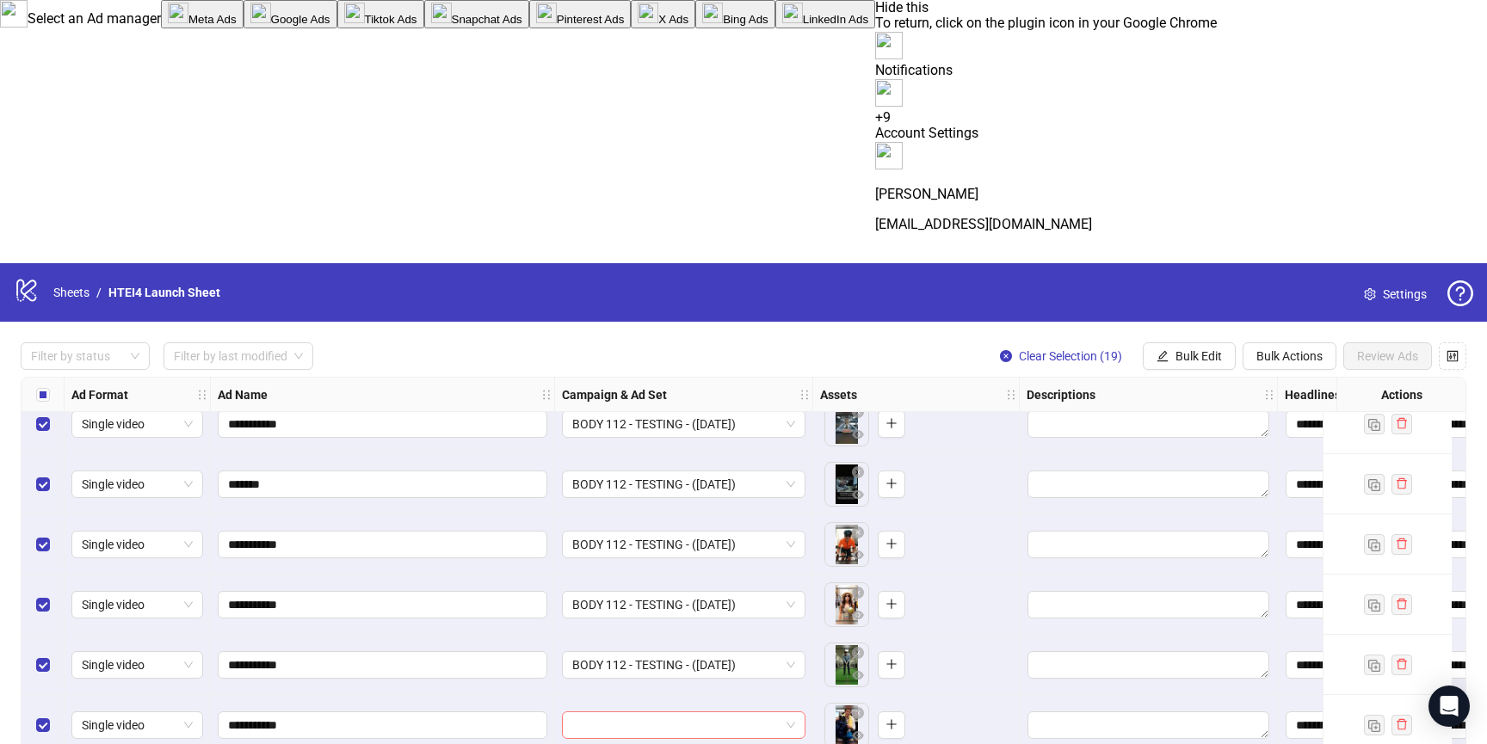
click at [658, 713] on input "search" at bounding box center [675, 726] width 207 height 26
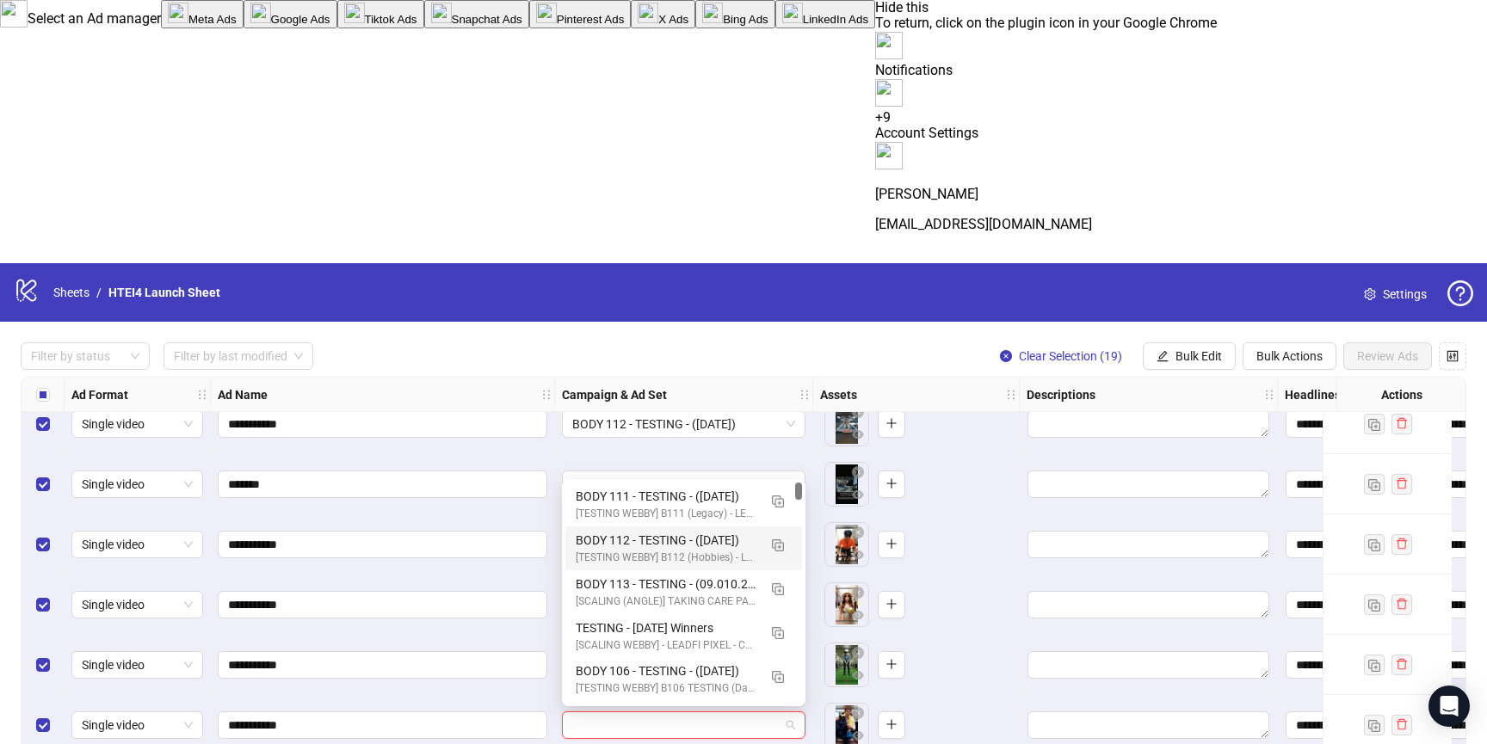
click at [656, 532] on div "BODY 112 - TESTING - ([DATE])" at bounding box center [667, 540] width 182 height 19
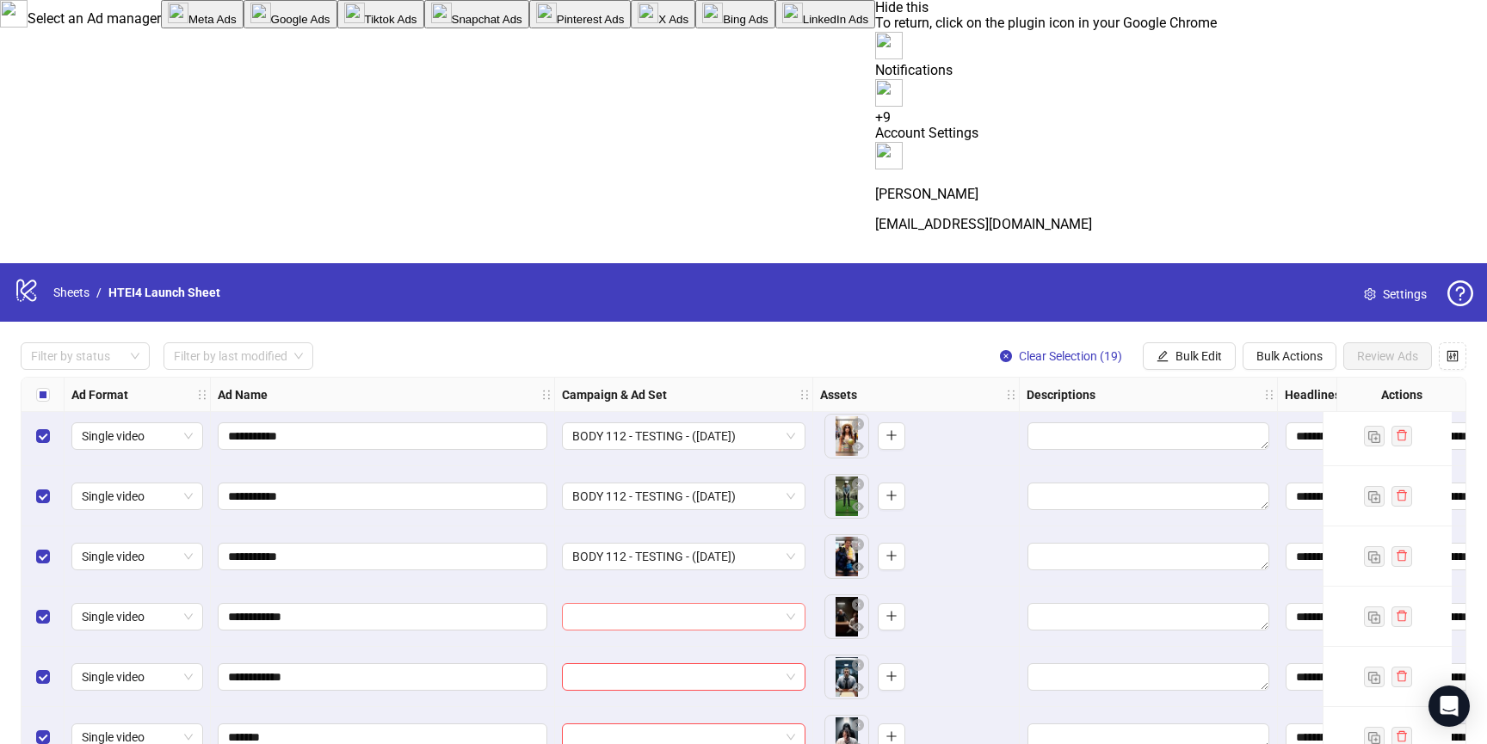
click at [639, 604] on input "search" at bounding box center [675, 617] width 207 height 26
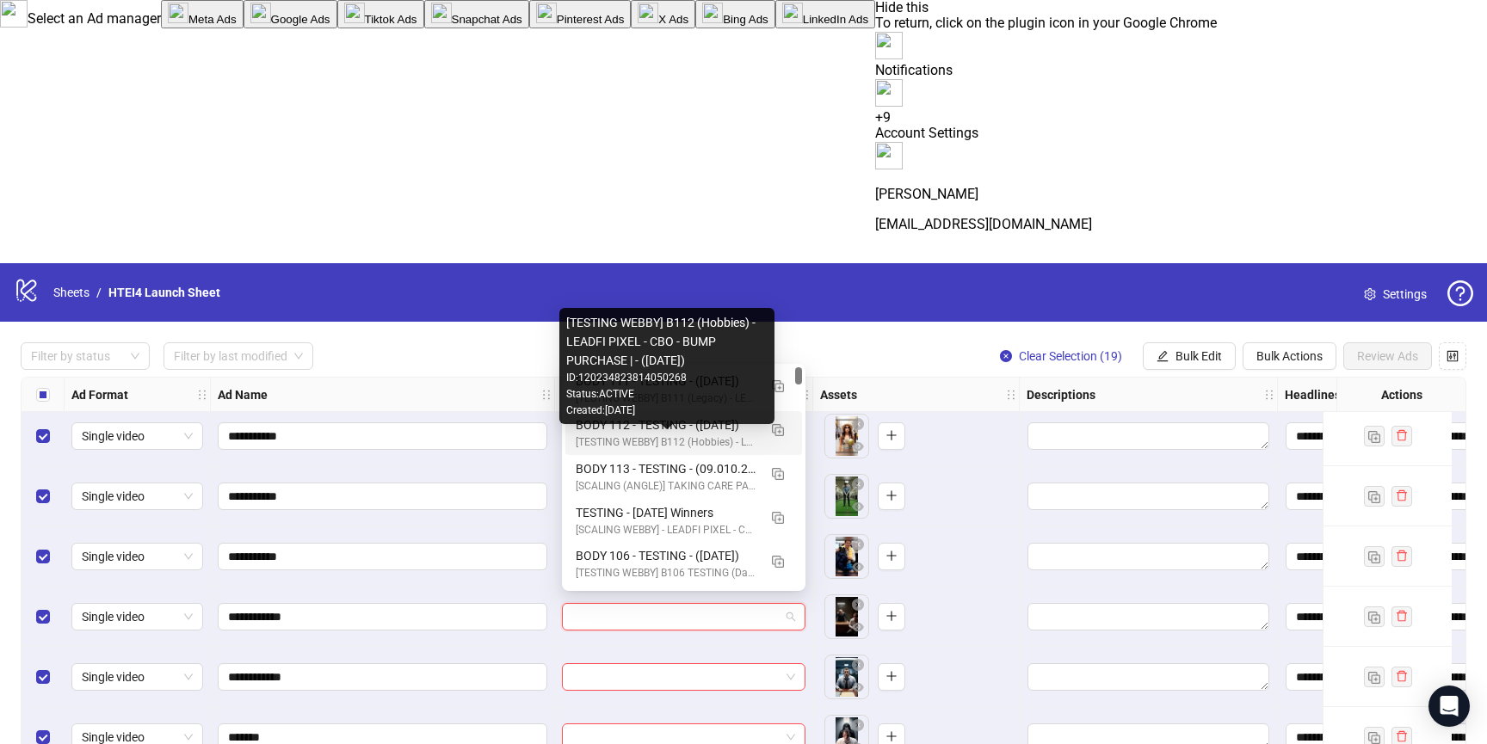
click at [638, 438] on div "[TESTING WEBBY] B112 (Hobbies) - LEADFI PIXEL - CBO - BUMP PURCHASE | - ([DATE])" at bounding box center [667, 443] width 182 height 16
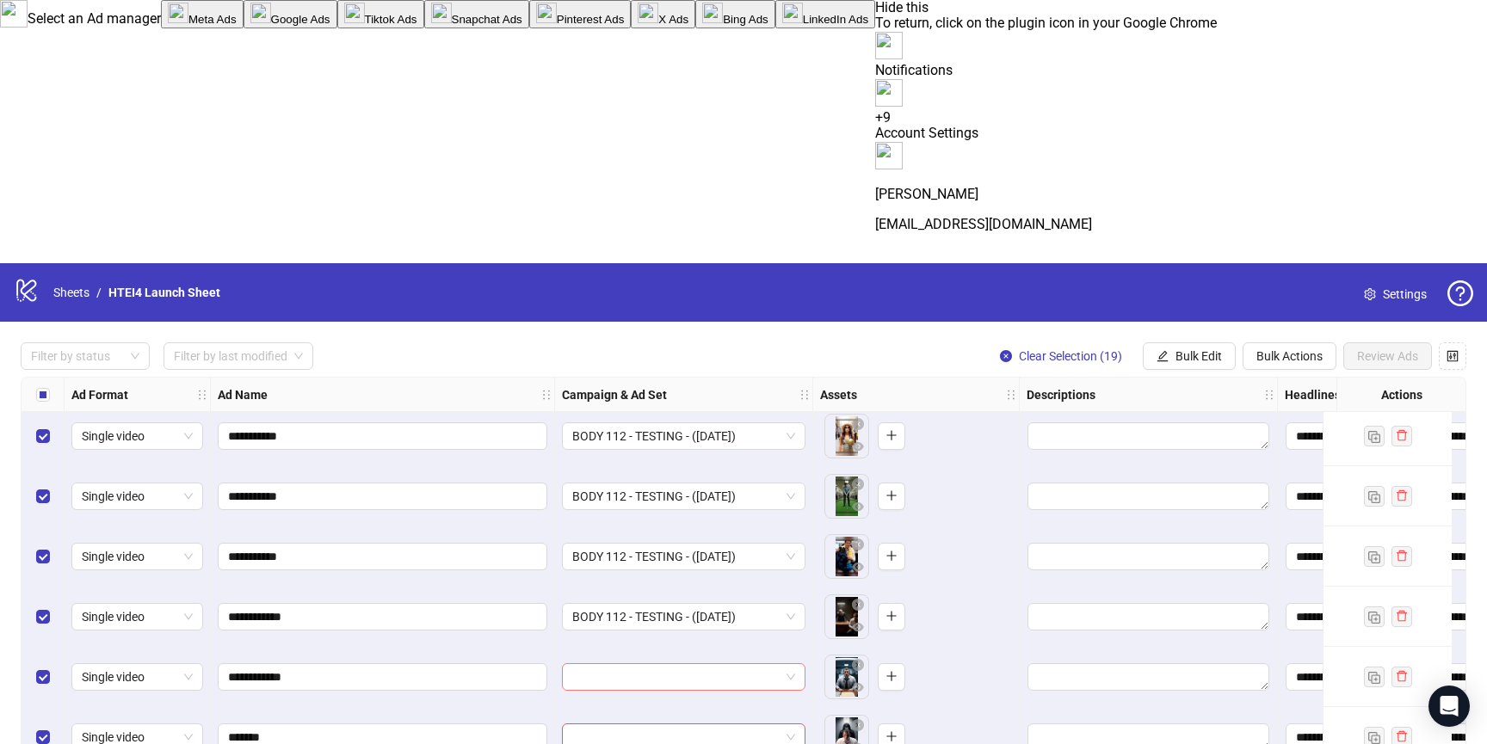
click at [644, 664] on input "search" at bounding box center [675, 677] width 207 height 26
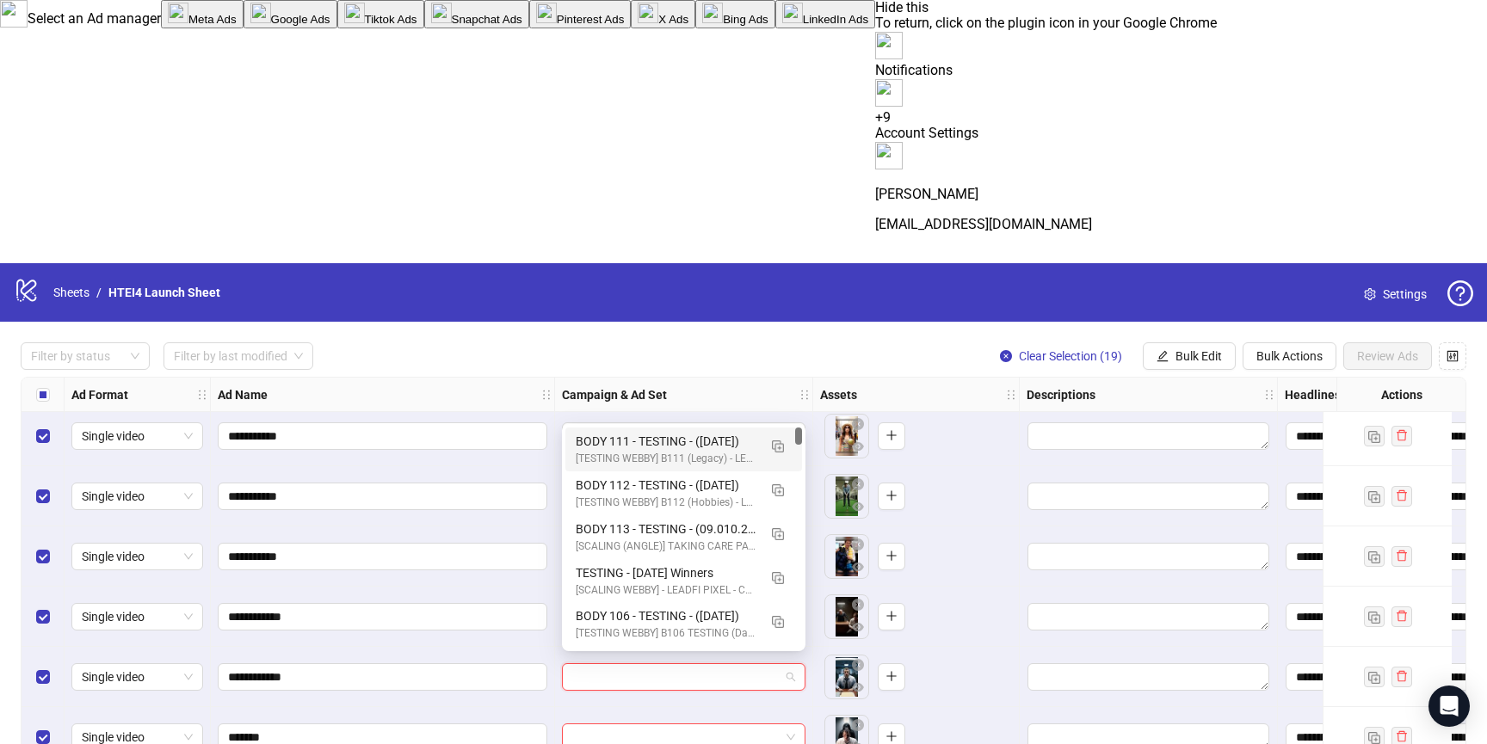
click at [656, 604] on span "BODY 112 - TESTING - ([DATE])" at bounding box center [683, 617] width 223 height 26
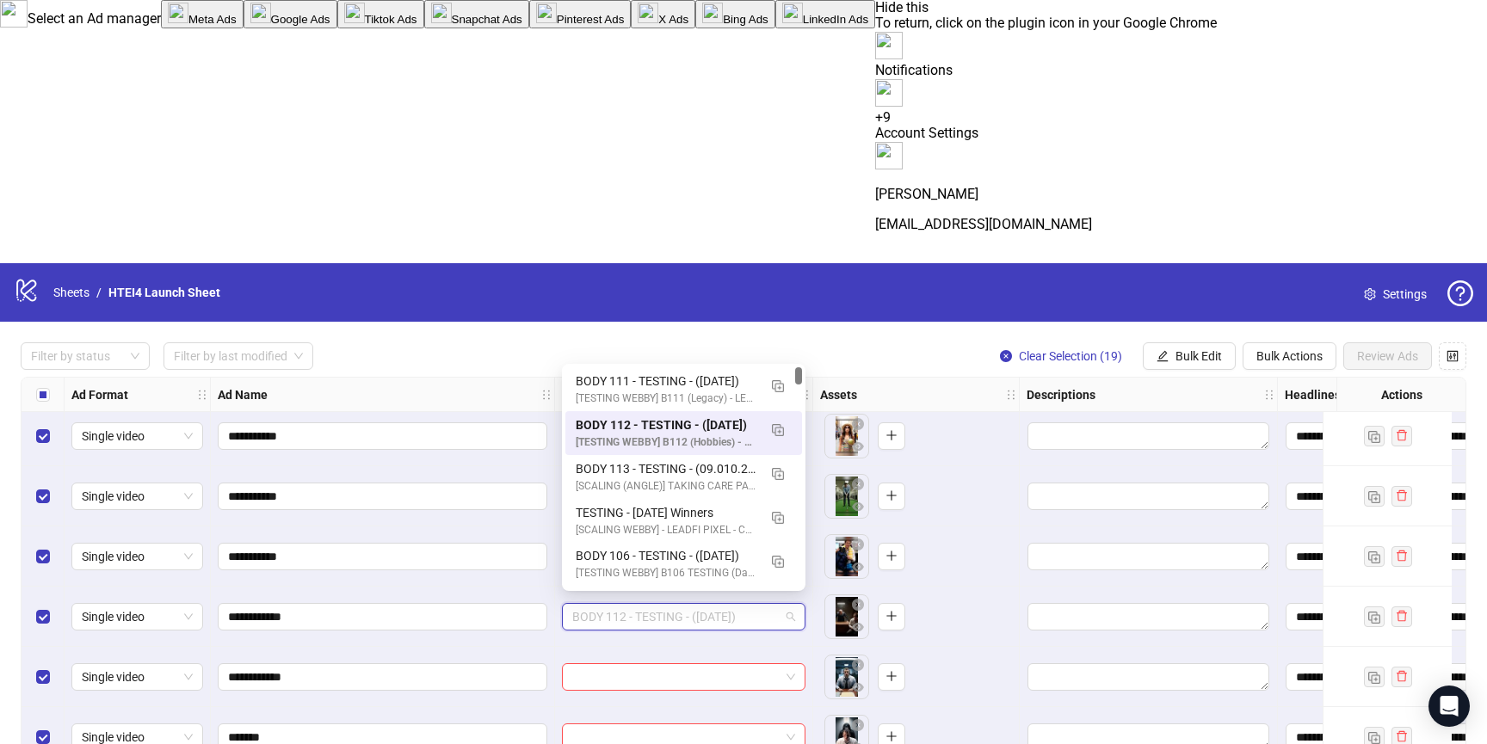
click at [666, 411] on div "Status: ACTIVE" at bounding box center [666, 411] width 0 height 0
click at [628, 604] on span "BODY 112 - TESTING - ([DATE])" at bounding box center [683, 617] width 223 height 26
click at [630, 381] on div "BODY 111 - TESTING - ([DATE])" at bounding box center [667, 381] width 182 height 19
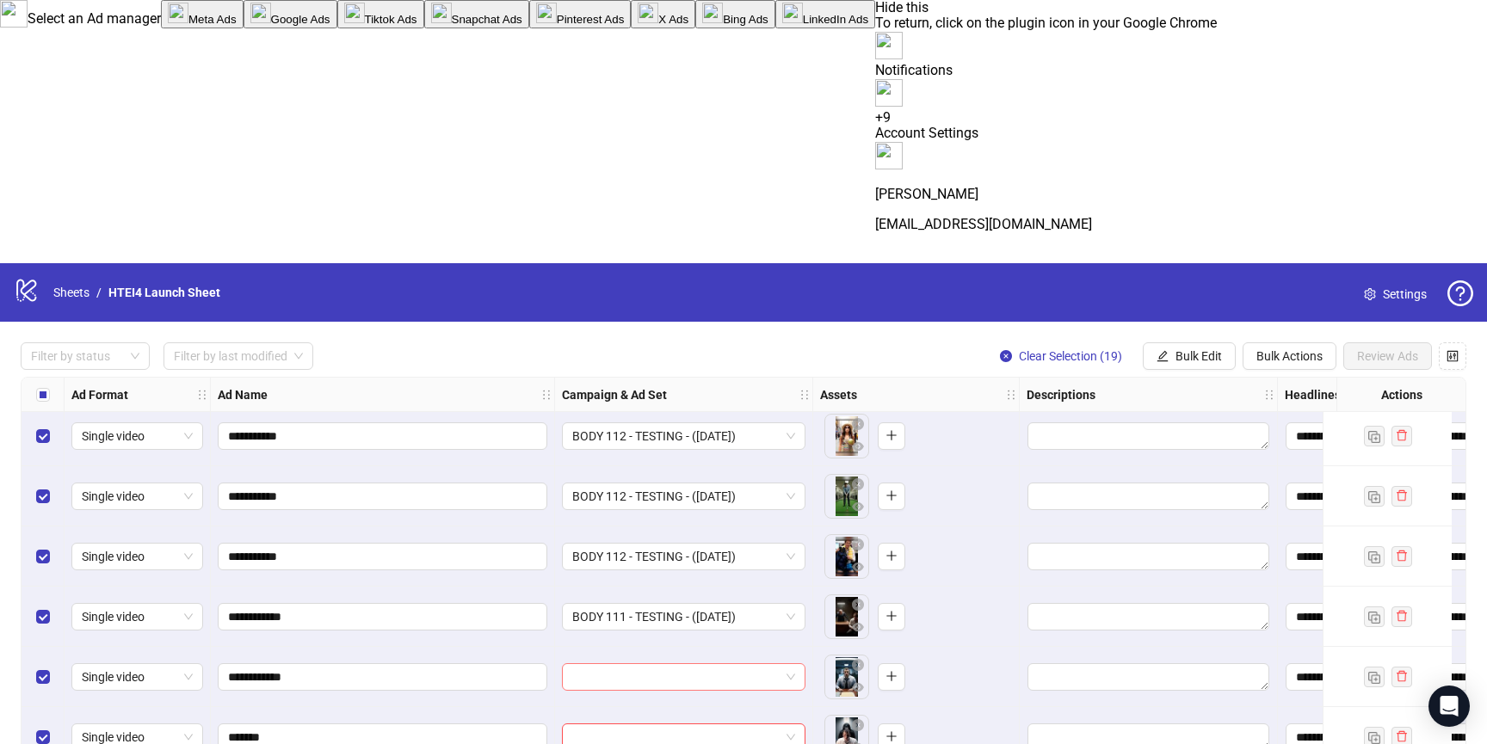
click at [636, 664] on input "search" at bounding box center [675, 677] width 207 height 26
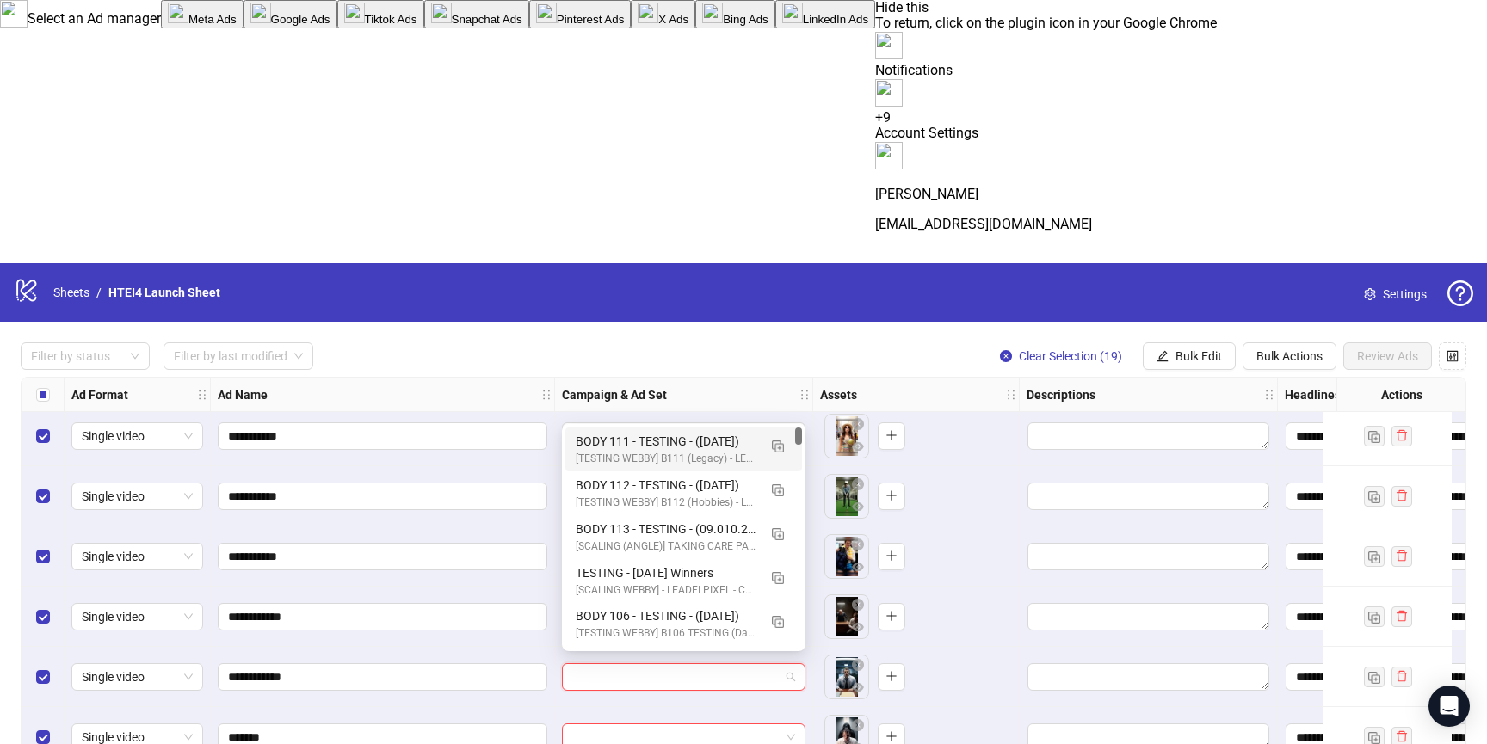
click at [635, 430] on div "BODY 111 - TESTING - ([DATE]) [TESTING WEBBY] B111 (Legacy) - LEADFI PIXEL - CB…" at bounding box center [683, 450] width 237 height 44
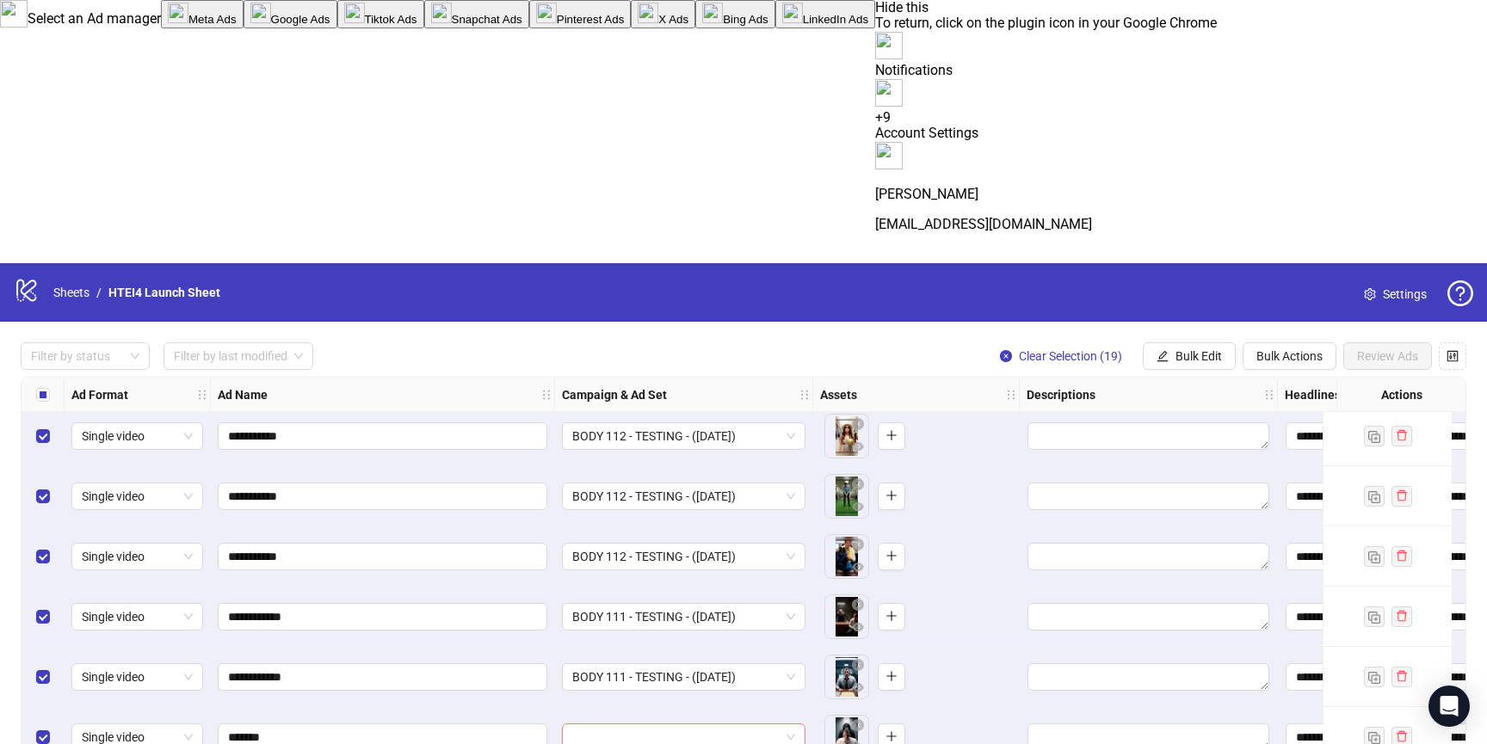
click at [637, 725] on input "search" at bounding box center [675, 738] width 207 height 26
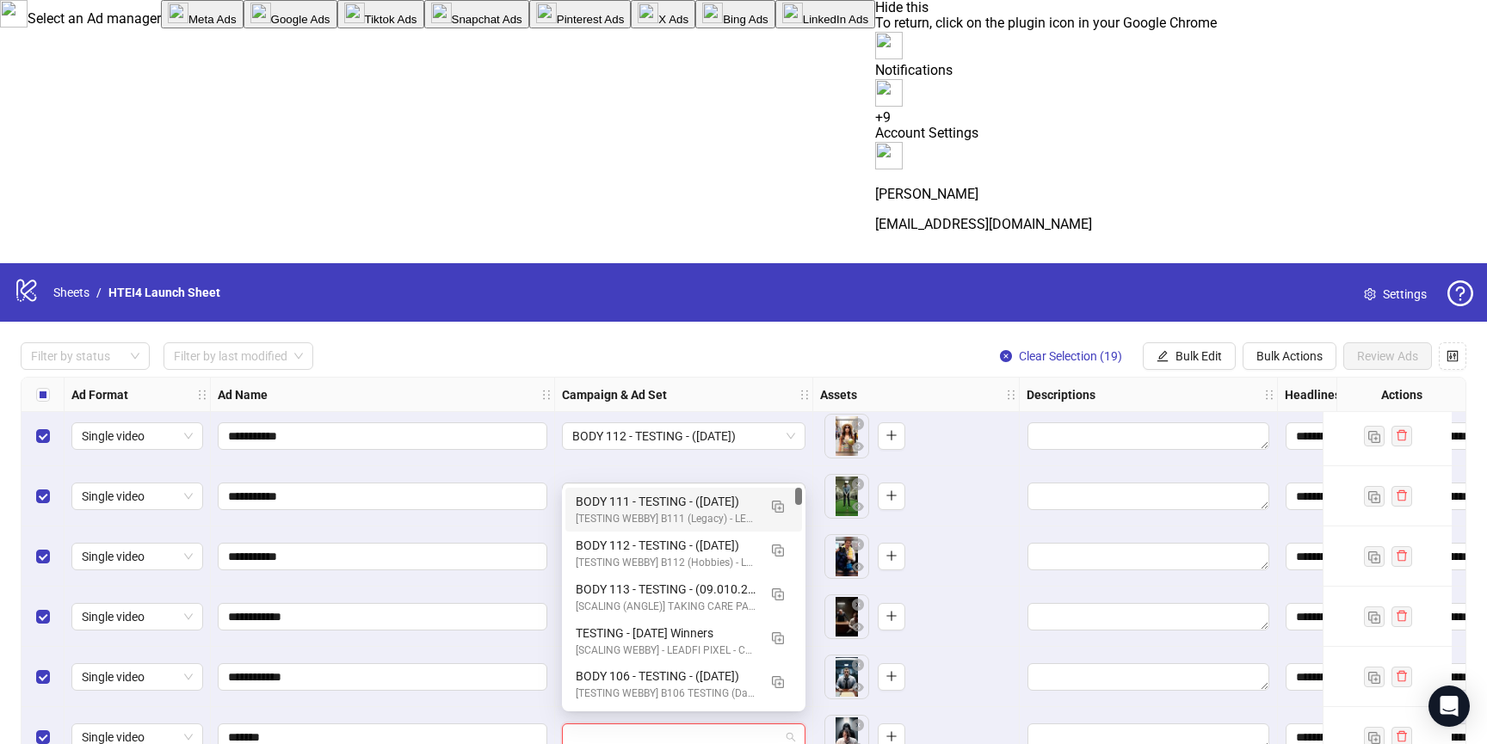
click at [658, 492] on div "BODY 111 - TESTING - ([DATE])" at bounding box center [667, 501] width 182 height 19
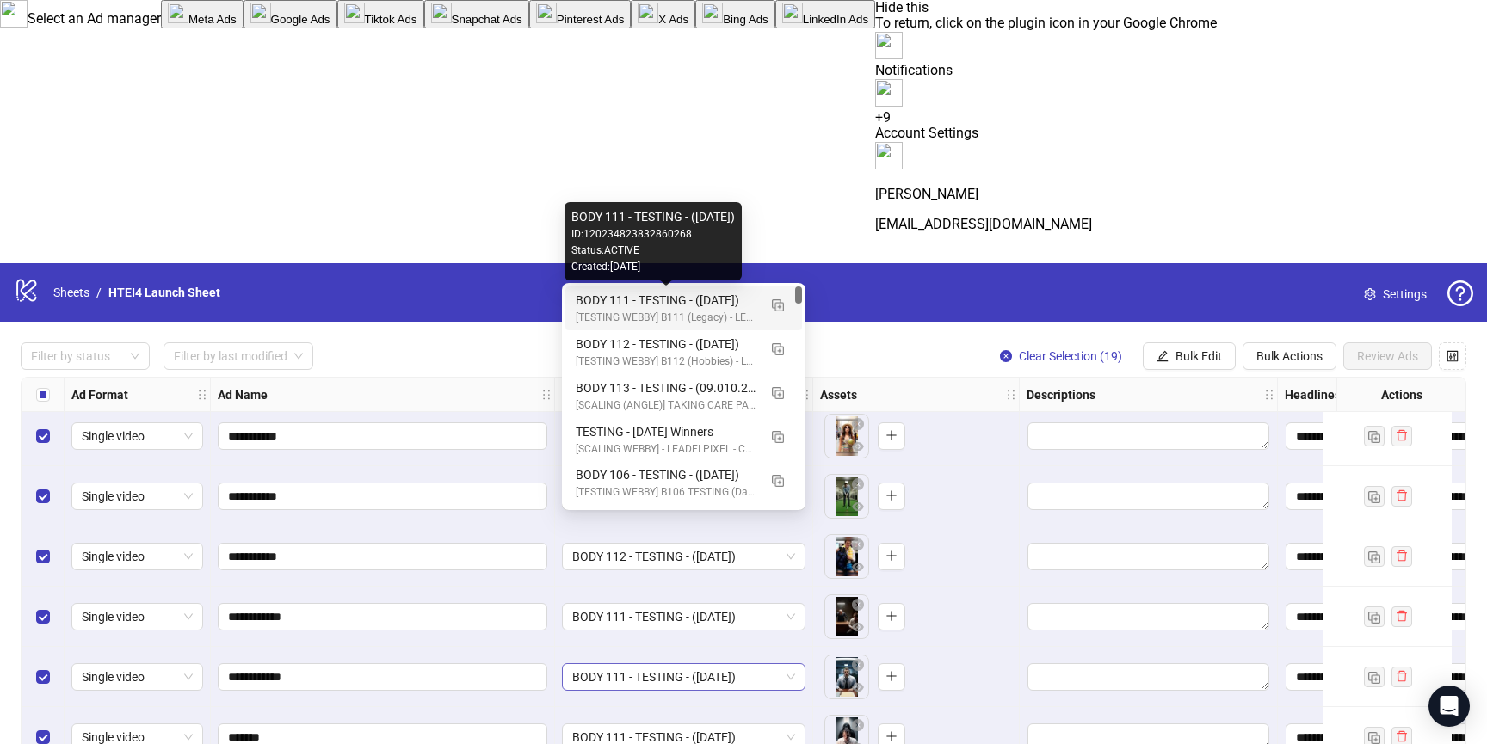
drag, startPoint x: 617, startPoint y: 306, endPoint x: 617, endPoint y: 409, distance: 102.4
click at [617, 306] on div "BODY 111 - TESTING - ([DATE])" at bounding box center [667, 300] width 182 height 19
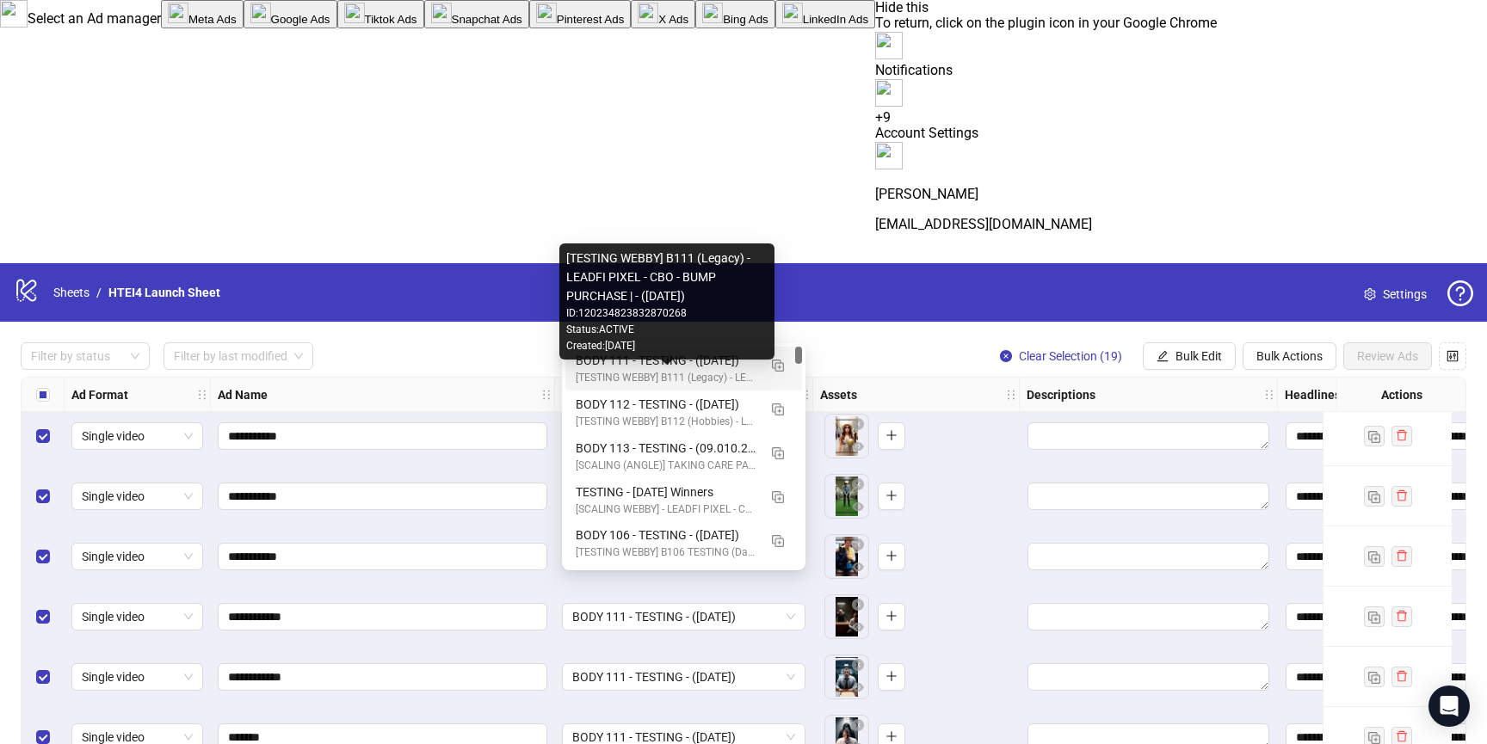
click at [630, 372] on div "[TESTING WEBBY] B111 (Legacy) - LEADFI PIXEL - CBO - BUMP PURCHASE | - ([DATE])" at bounding box center [667, 378] width 182 height 16
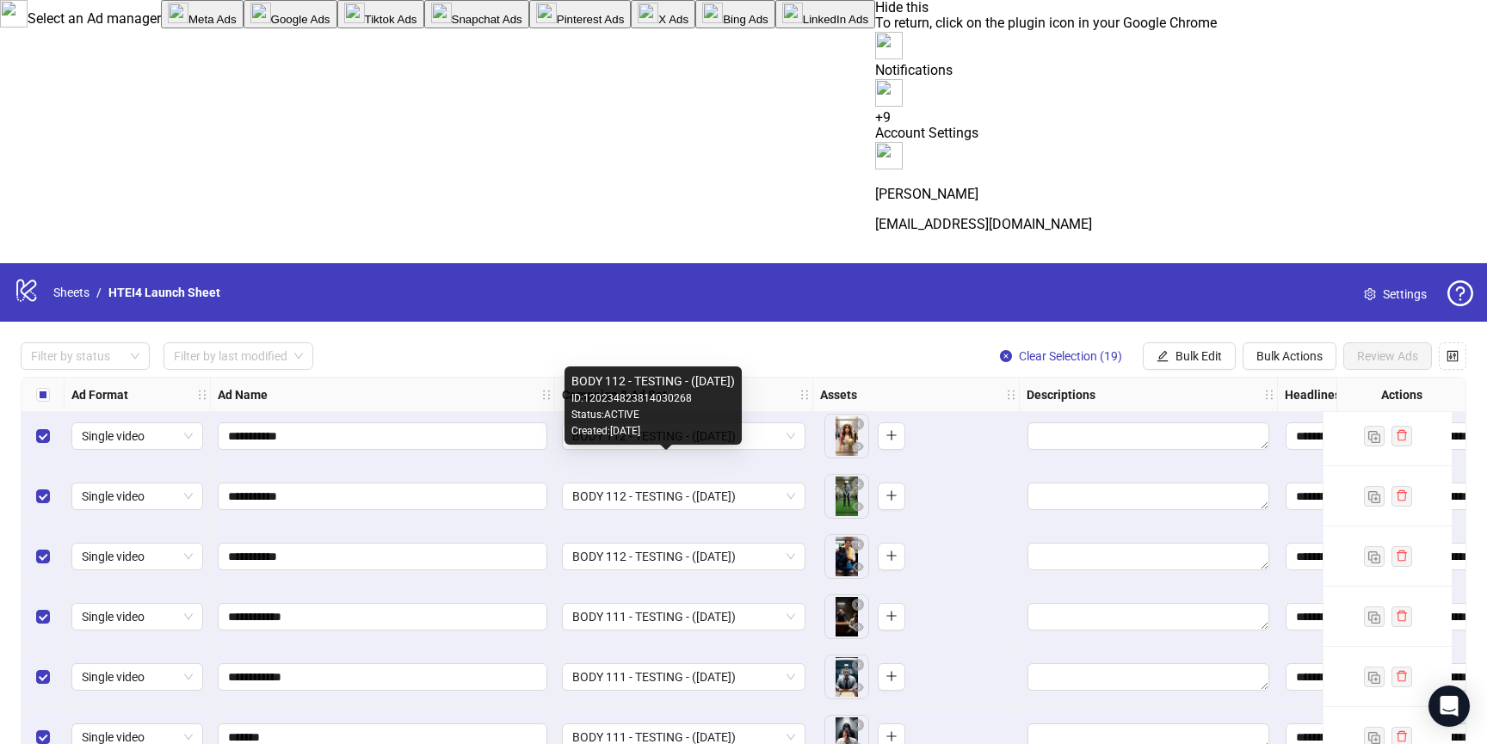
click at [639, 431] on div "Created: [DATE]" at bounding box center [653, 431] width 164 height 16
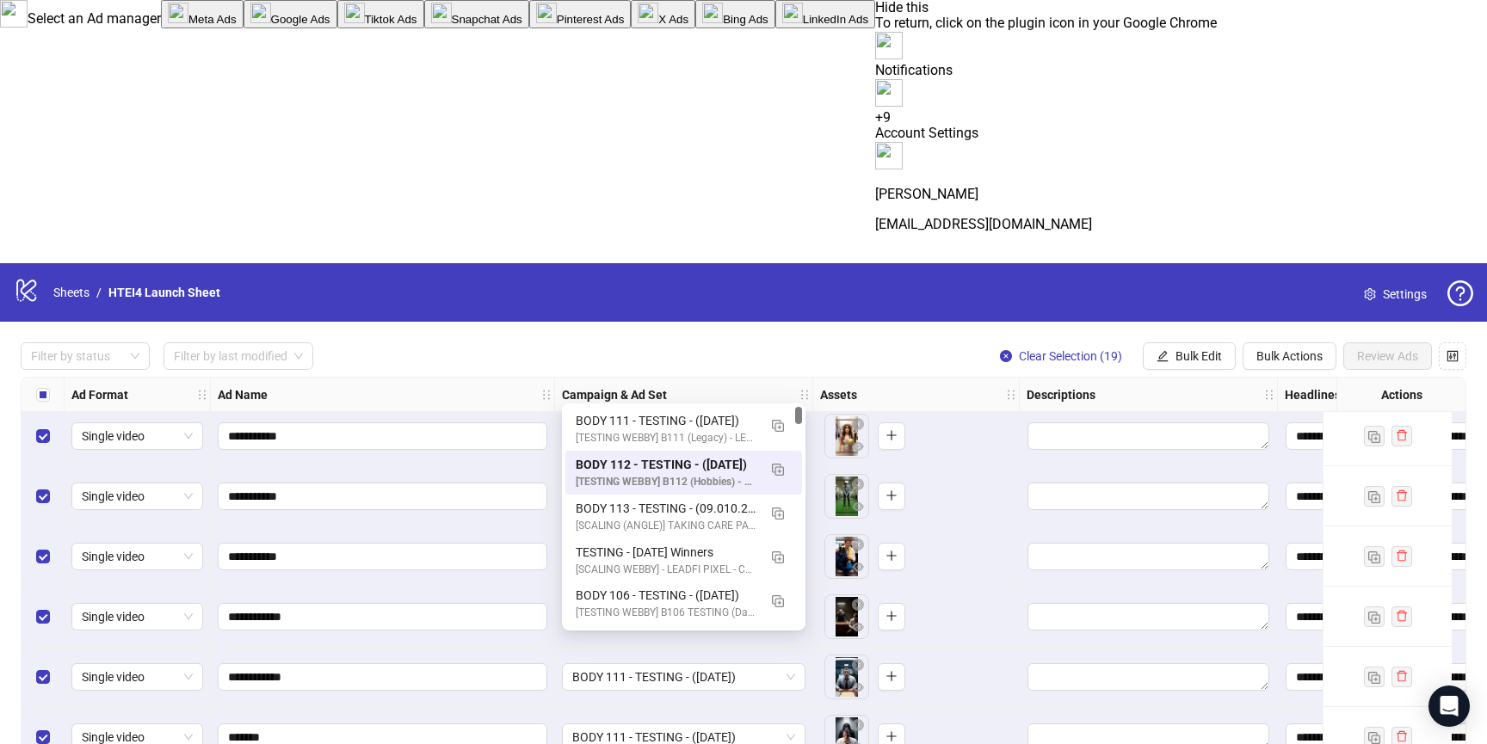
click at [588, 415] on div "BODY 111 - TESTING - ([DATE])" at bounding box center [667, 420] width 182 height 19
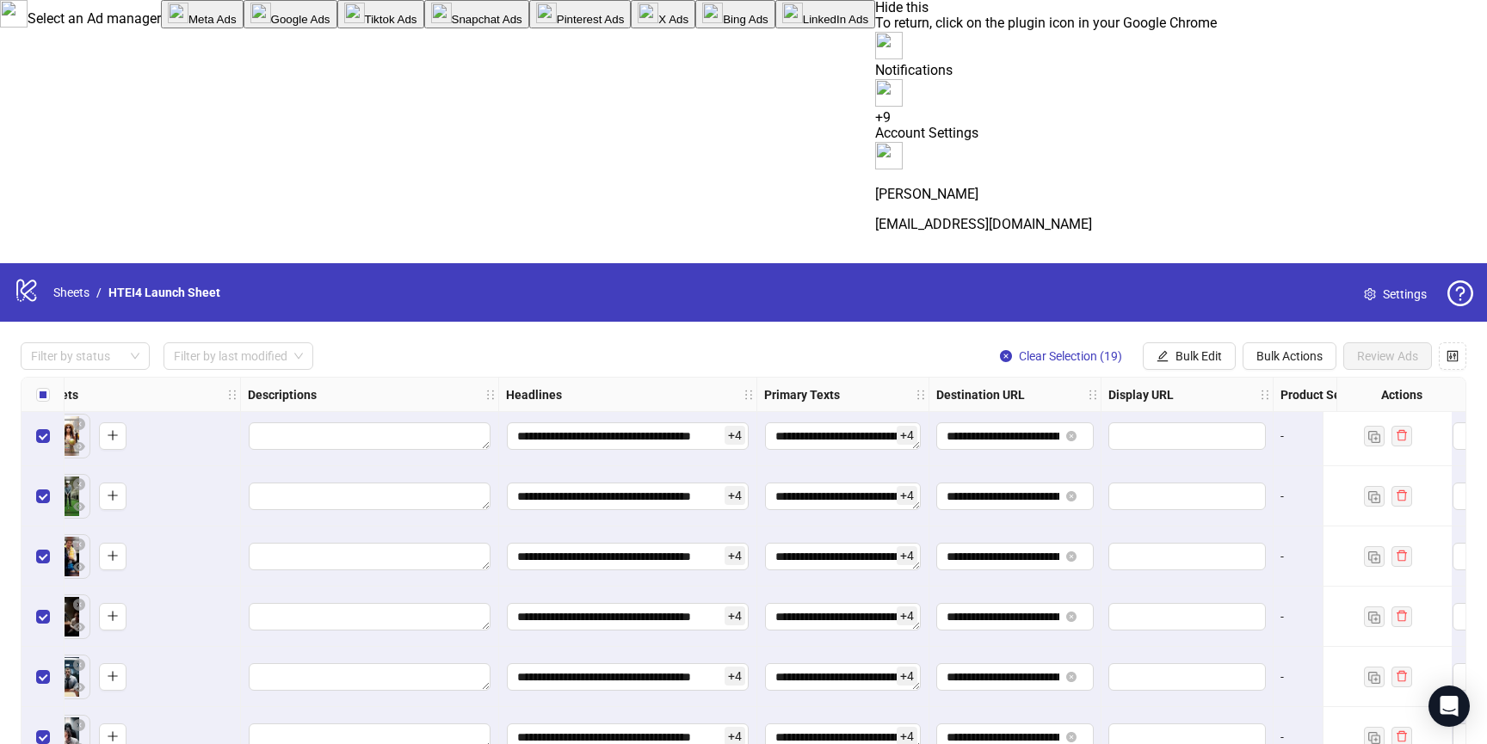
scroll to position [0, 1]
click at [903, 32] on img at bounding box center [889, 46] width 28 height 28
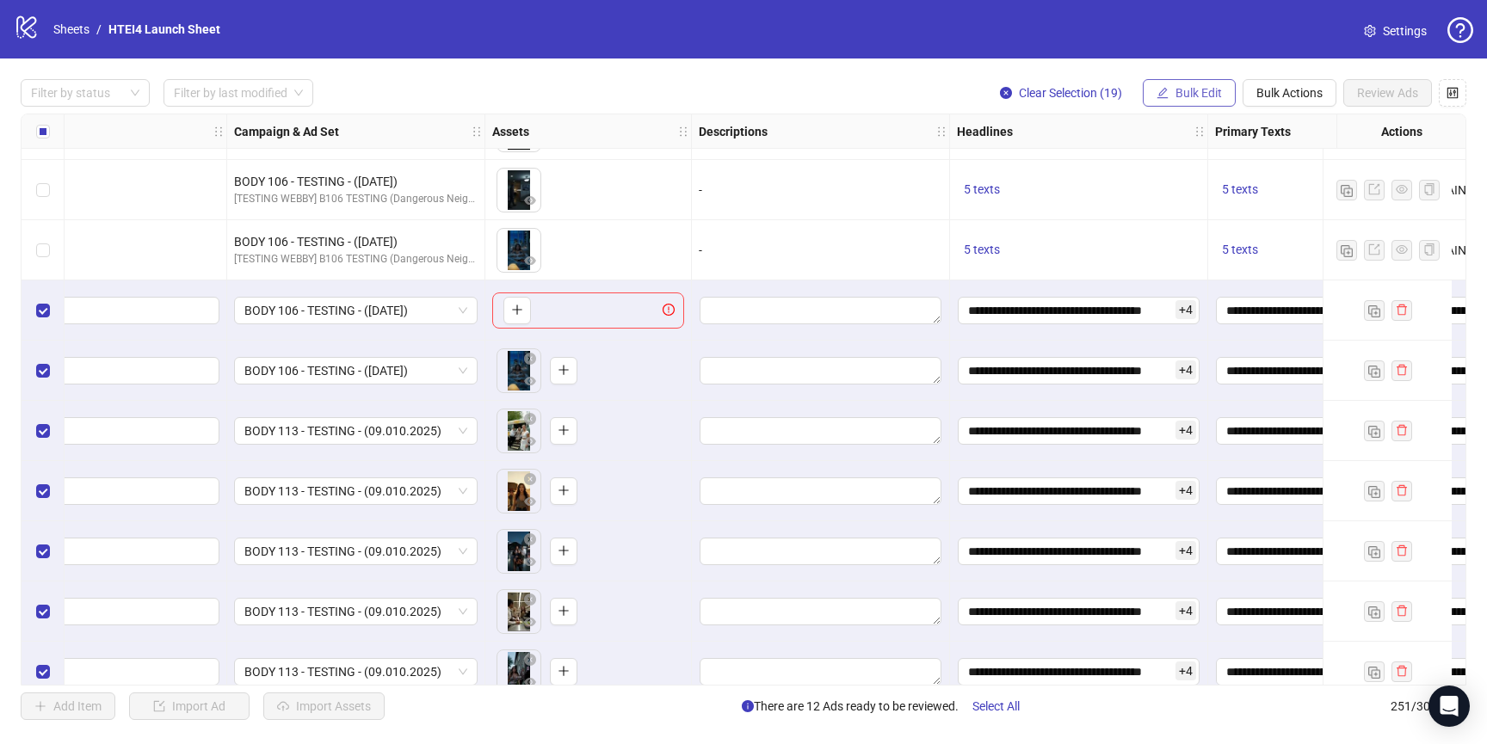
click at [1225, 95] on button "Bulk Edit" at bounding box center [1189, 93] width 93 height 28
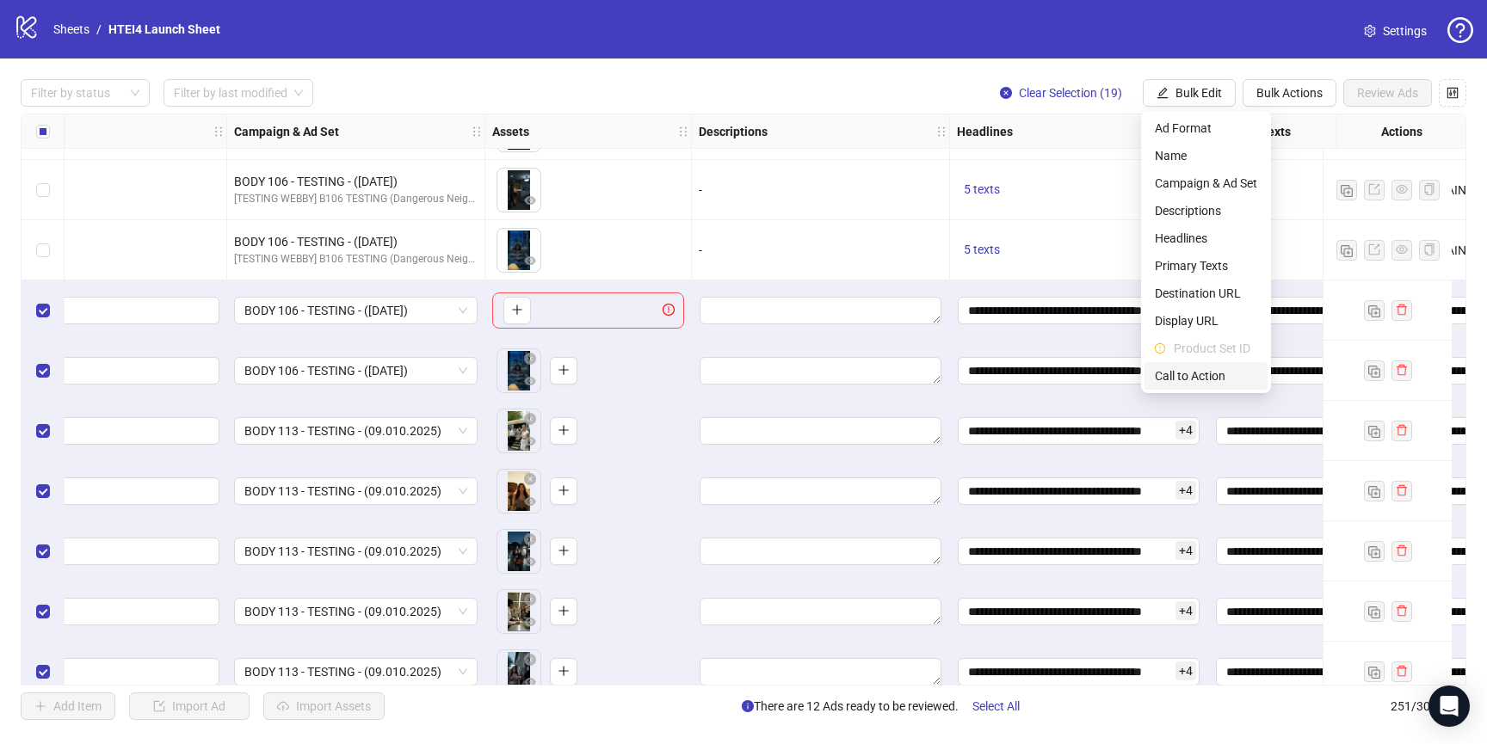
click at [1177, 368] on span "Call to Action" at bounding box center [1206, 376] width 102 height 19
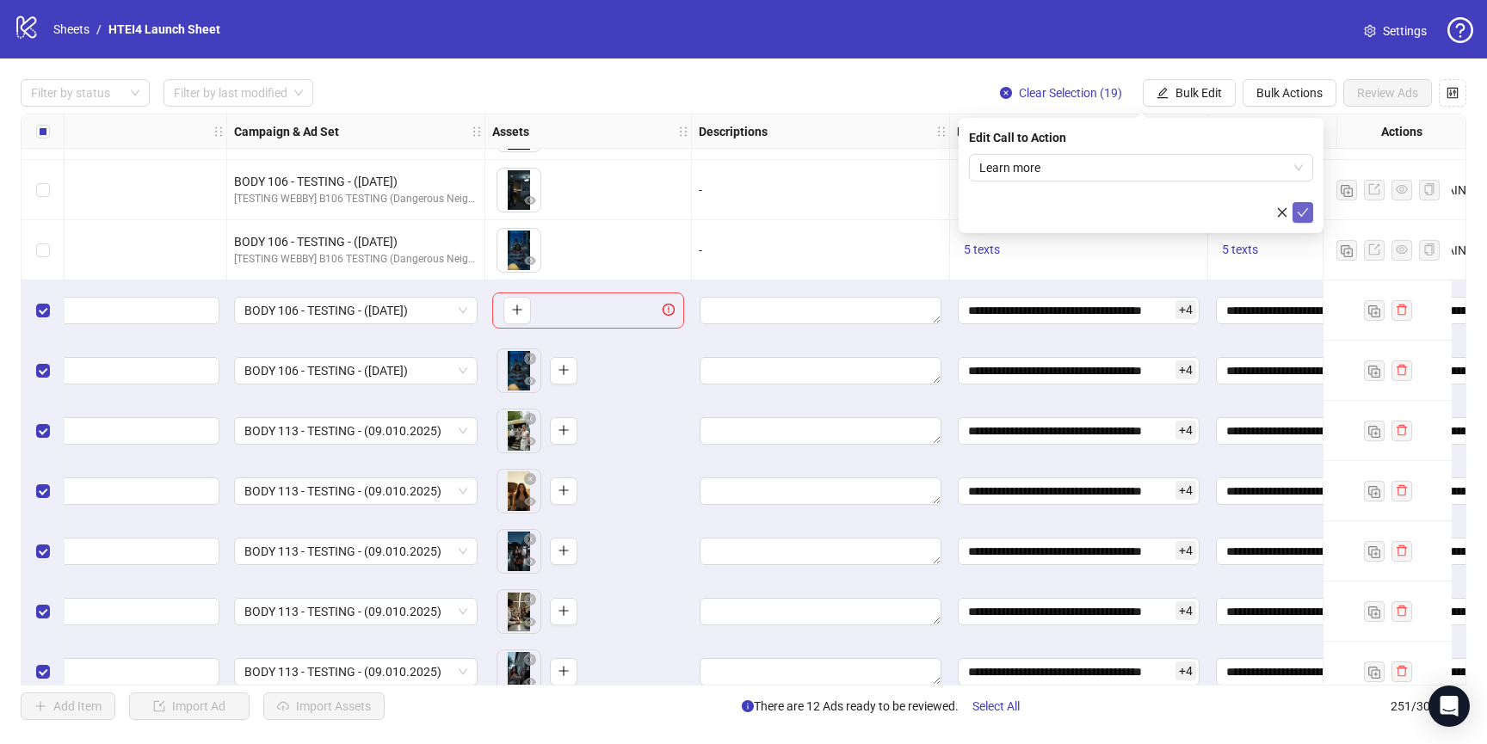
click at [1302, 208] on icon "check" at bounding box center [1303, 213] width 12 height 12
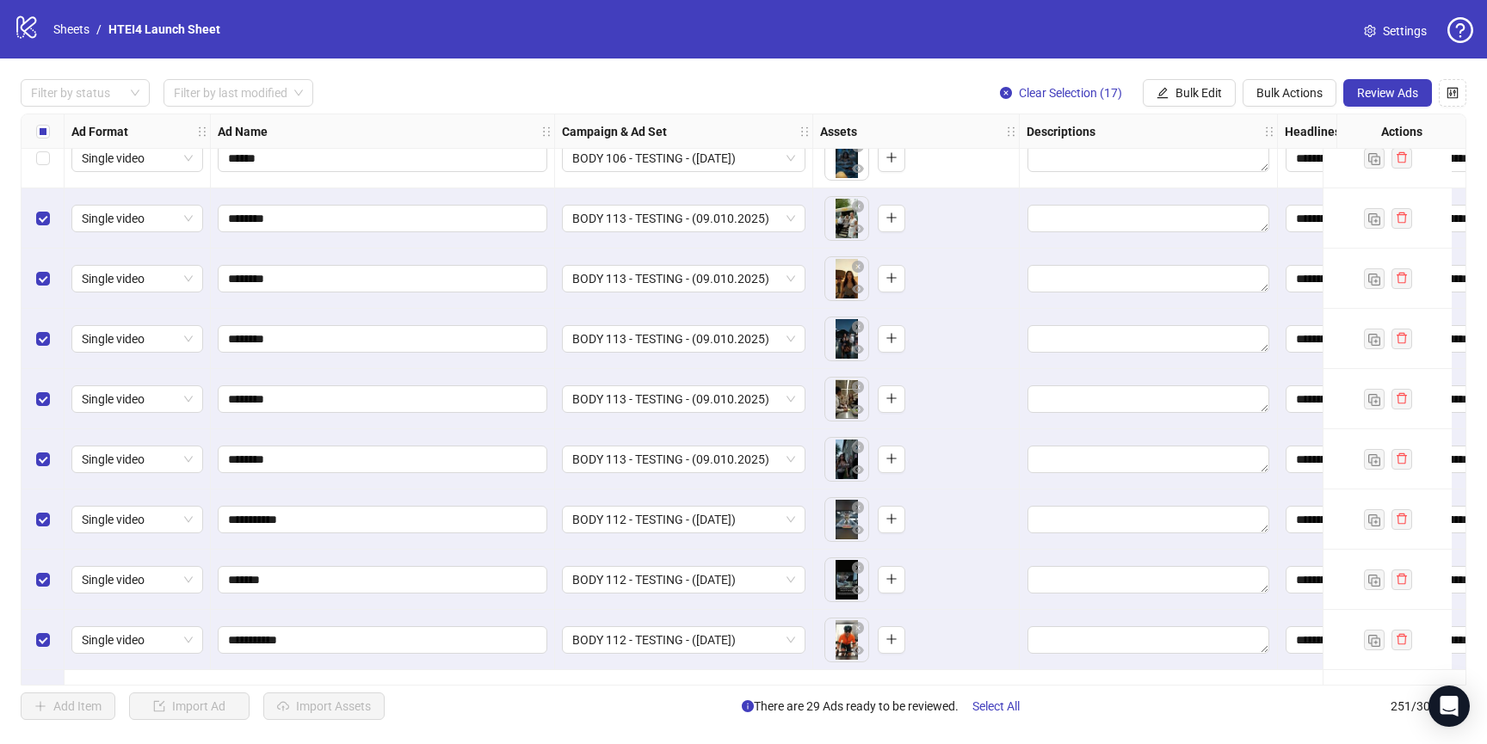
scroll to position [13952, 0]
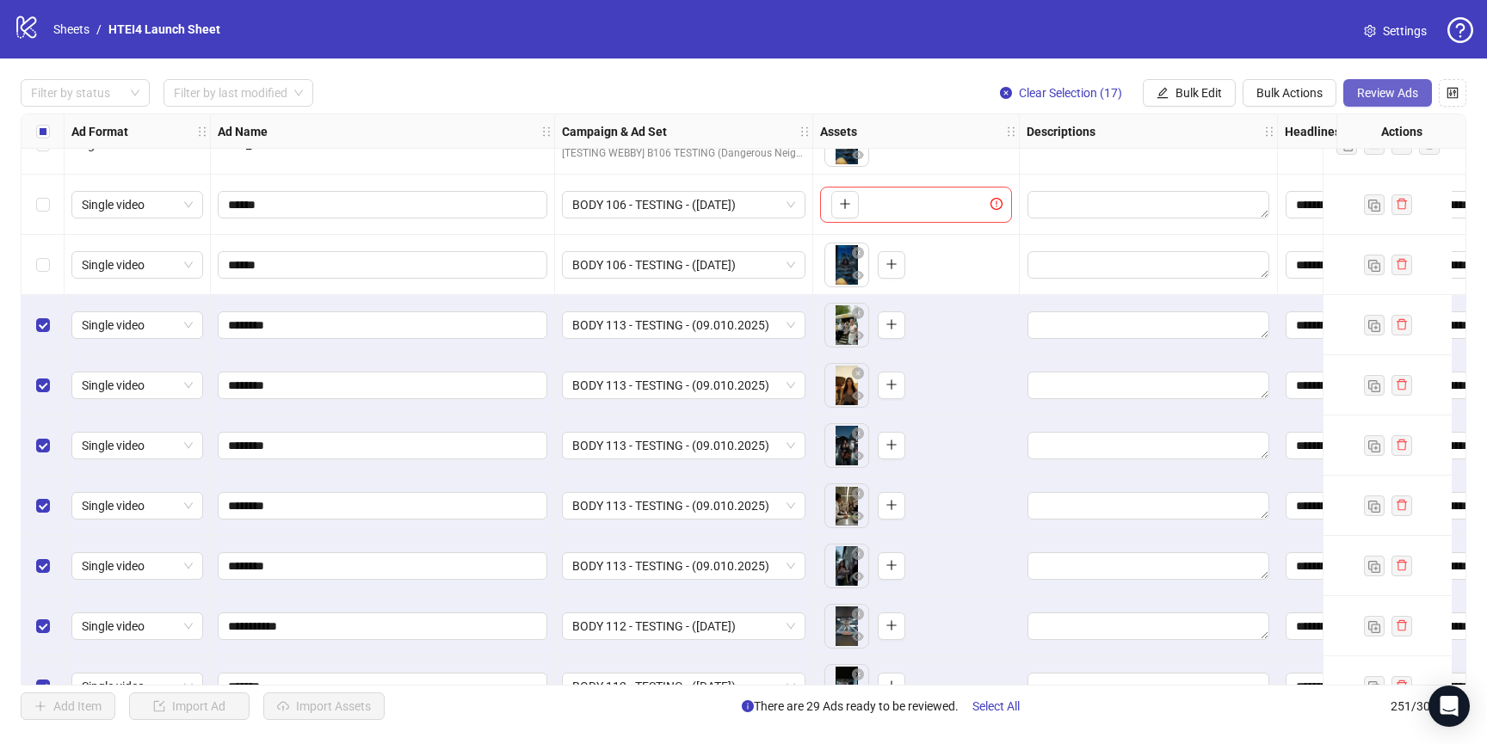
click at [1344, 87] on button "Review Ads" at bounding box center [1388, 93] width 89 height 28
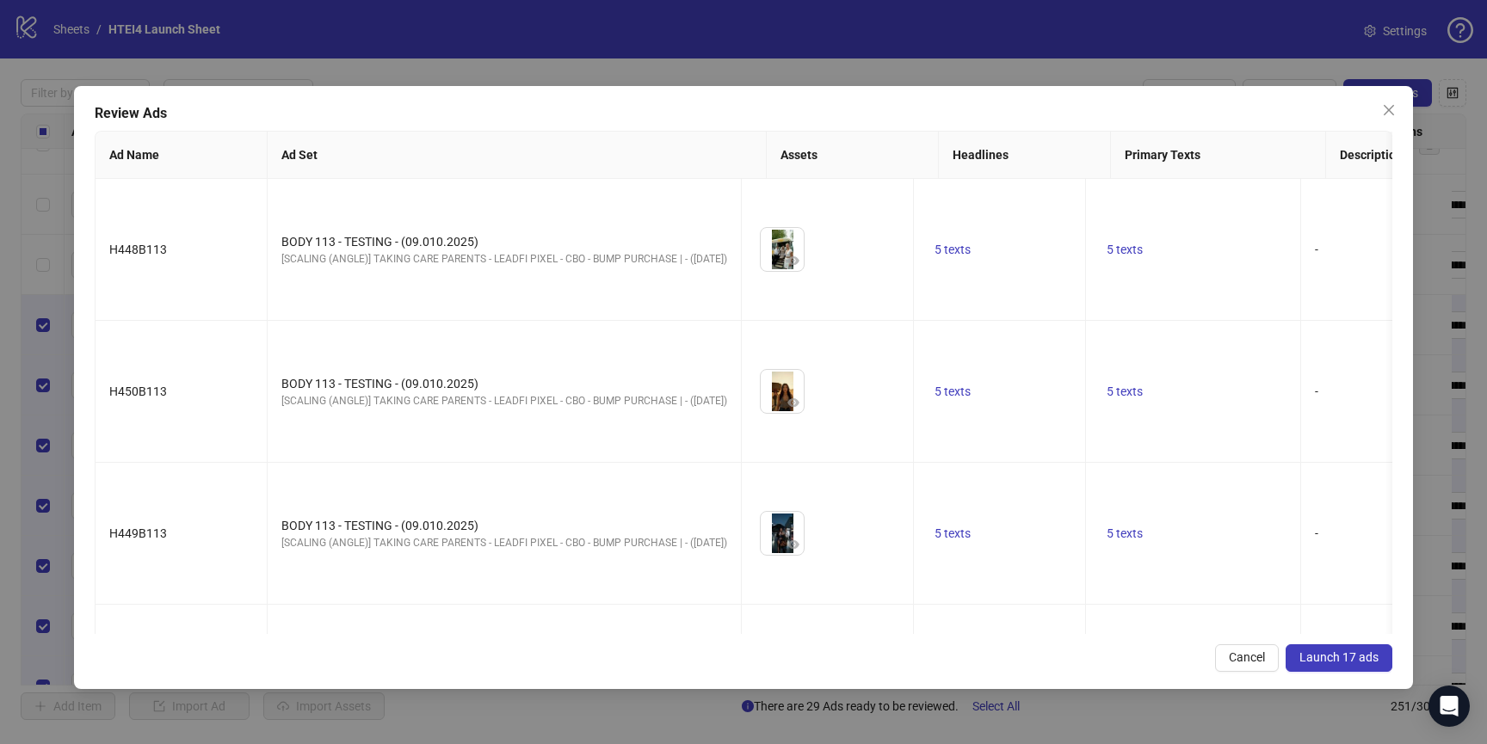
click at [1315, 652] on span "Launch 17 ads" at bounding box center [1339, 658] width 79 height 14
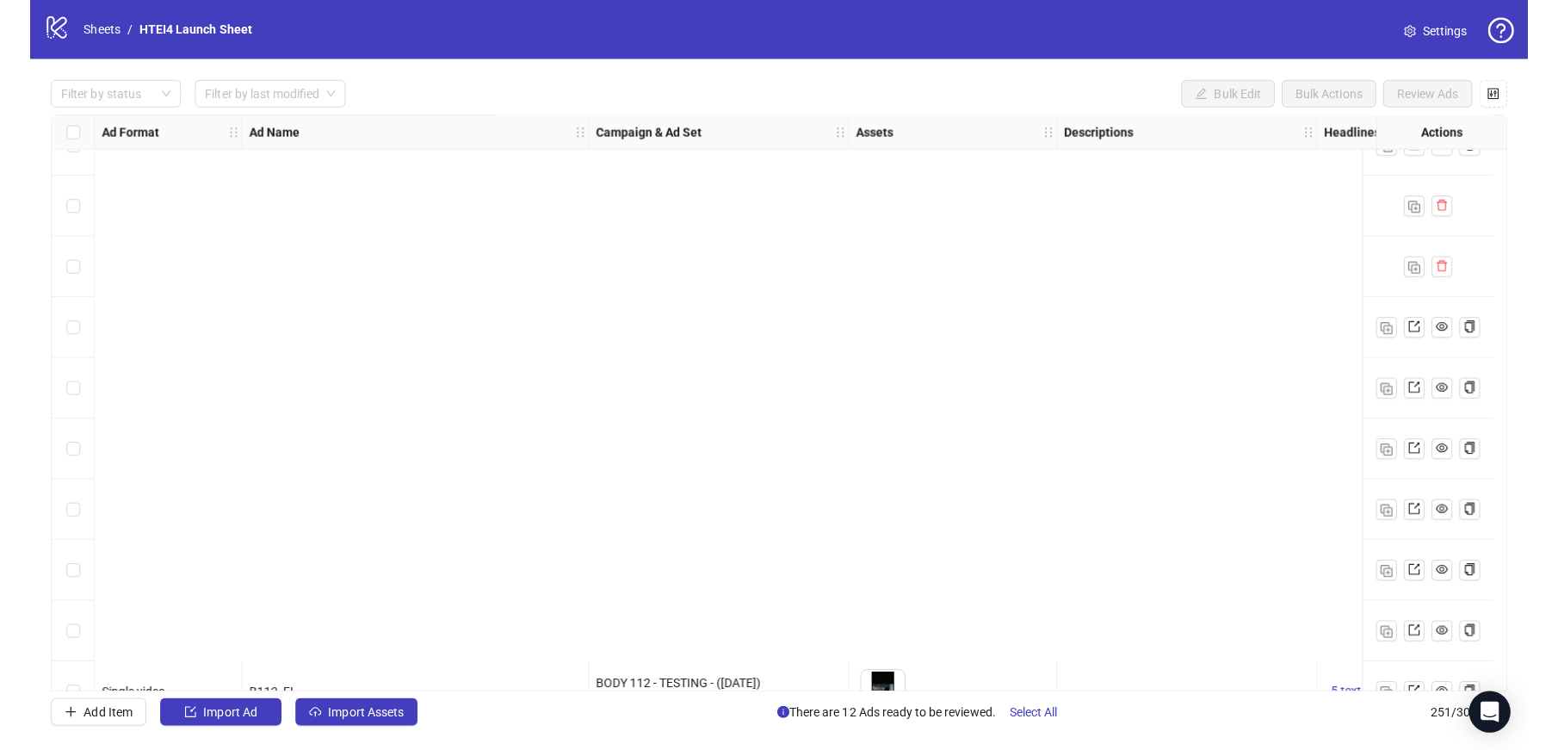
scroll to position [14593, 0]
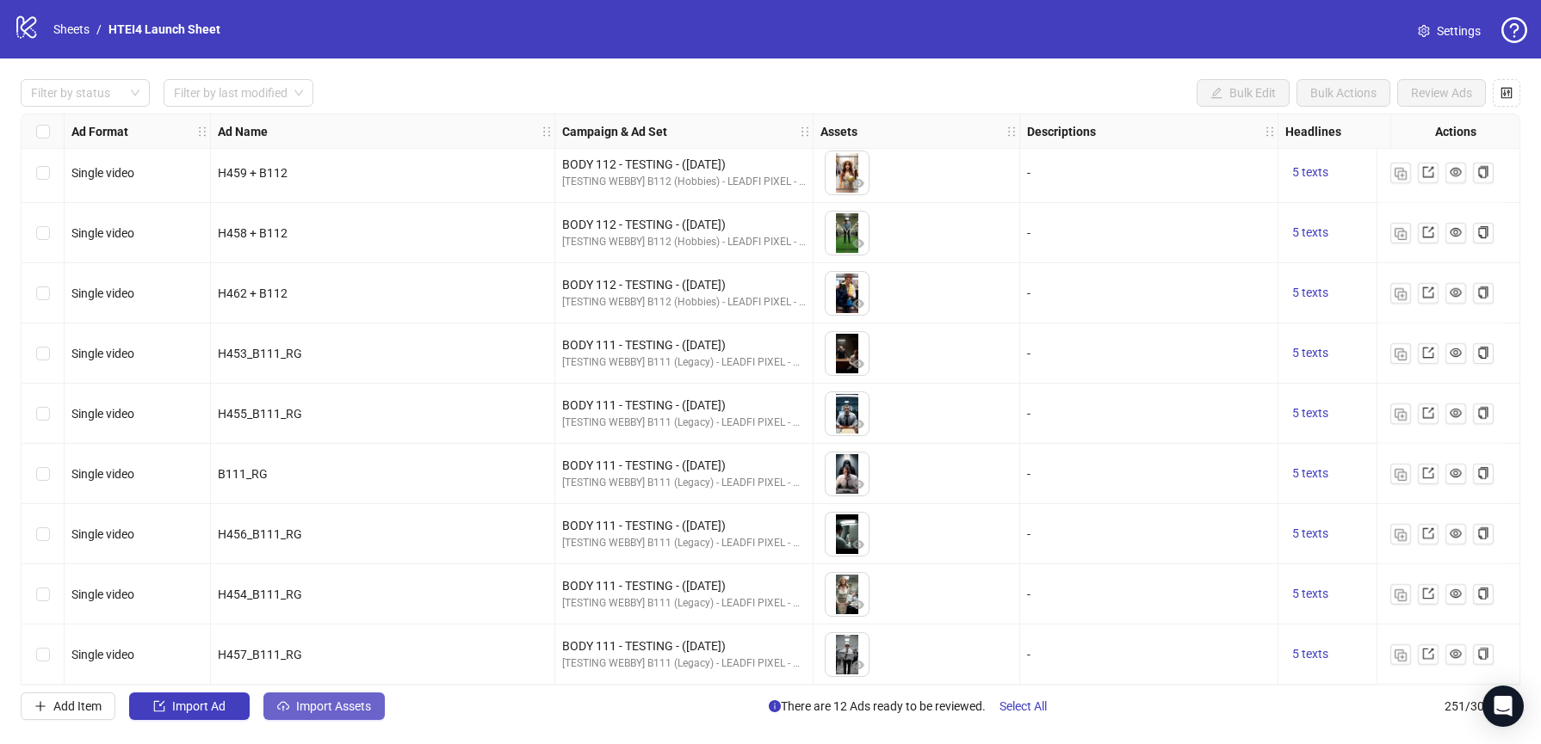
click at [323, 693] on button "Import Assets" at bounding box center [323, 707] width 121 height 28
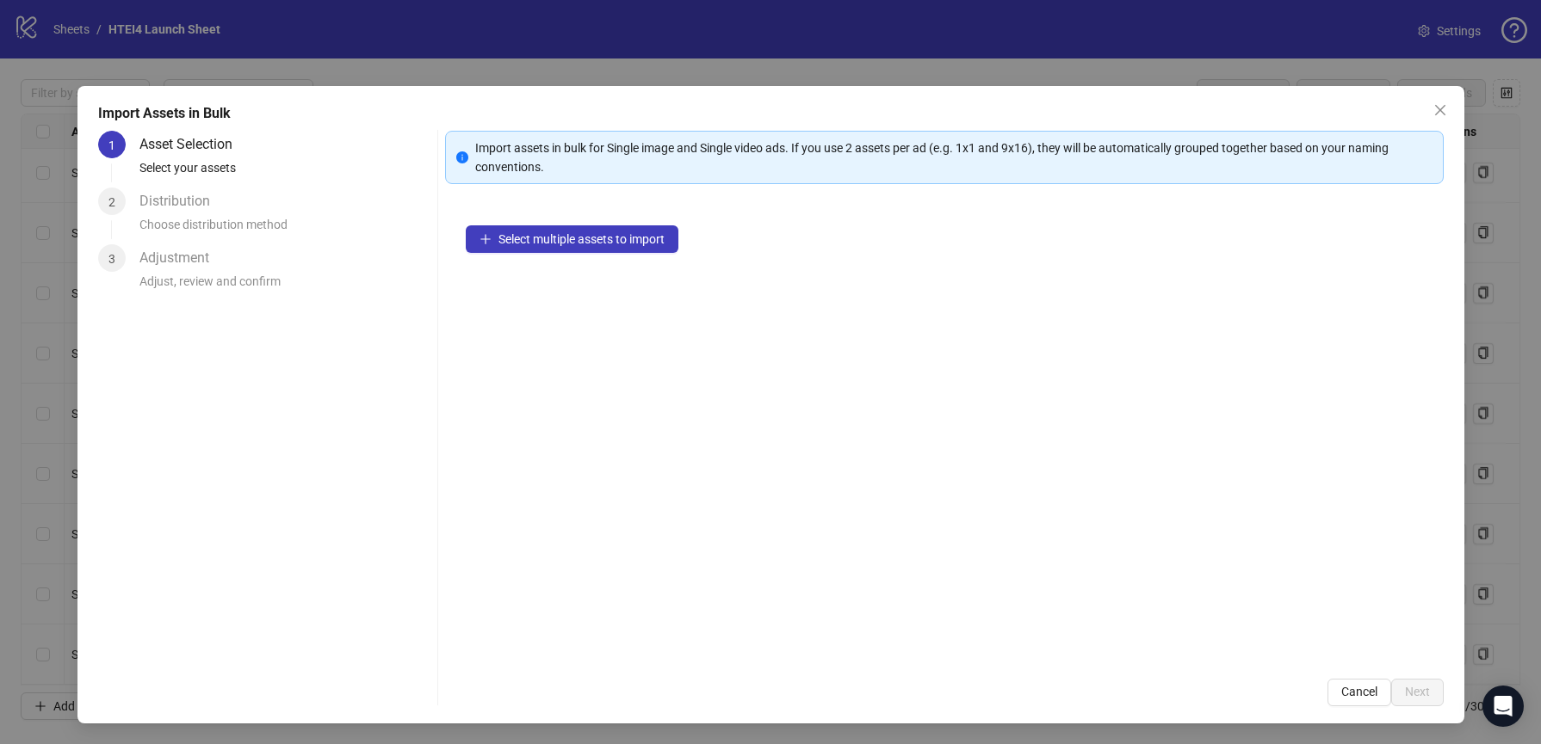
click at [586, 256] on div "Select multiple assets to import" at bounding box center [944, 432] width 998 height 454
click at [586, 250] on button "Select multiple assets to import" at bounding box center [572, 240] width 213 height 28
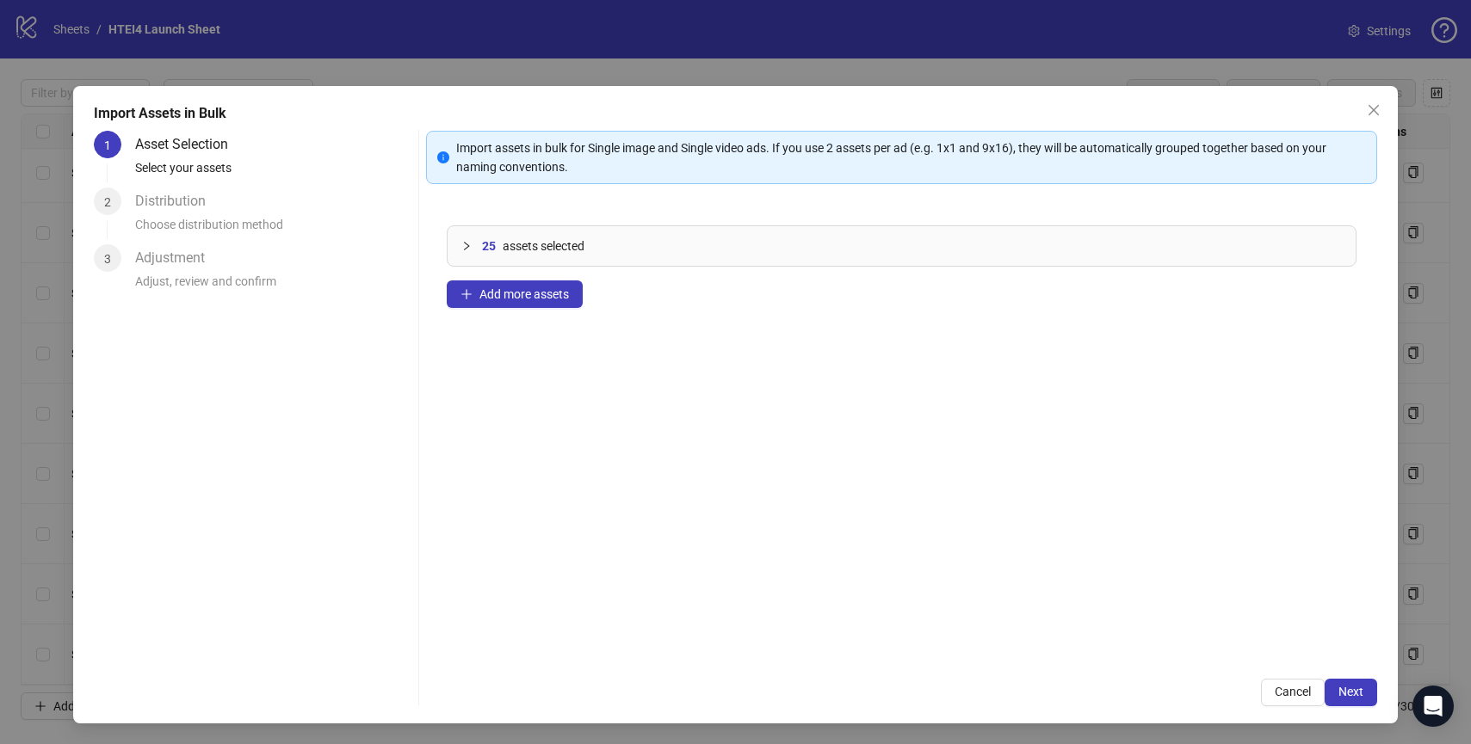
click at [464, 252] on div at bounding box center [471, 246] width 21 height 19
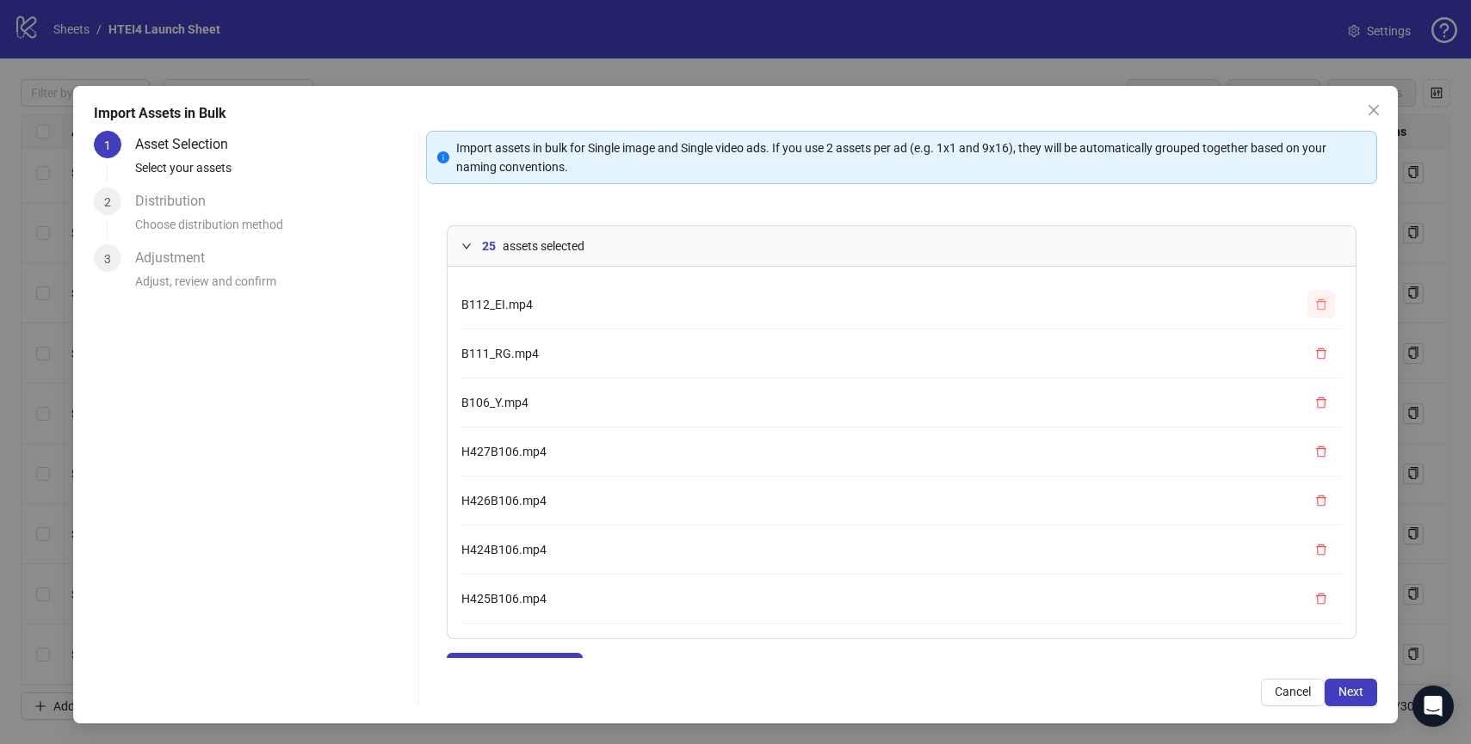
click at [1318, 294] on button "button" at bounding box center [1321, 305] width 28 height 28
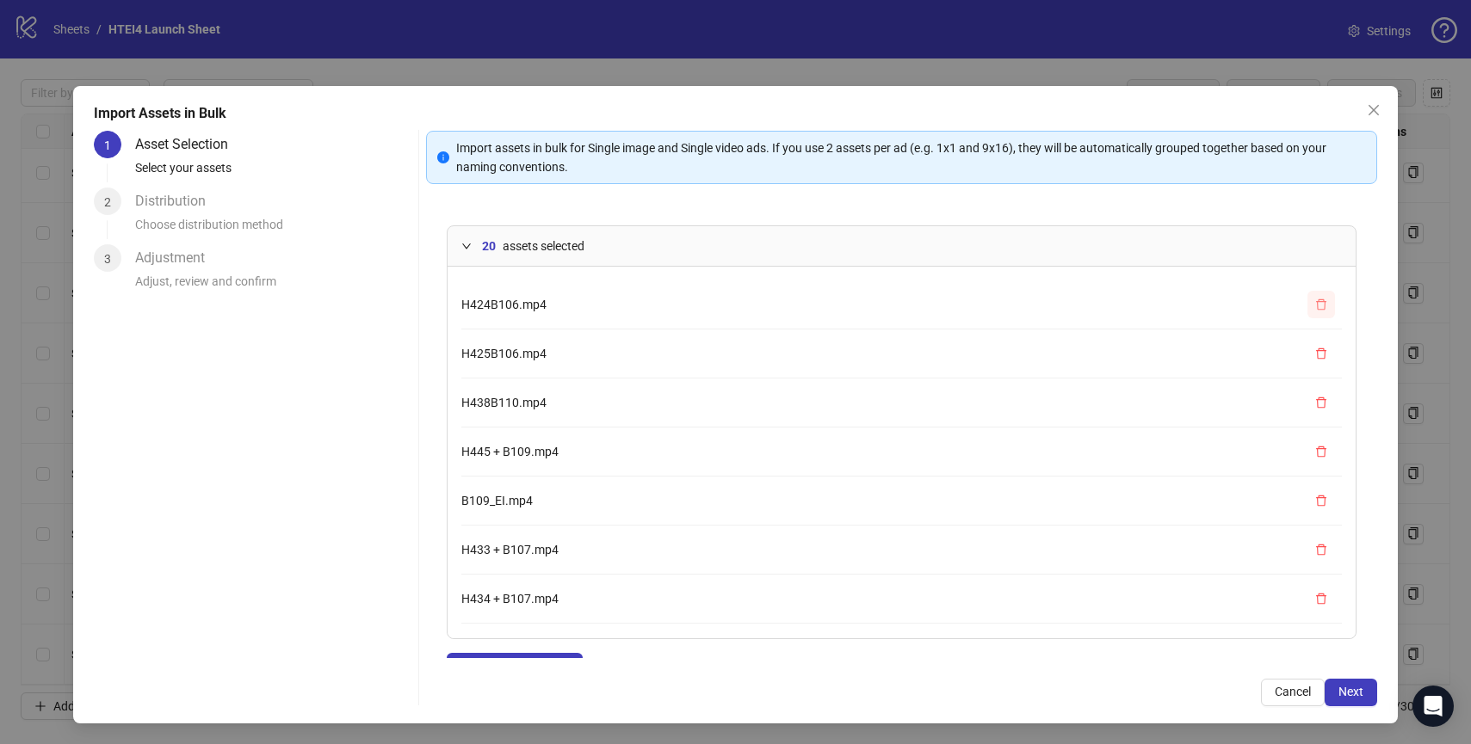
click at [1318, 294] on button "button" at bounding box center [1321, 305] width 28 height 28
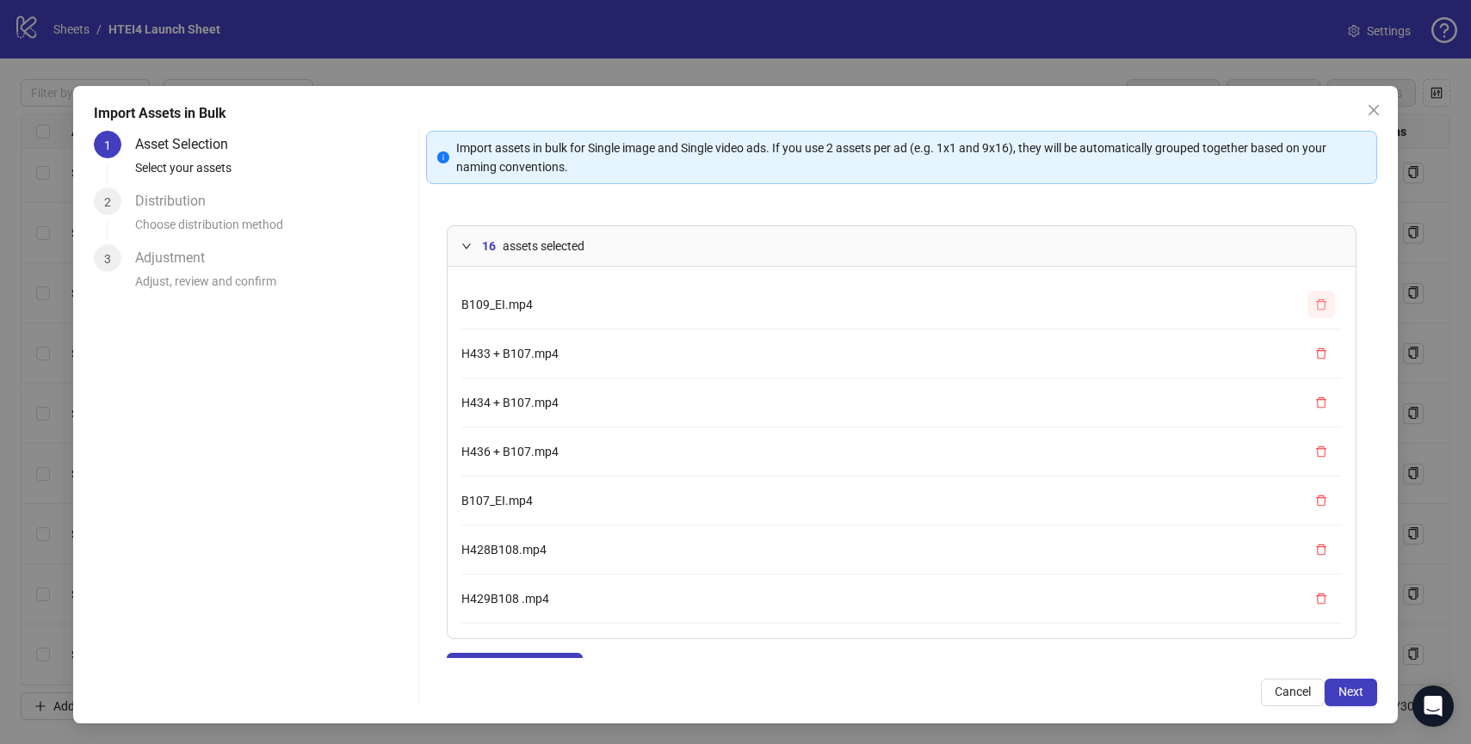
click at [1318, 294] on button "button" at bounding box center [1321, 305] width 28 height 28
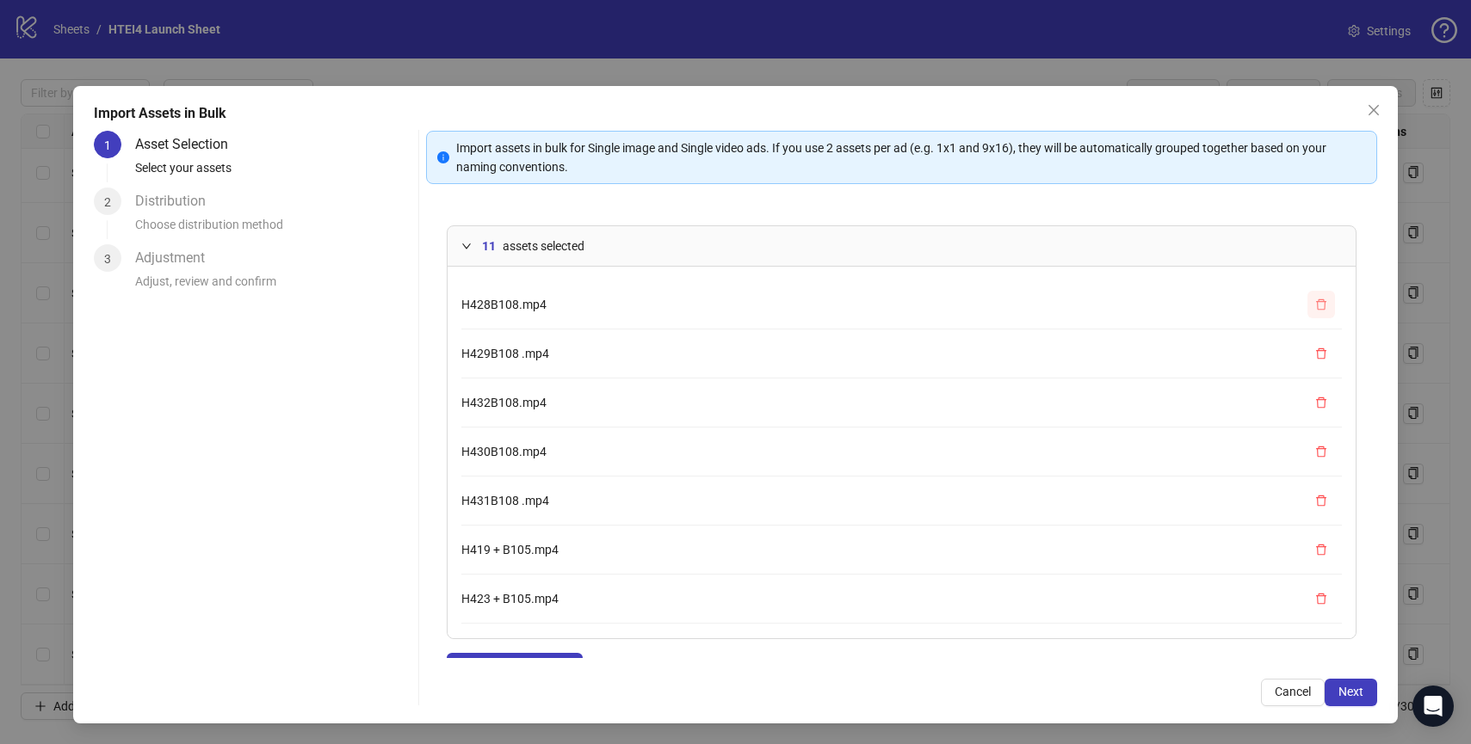
click at [1318, 294] on button "button" at bounding box center [1321, 305] width 28 height 28
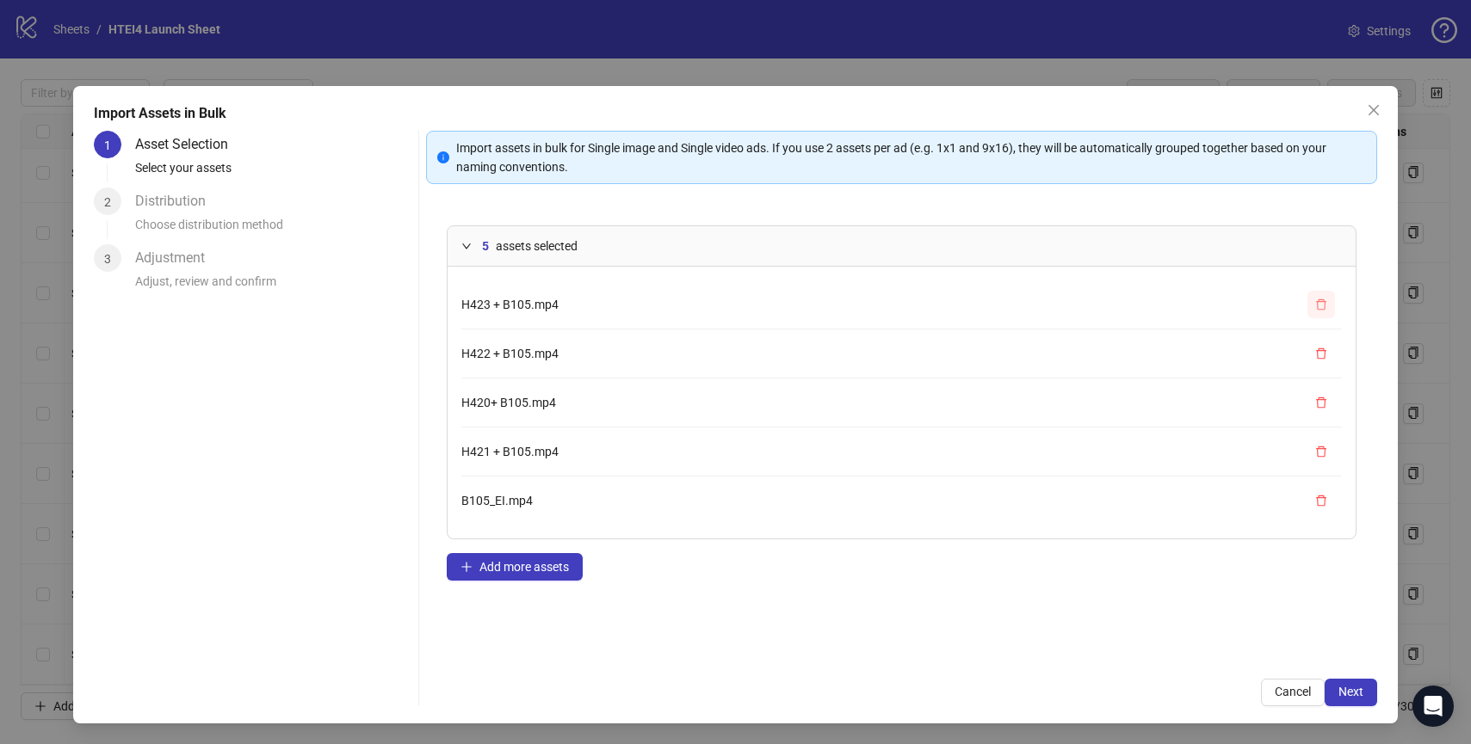
click at [1318, 294] on button "button" at bounding box center [1321, 305] width 28 height 28
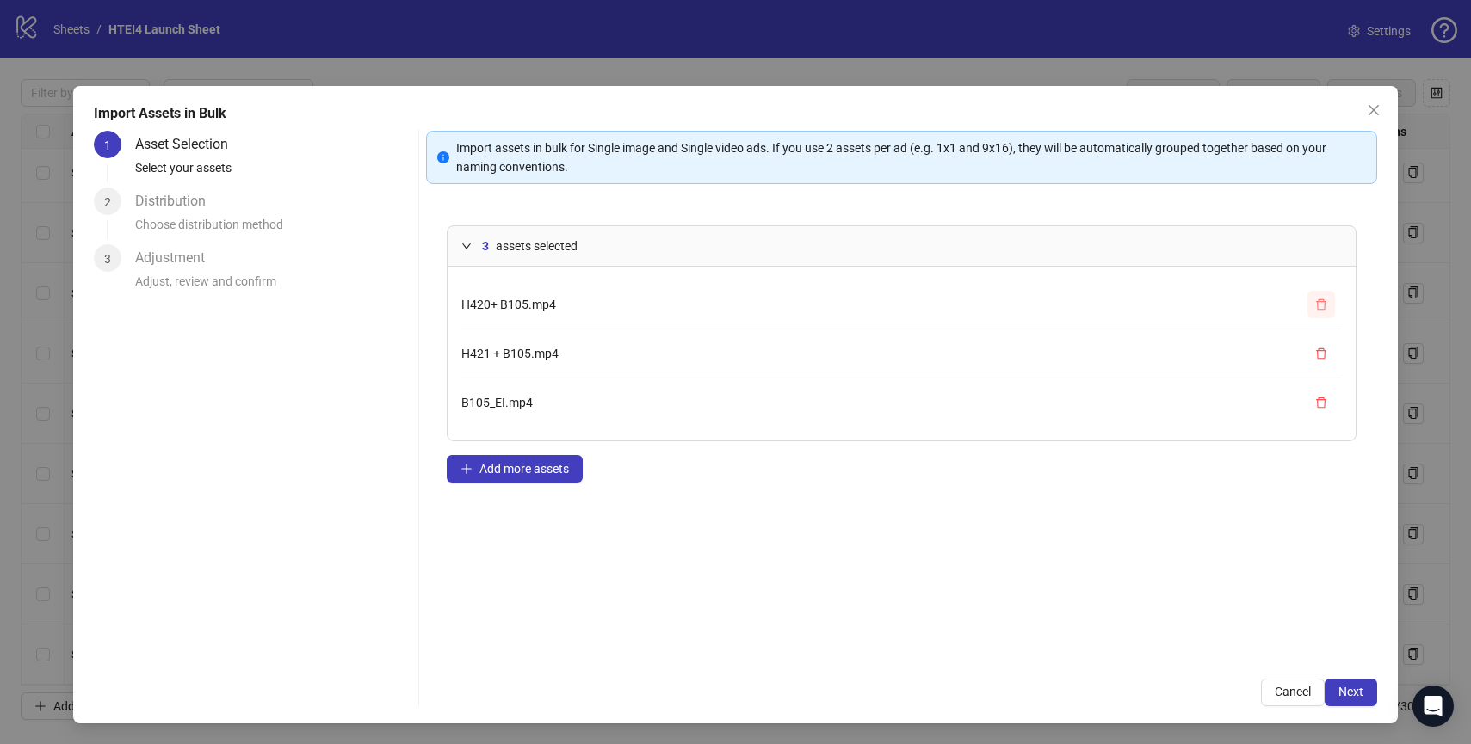
click at [1318, 294] on button "button" at bounding box center [1321, 305] width 28 height 28
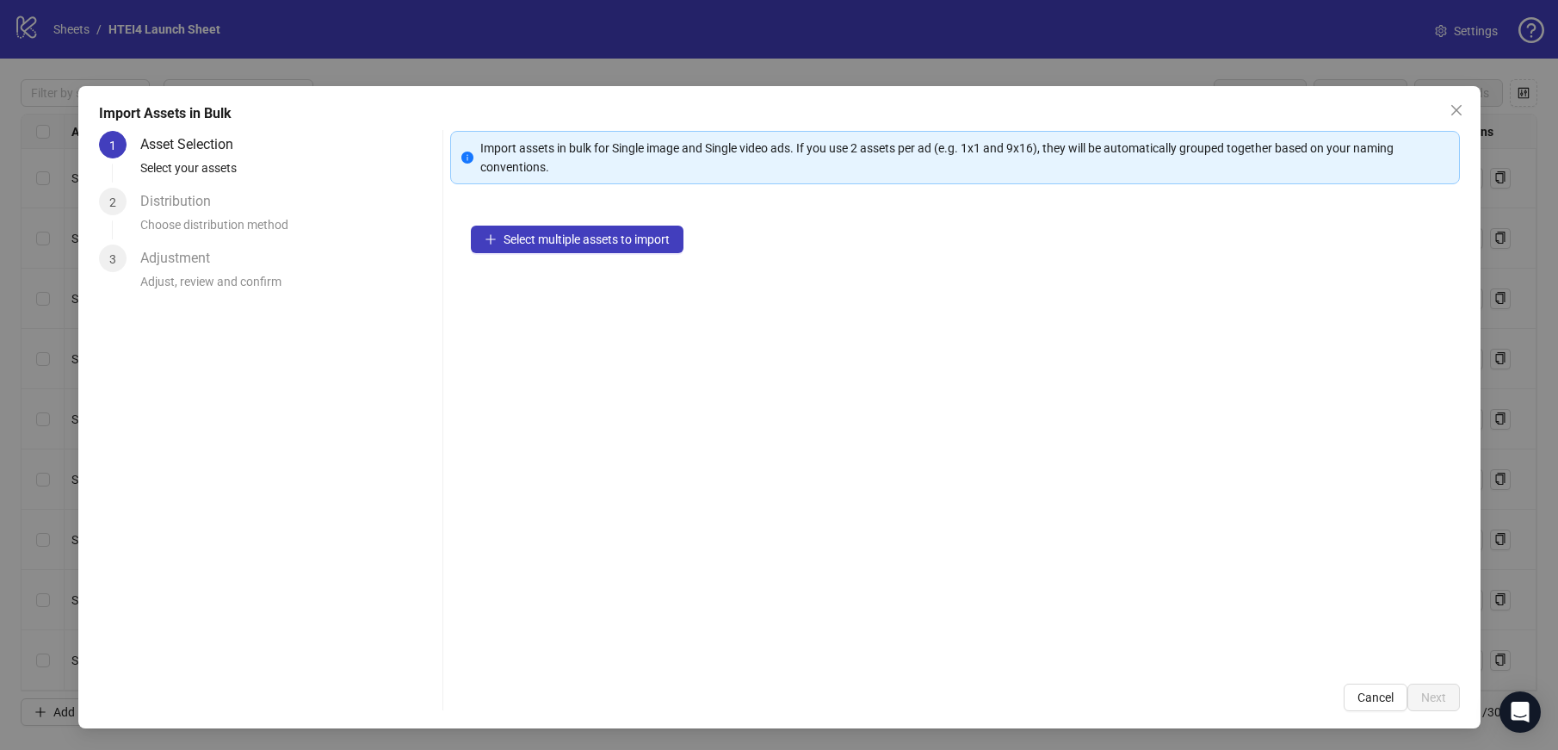
scroll to position [14588, 0]
click at [1471, 126] on div "Import Assets in Bulk 1 Asset Selection Select your assets 2 Distribution Choos…" at bounding box center [779, 407] width 1402 height 642
click at [1457, 115] on icon "close" at bounding box center [1456, 110] width 14 height 14
